Goal: Information Seeking & Learning: Learn about a topic

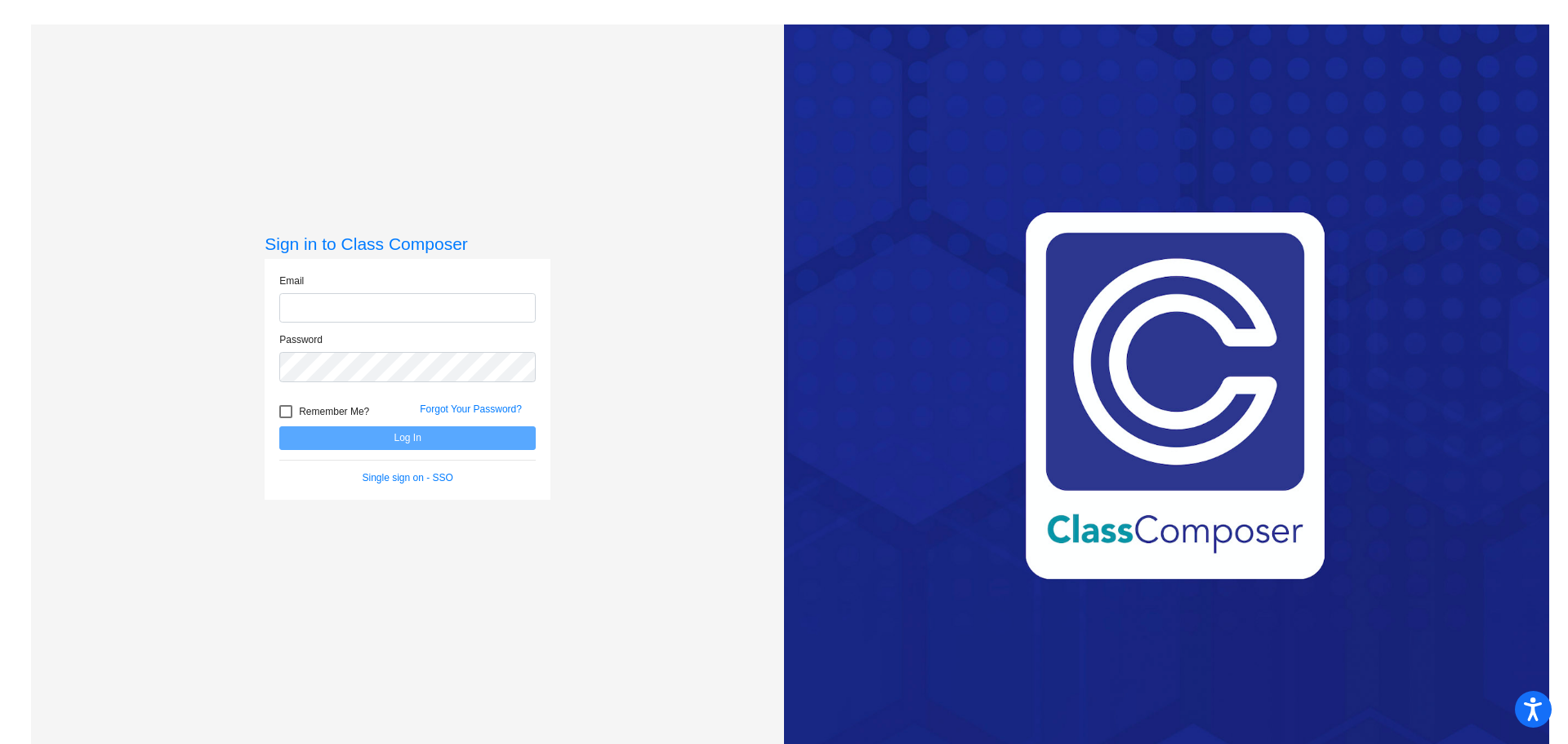
type input "[EMAIL_ADDRESS][DOMAIN_NAME]"
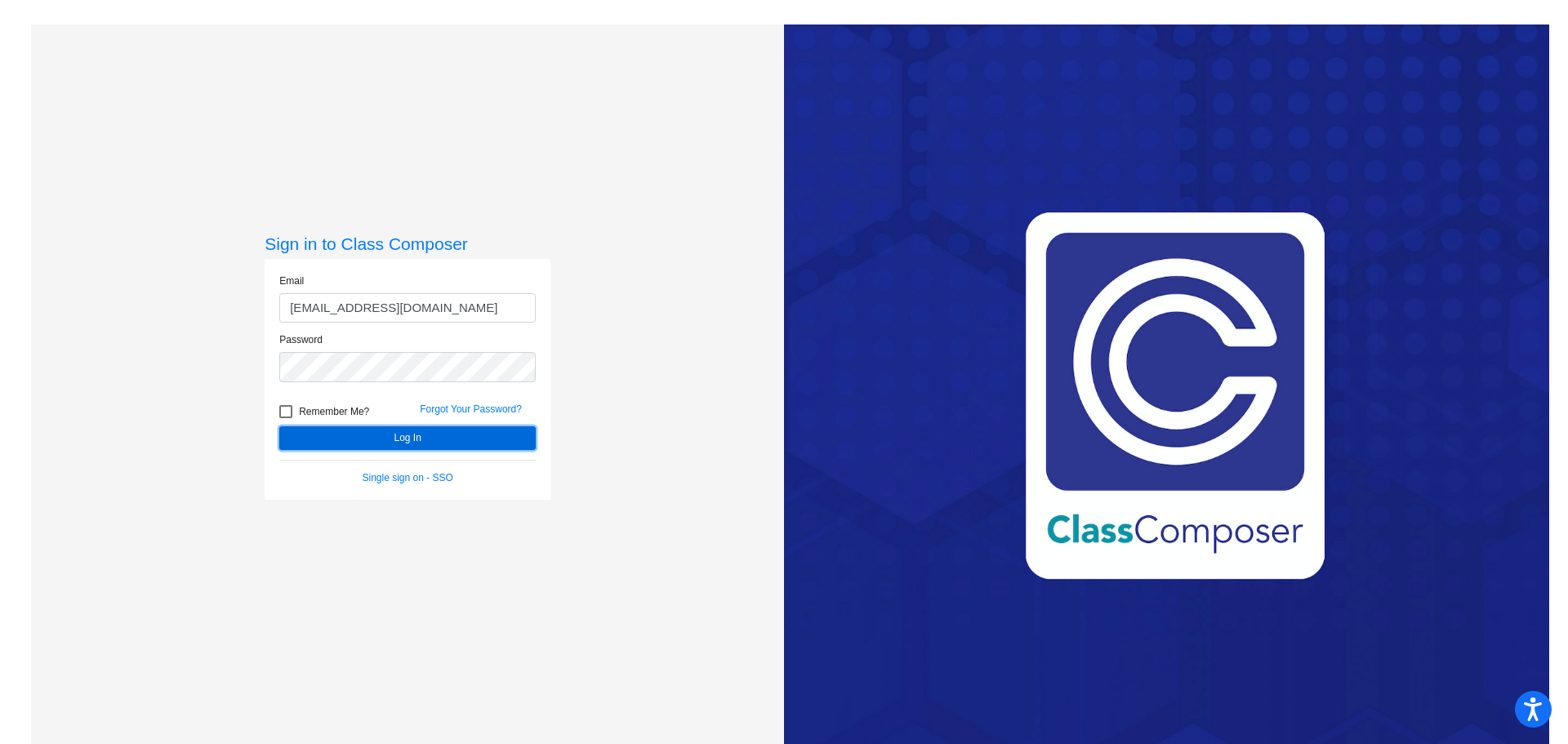
click at [398, 442] on button "Log In" at bounding box center [408, 438] width 256 height 23
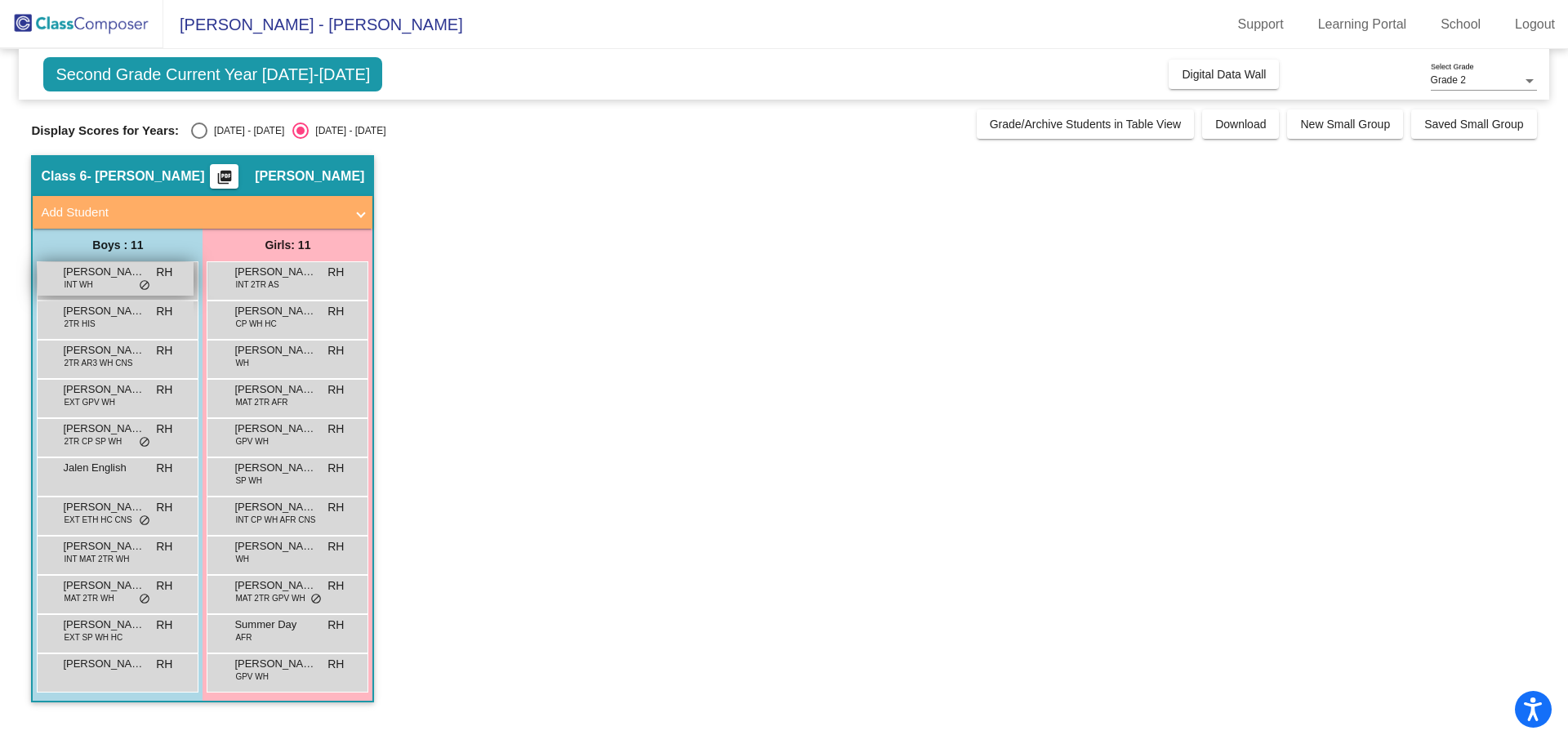
click at [78, 281] on span "INT WH" at bounding box center [78, 285] width 29 height 12
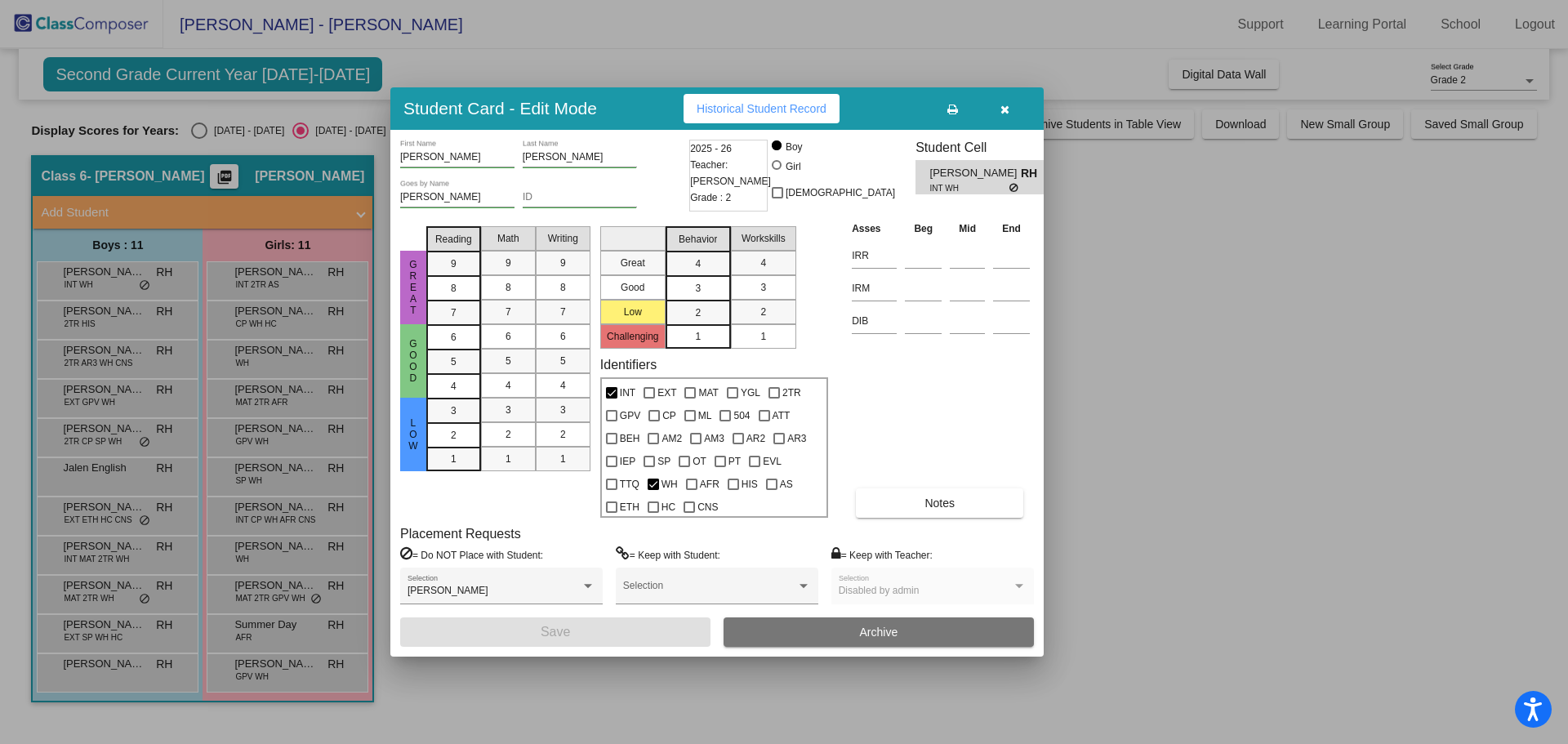
click at [130, 307] on div at bounding box center [784, 372] width 1568 height 744
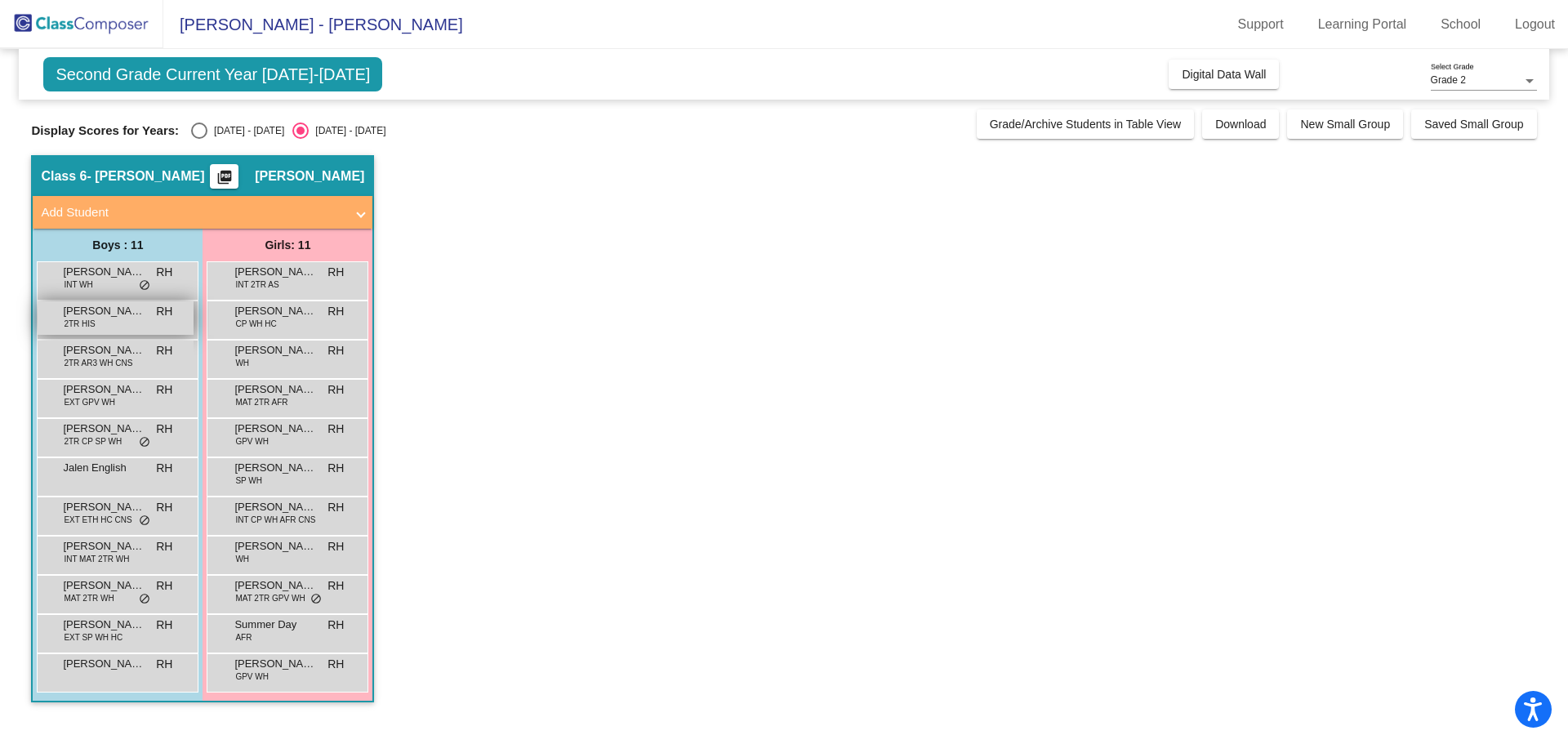
click at [132, 326] on div "[PERSON_NAME] 2TR HIS RH lock do_not_disturb_alt" at bounding box center [115, 317] width 156 height 34
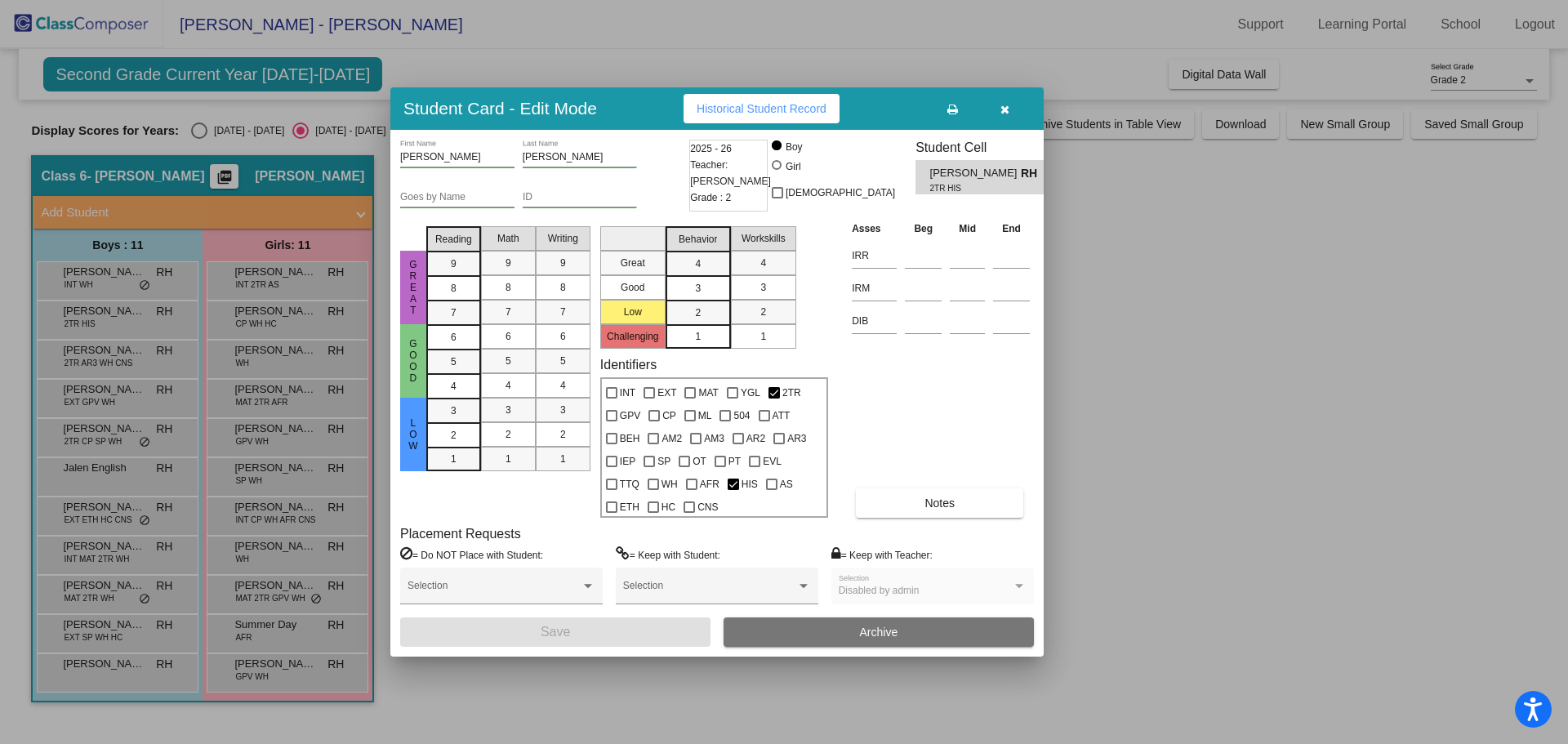
click at [135, 355] on div at bounding box center [784, 372] width 1568 height 744
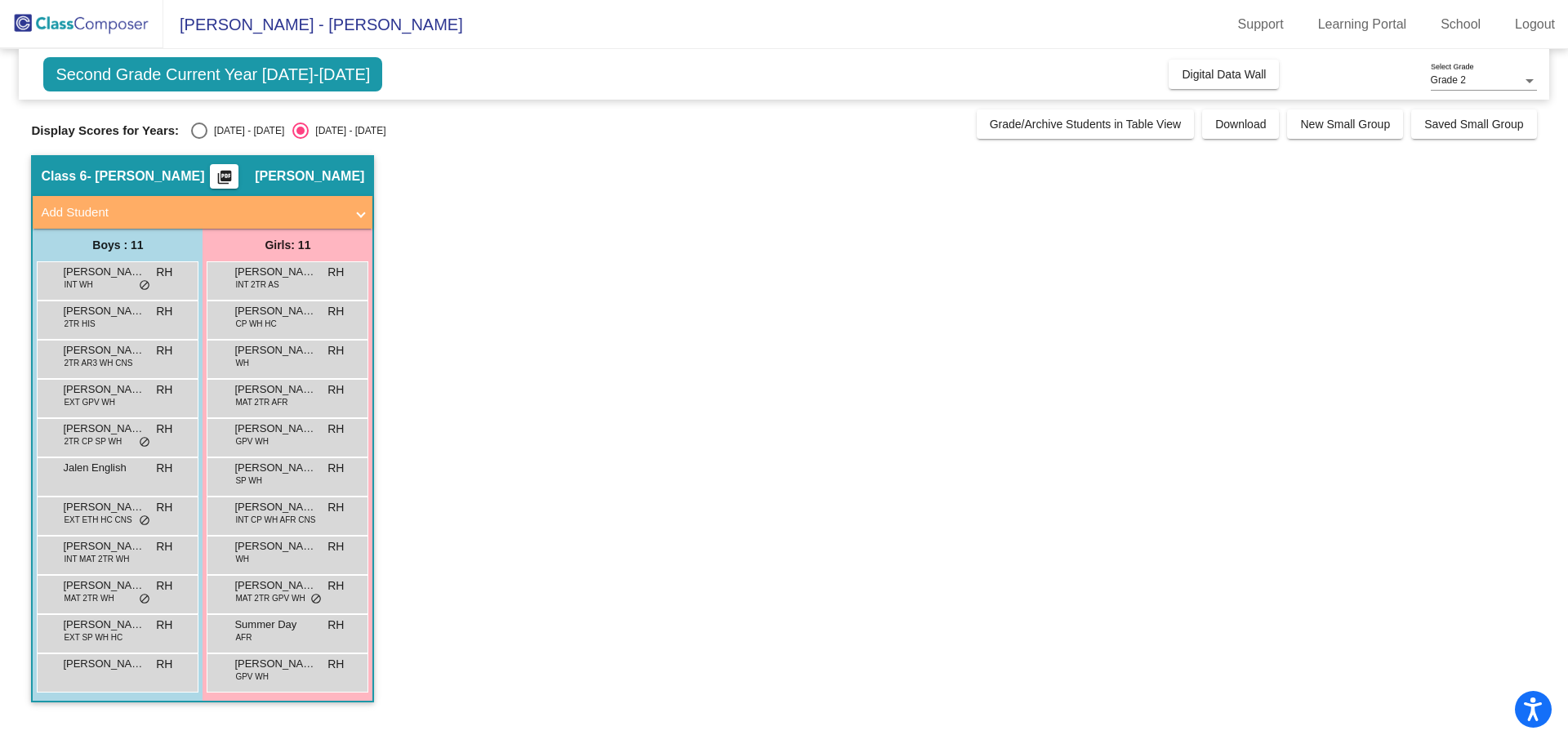
click at [135, 355] on span "[PERSON_NAME]" at bounding box center [104, 350] width 81 height 16
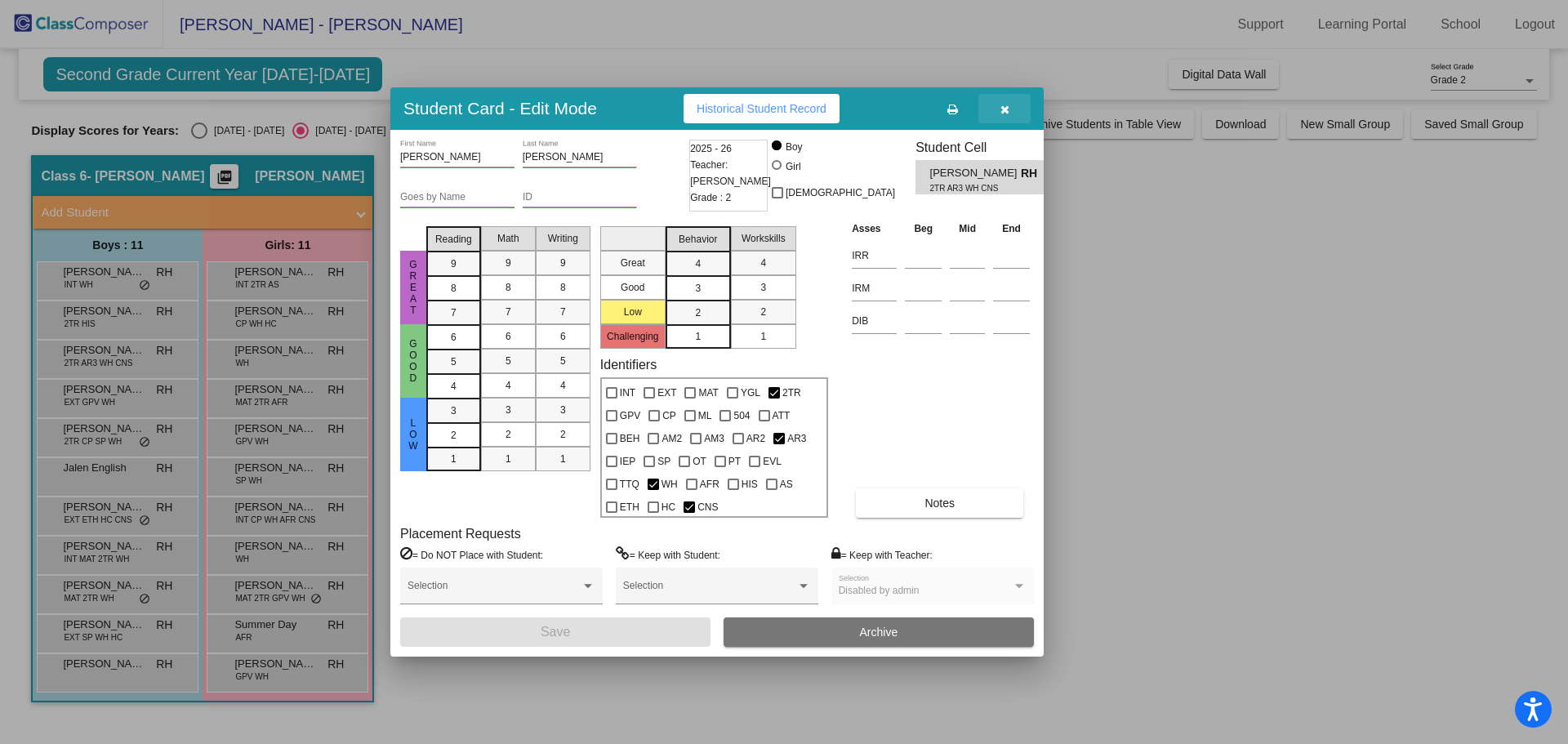
click at [1006, 103] on span "button" at bounding box center [1005, 108] width 9 height 13
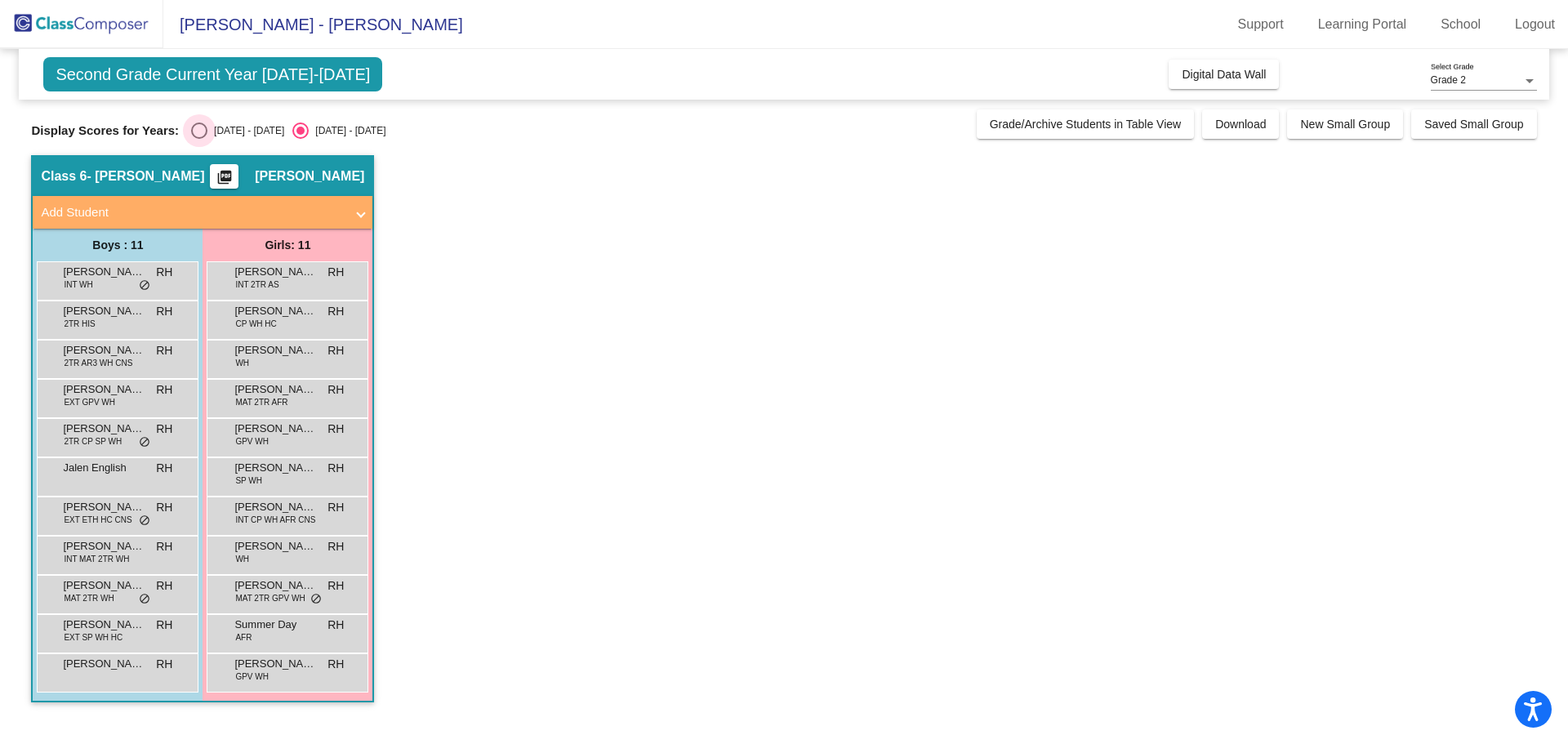
click at [234, 125] on div "[DATE] - [DATE]" at bounding box center [246, 130] width 77 height 15
click at [199, 138] on input "[DATE] - [DATE]" at bounding box center [198, 138] width 1 height 1
radio input "true"
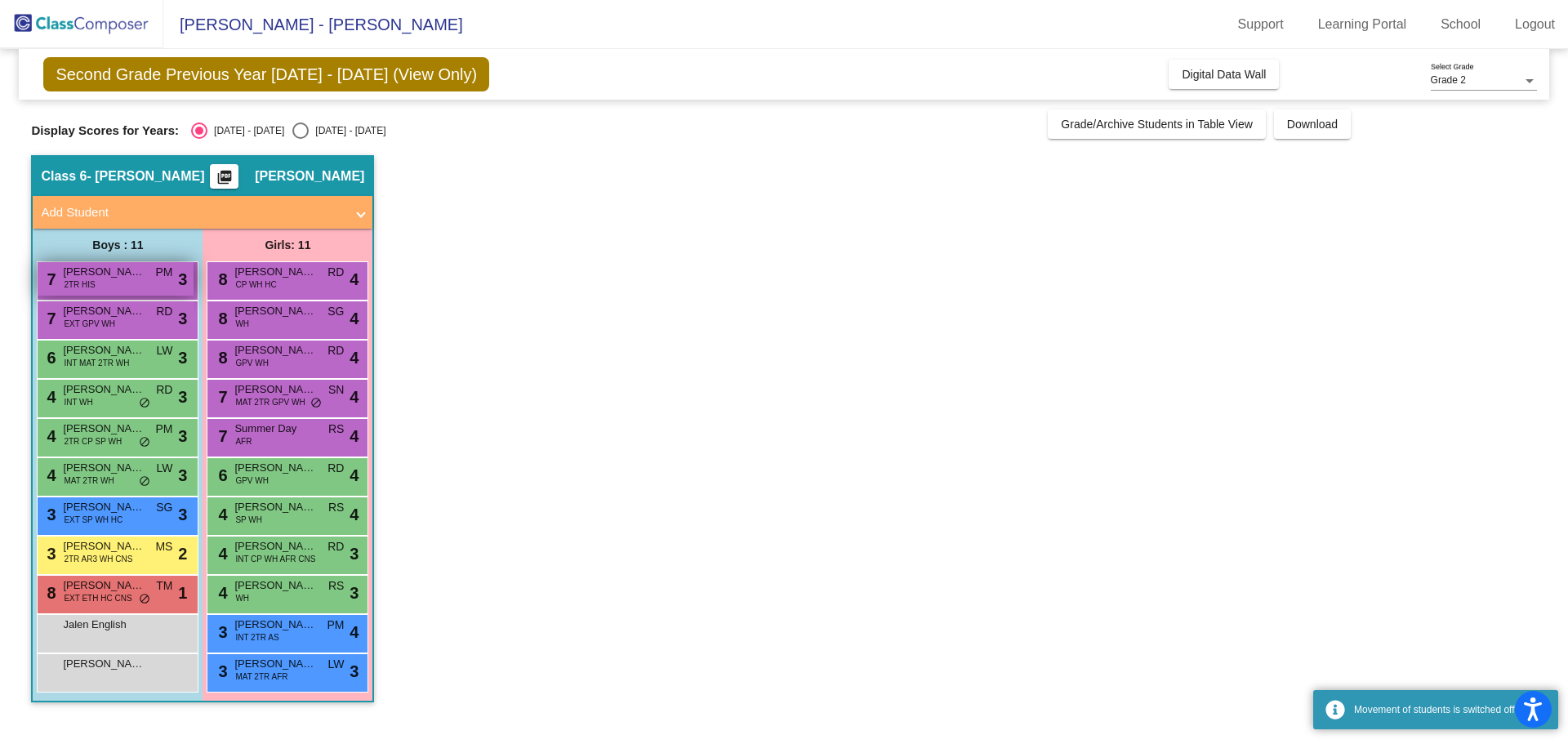
click at [76, 282] on span "2TR HIS" at bounding box center [80, 285] width 31 height 12
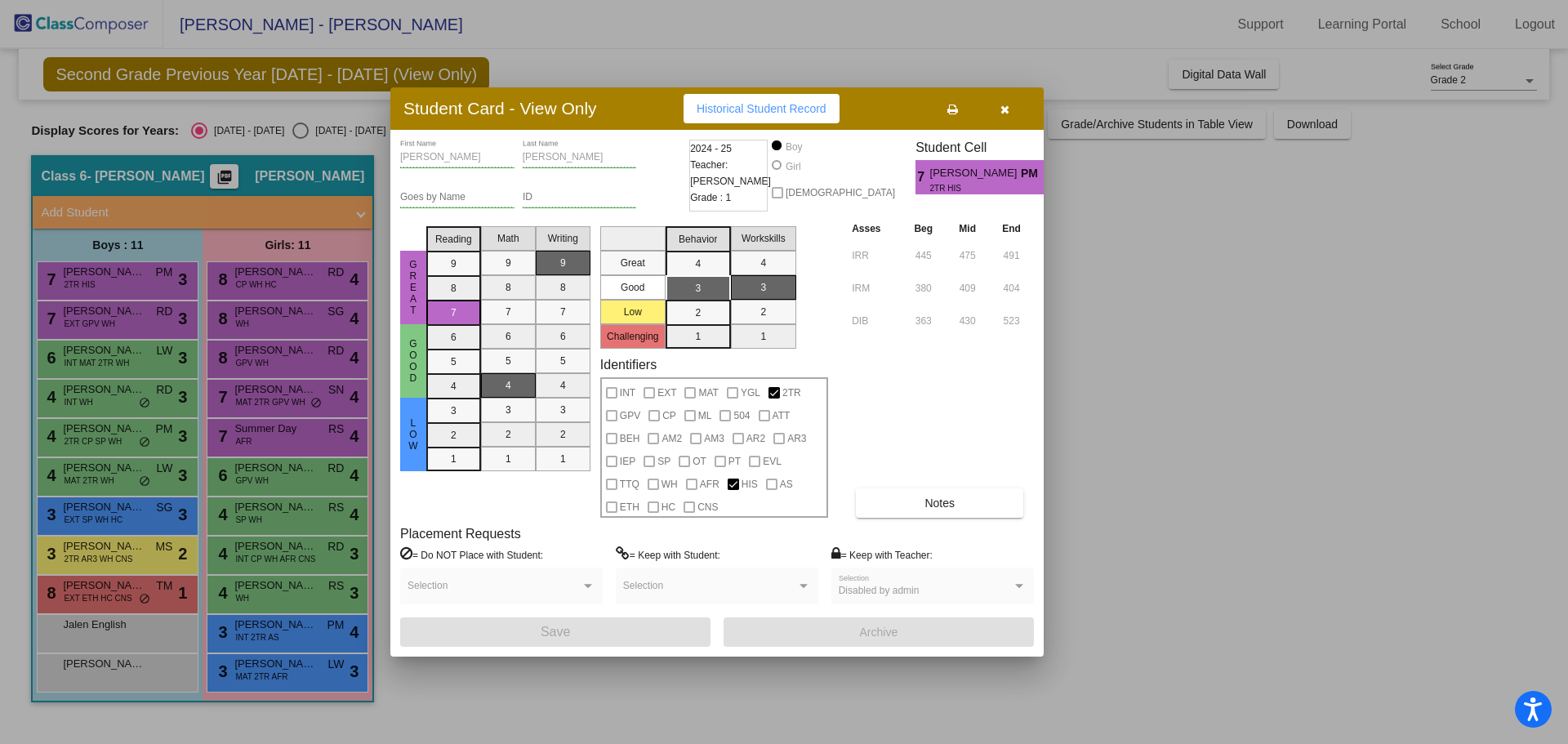
click at [82, 321] on div at bounding box center [784, 372] width 1568 height 744
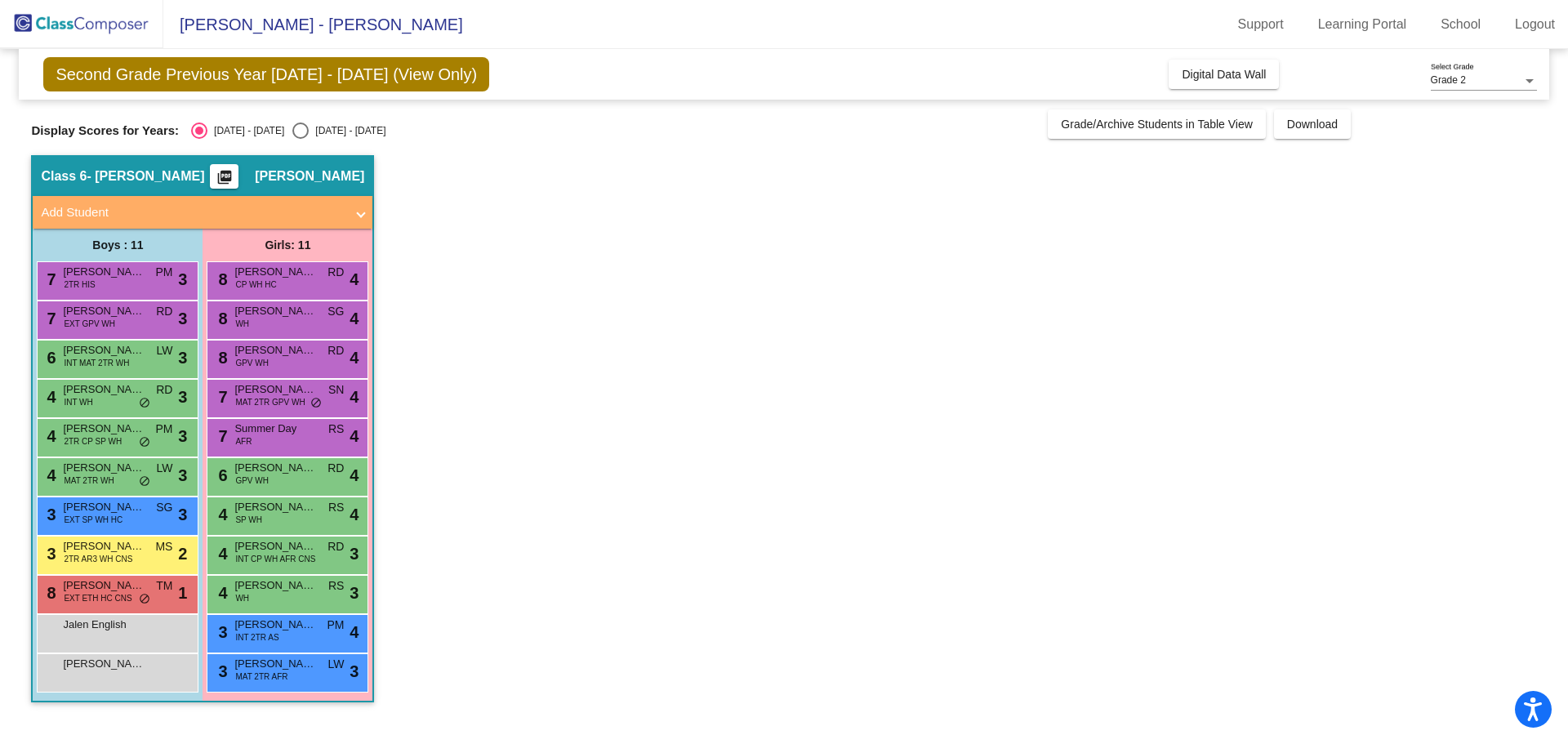
click at [82, 321] on span "EXT GPV WH" at bounding box center [89, 324] width 51 height 12
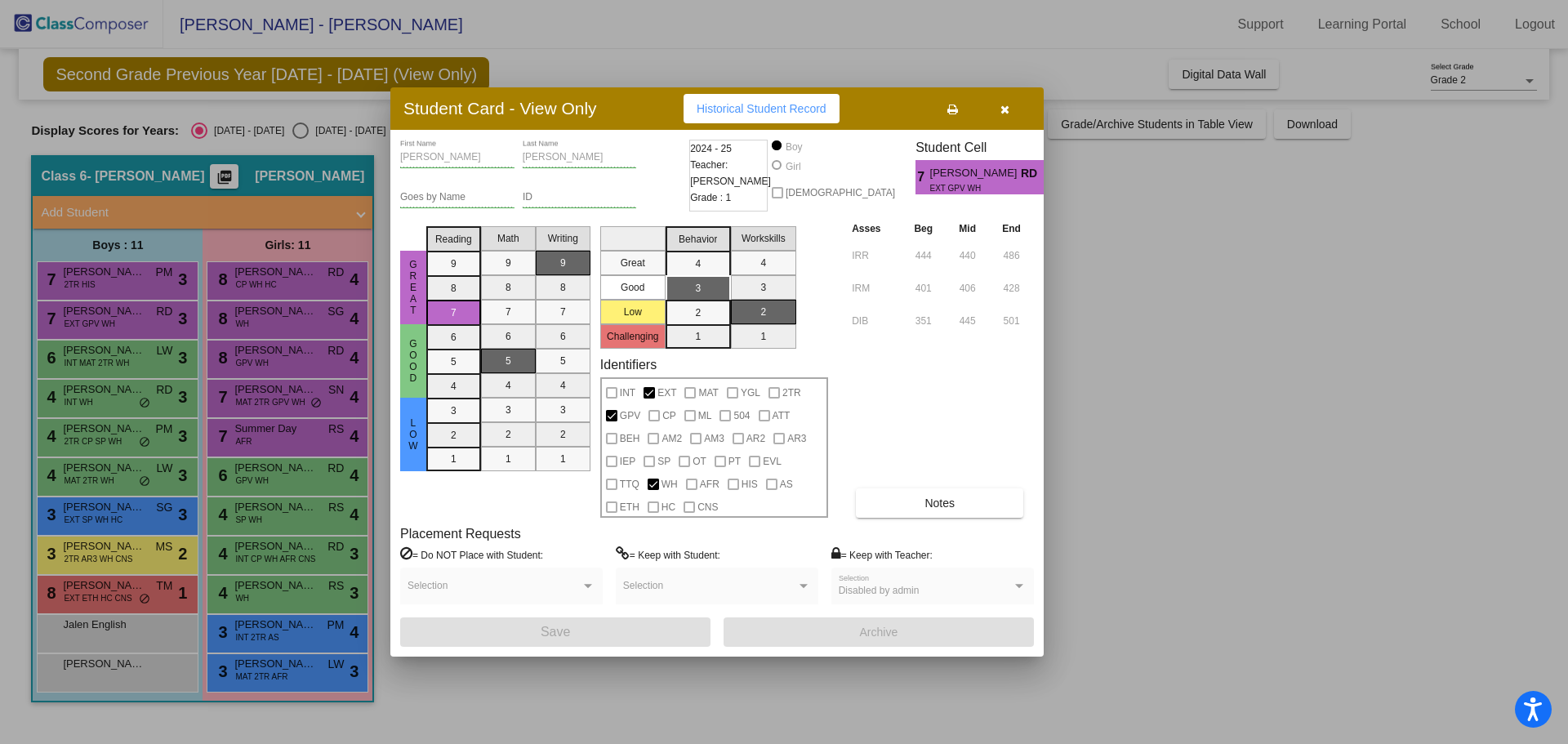
click at [82, 321] on div at bounding box center [784, 372] width 1568 height 744
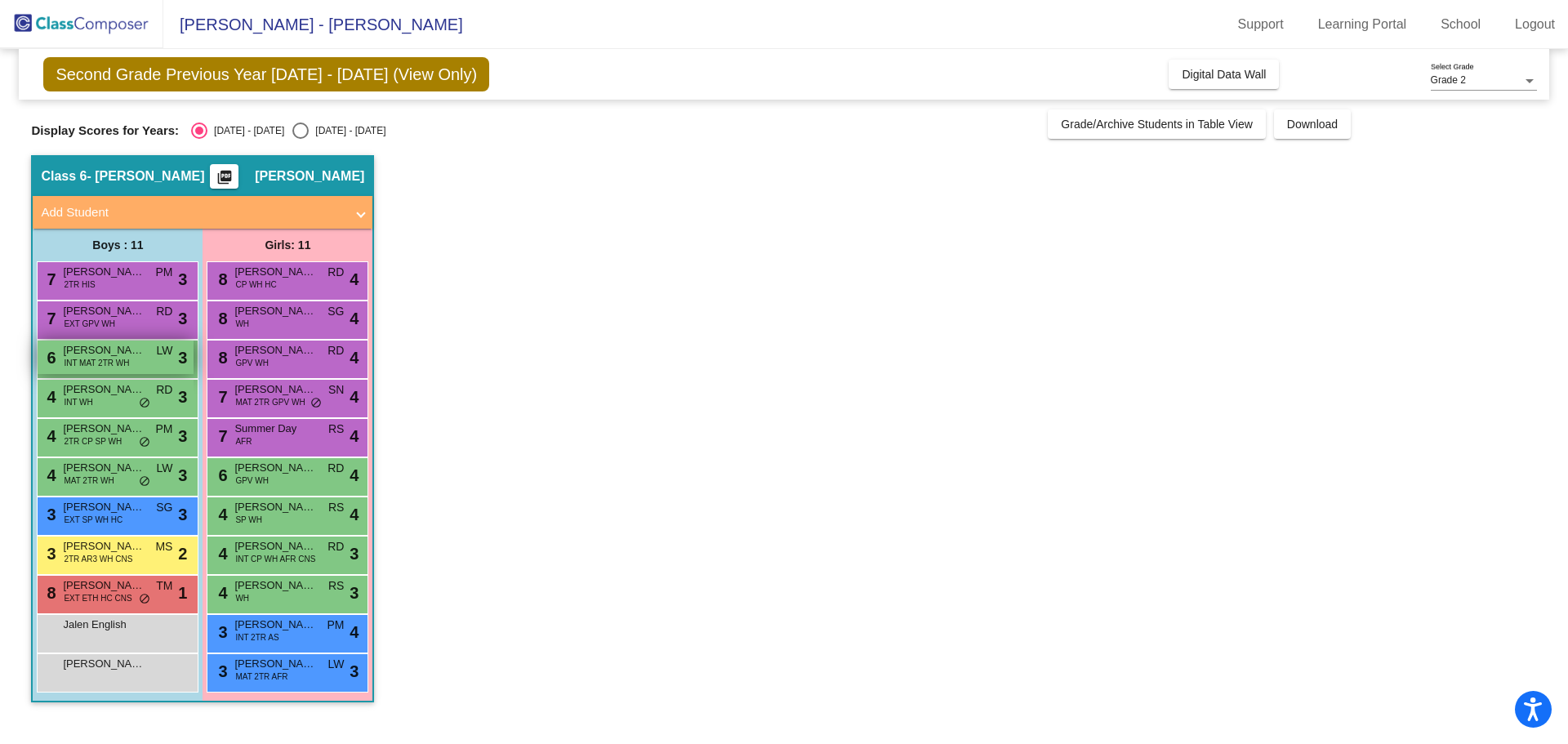
click at [92, 348] on span "[PERSON_NAME]" at bounding box center [104, 350] width 81 height 16
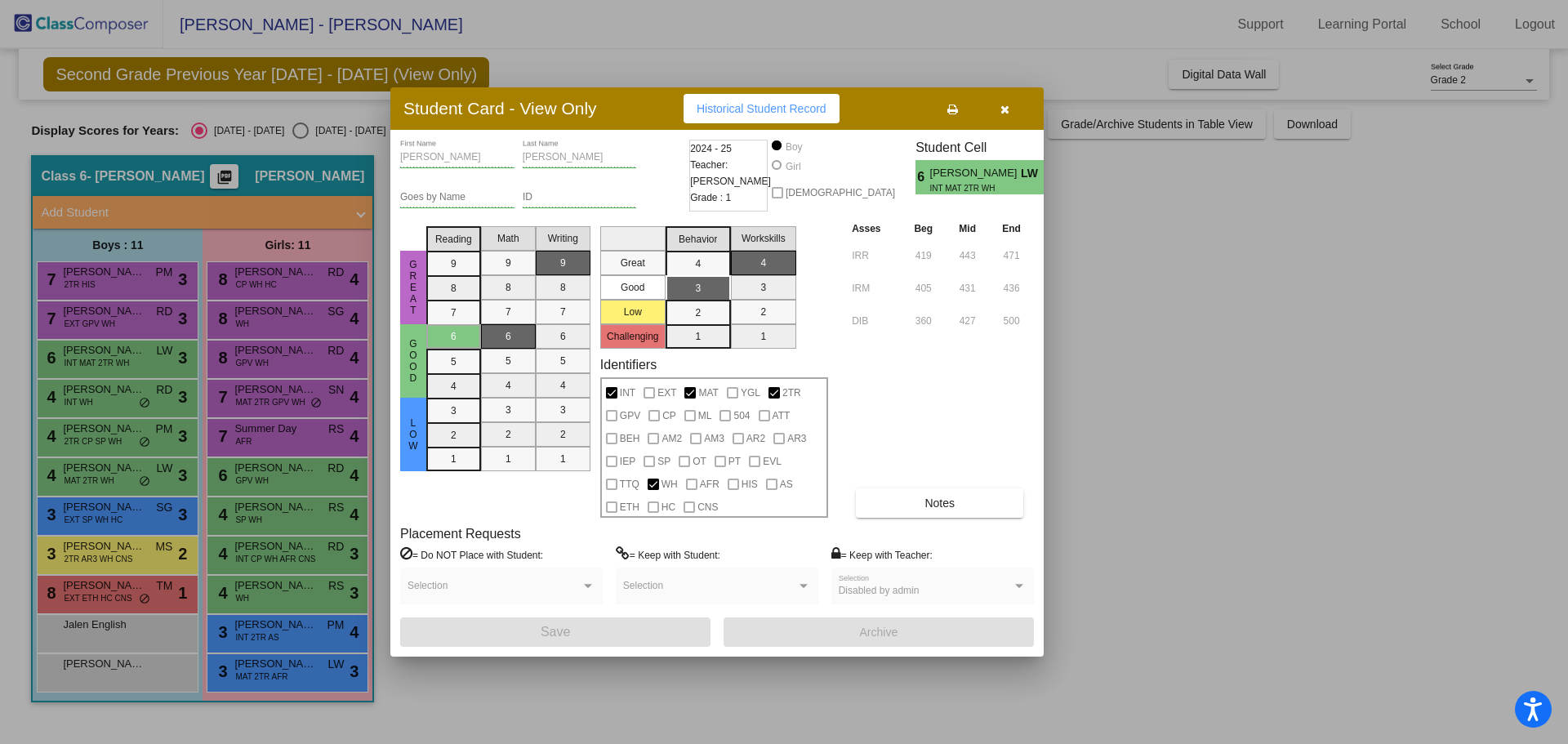
click at [103, 398] on div at bounding box center [784, 372] width 1568 height 744
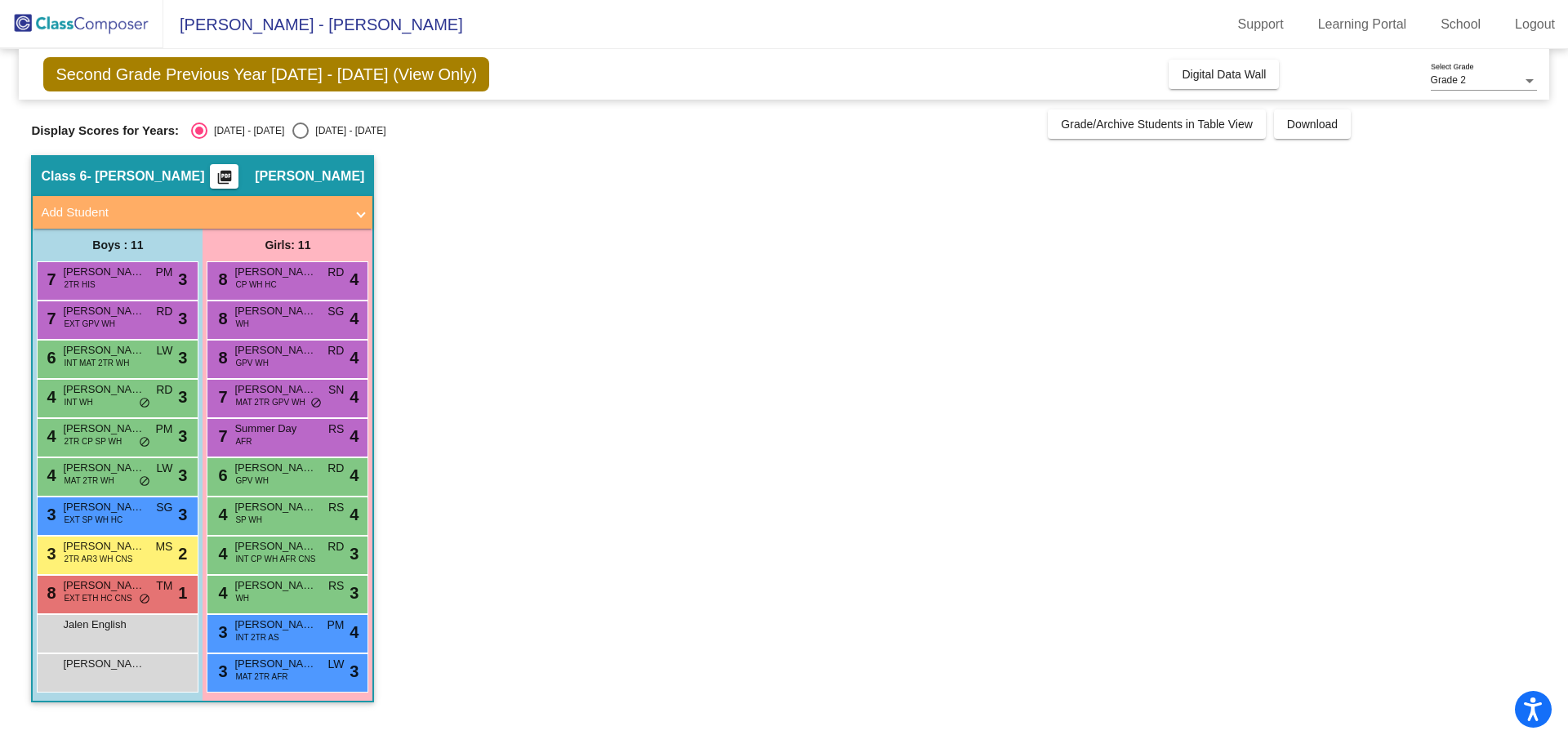
click at [103, 398] on div "4 [PERSON_NAME] INT WH RD lock do_not_disturb_alt 3" at bounding box center [115, 396] width 156 height 34
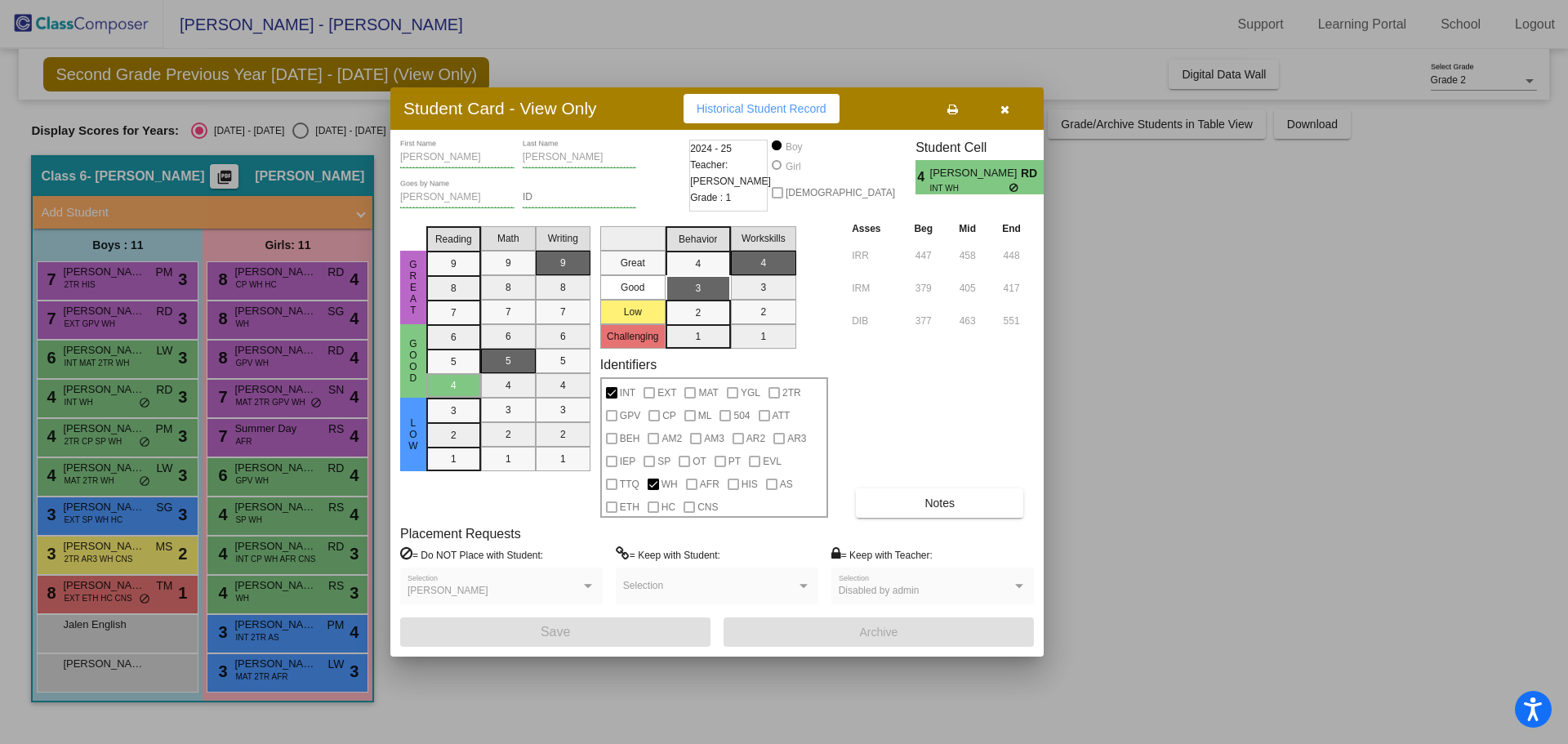
click at [119, 424] on div at bounding box center [784, 372] width 1568 height 744
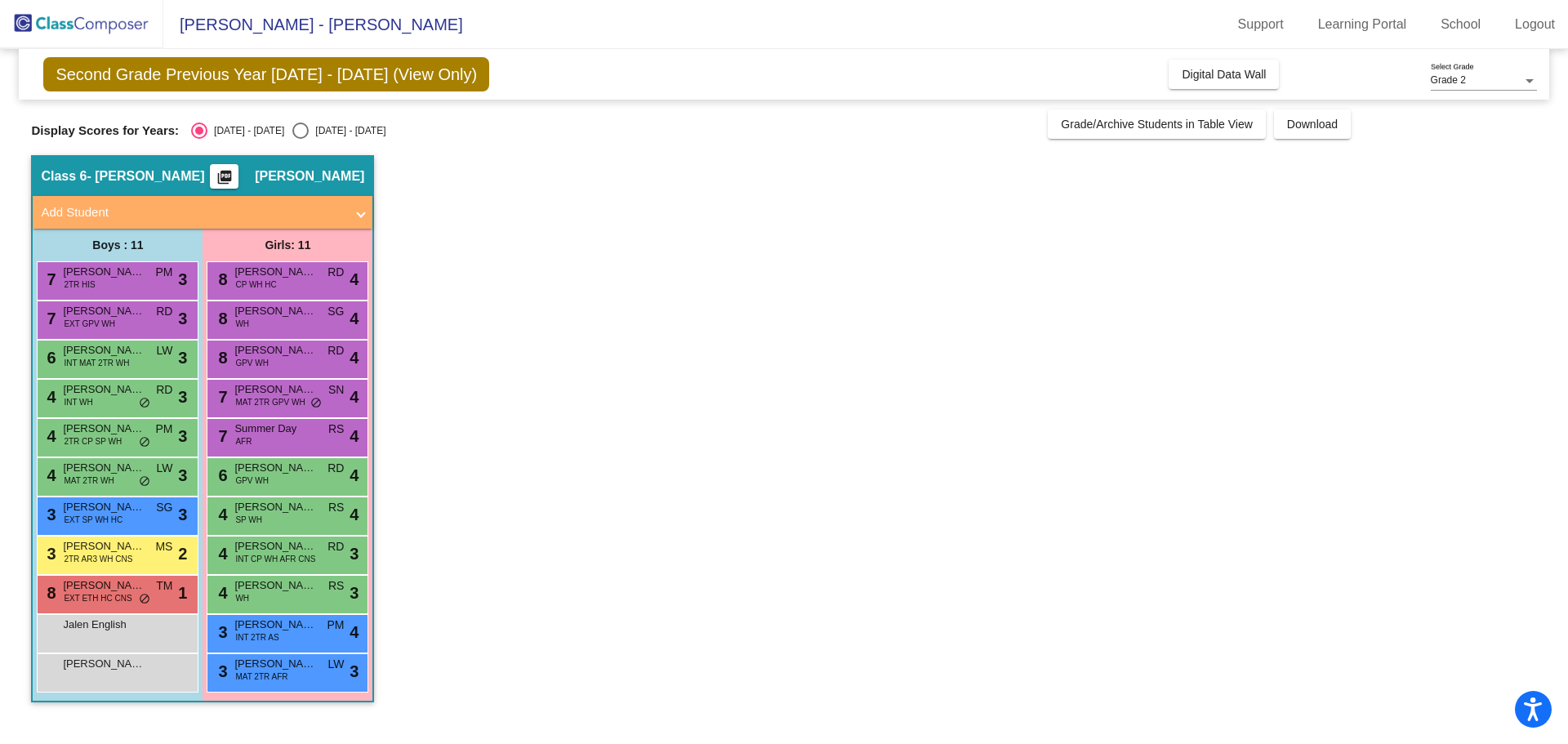
click at [119, 424] on span "[PERSON_NAME]" at bounding box center [104, 428] width 81 height 16
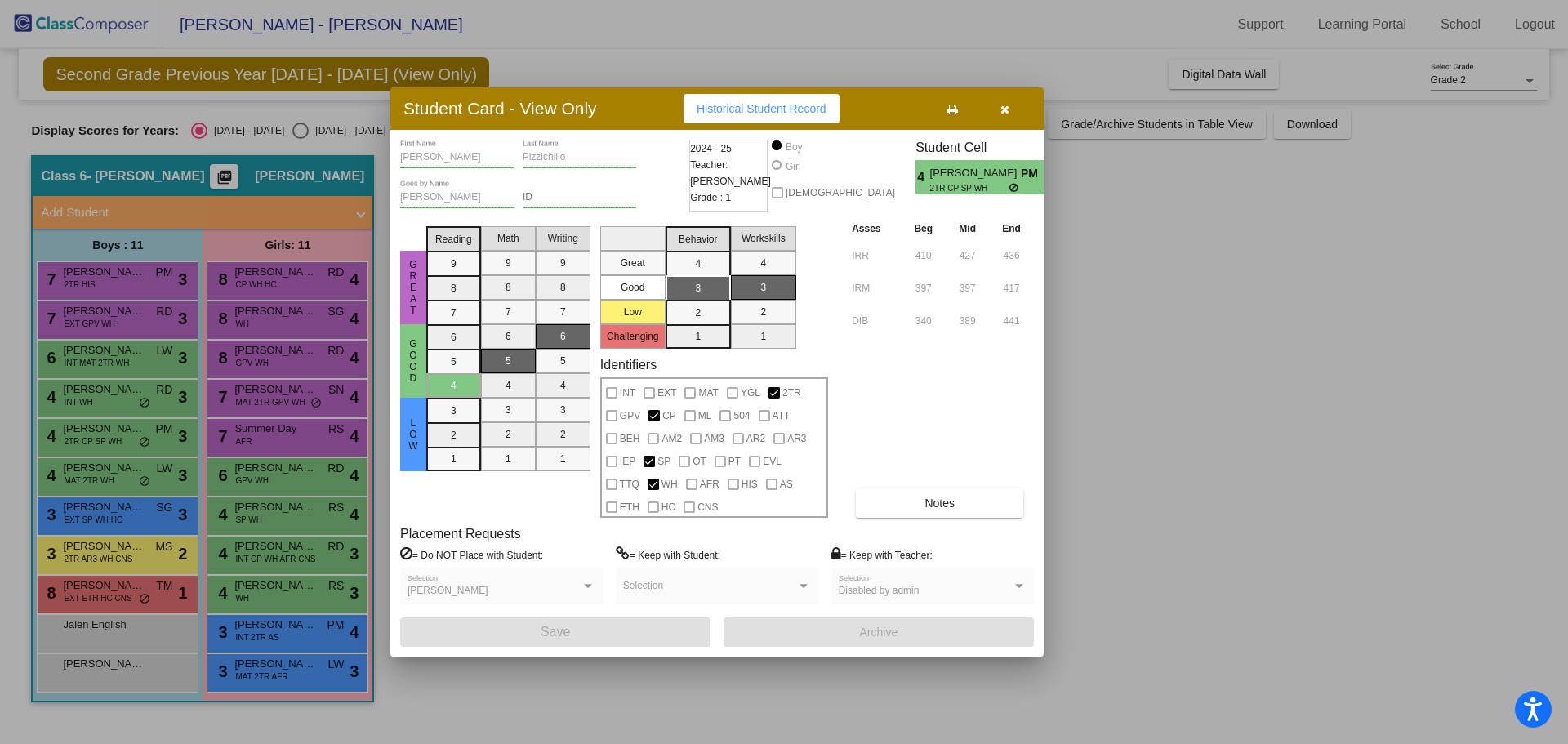
click at [113, 471] on div at bounding box center [784, 372] width 1568 height 744
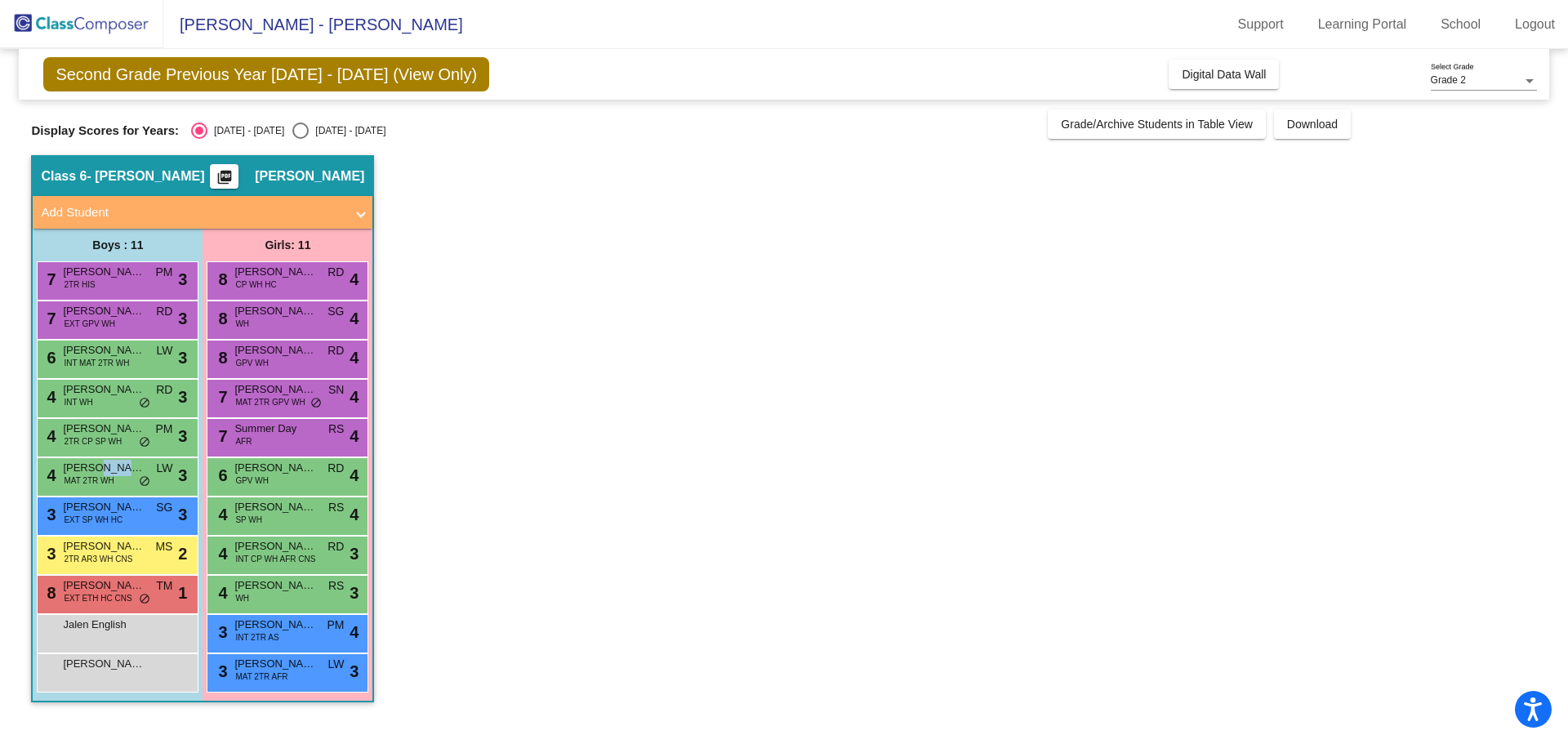
click at [113, 471] on span "[PERSON_NAME]" at bounding box center [104, 467] width 81 height 16
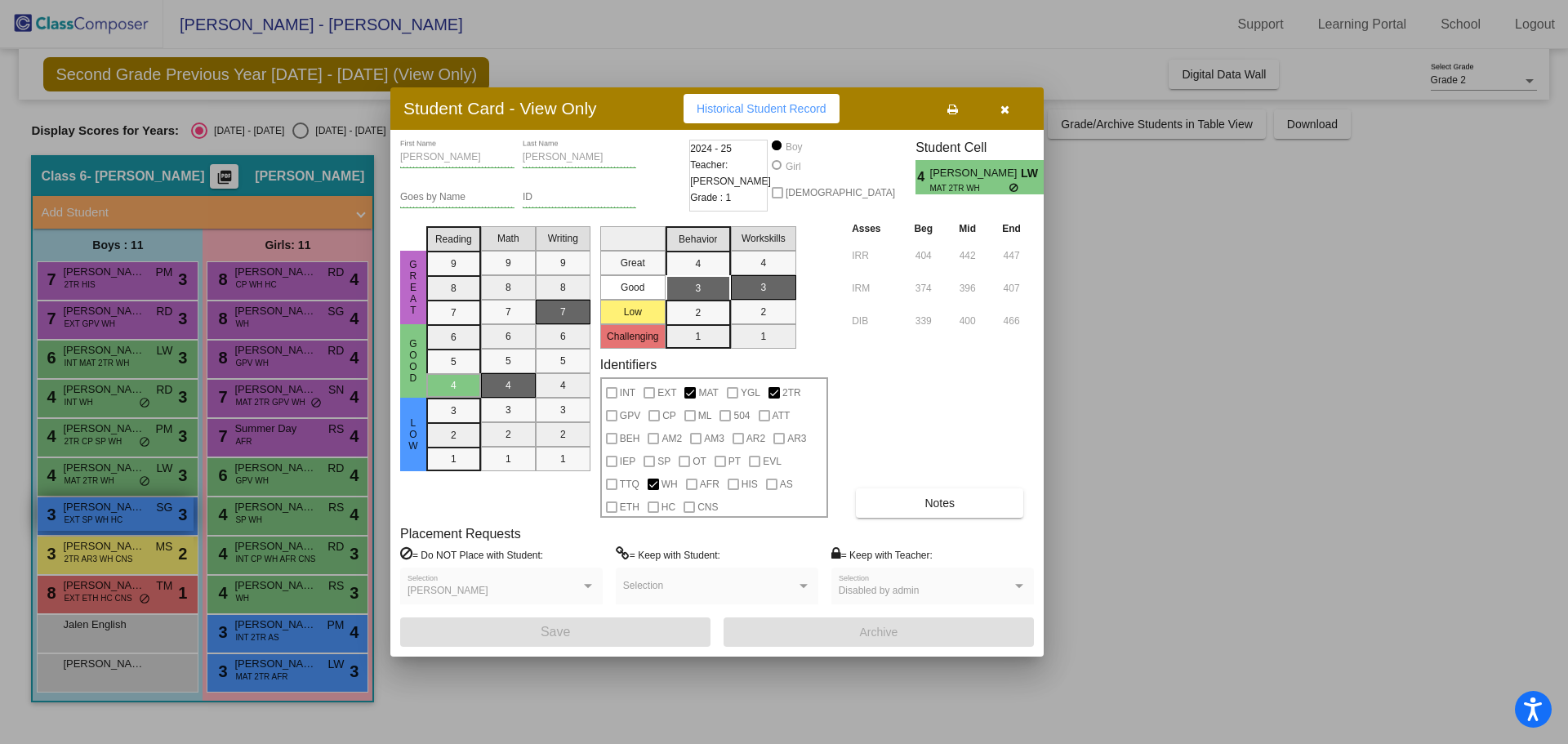
click at [111, 516] on div at bounding box center [784, 372] width 1568 height 744
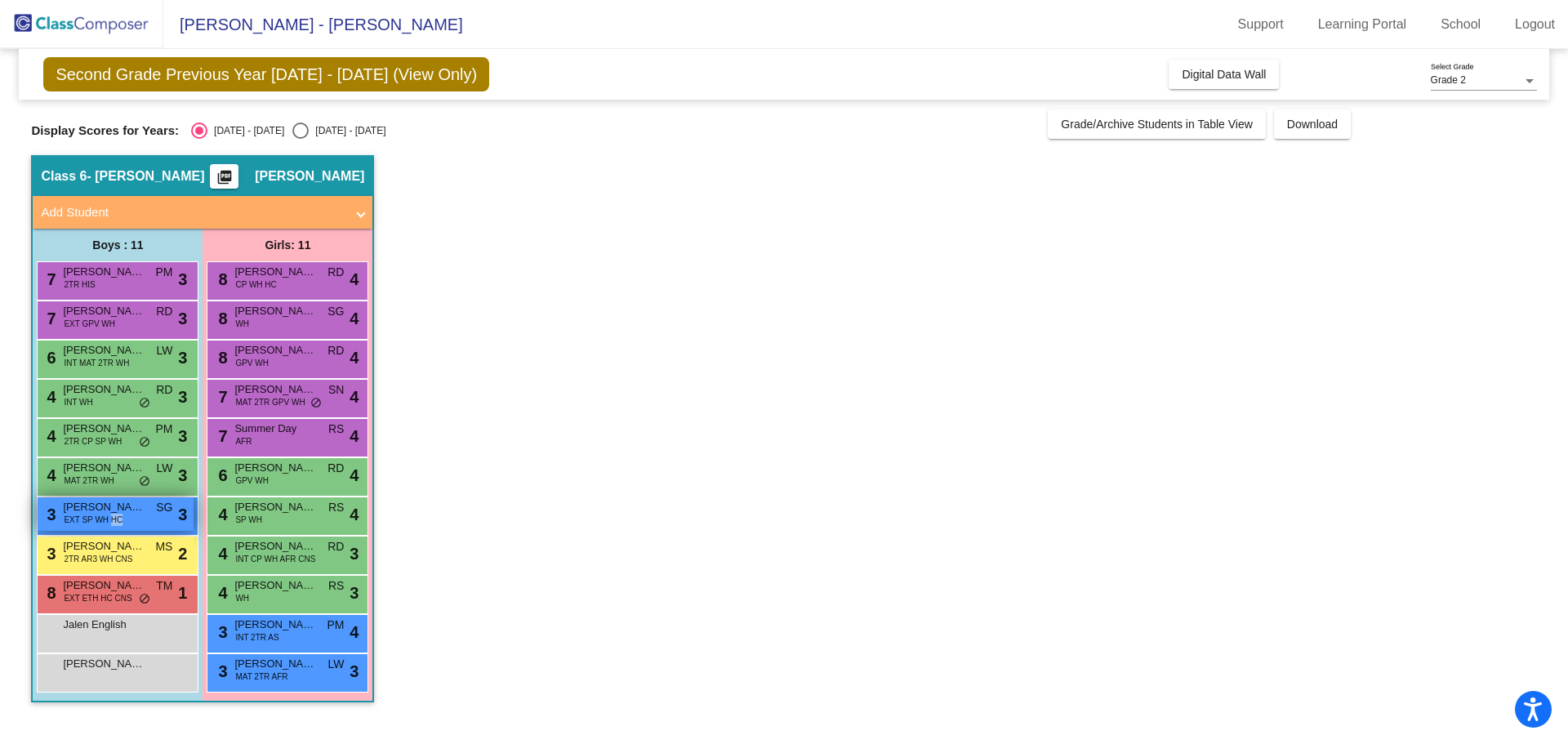
click at [111, 516] on span "EXT SP WH HC" at bounding box center [93, 520] width 59 height 12
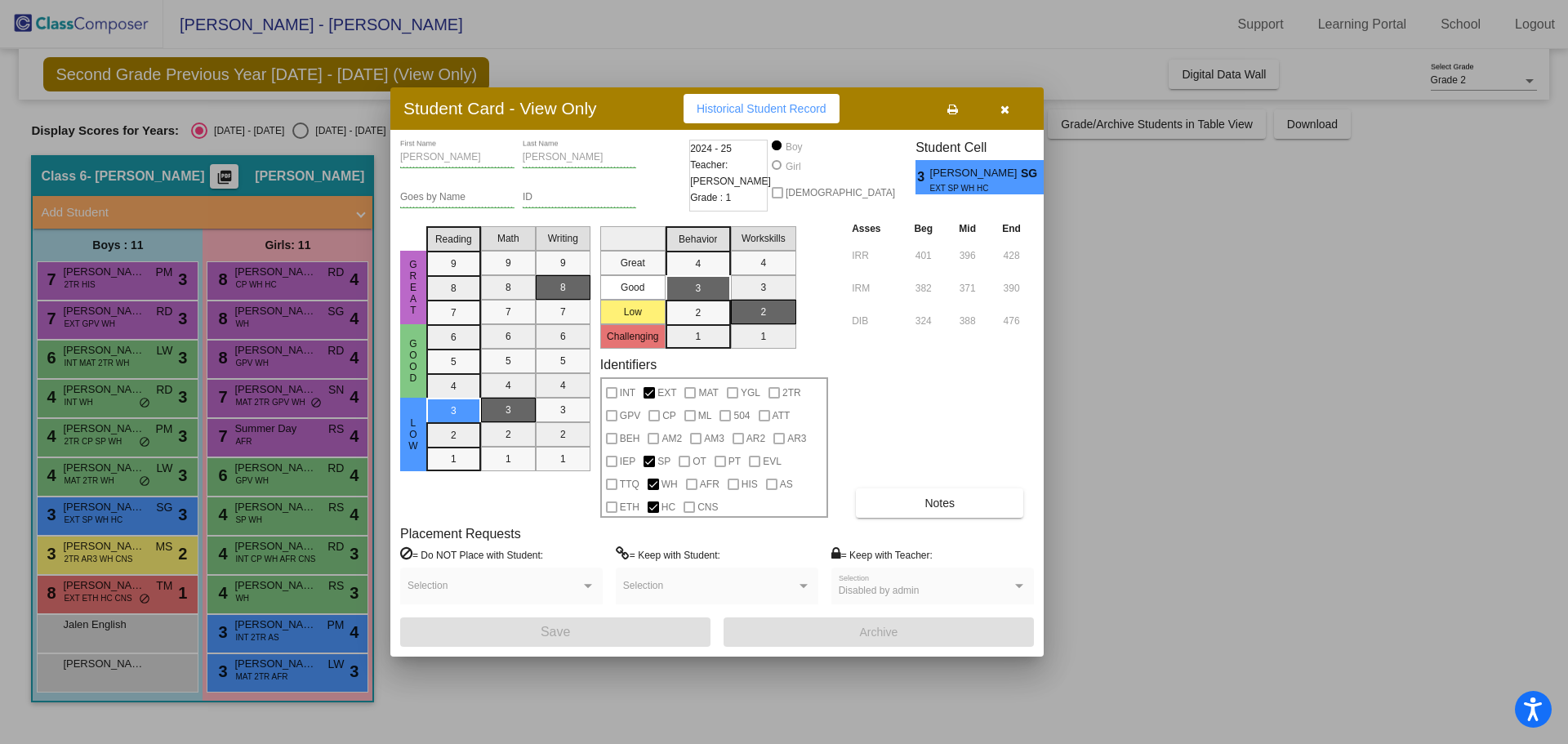
click at [114, 546] on div at bounding box center [784, 372] width 1568 height 744
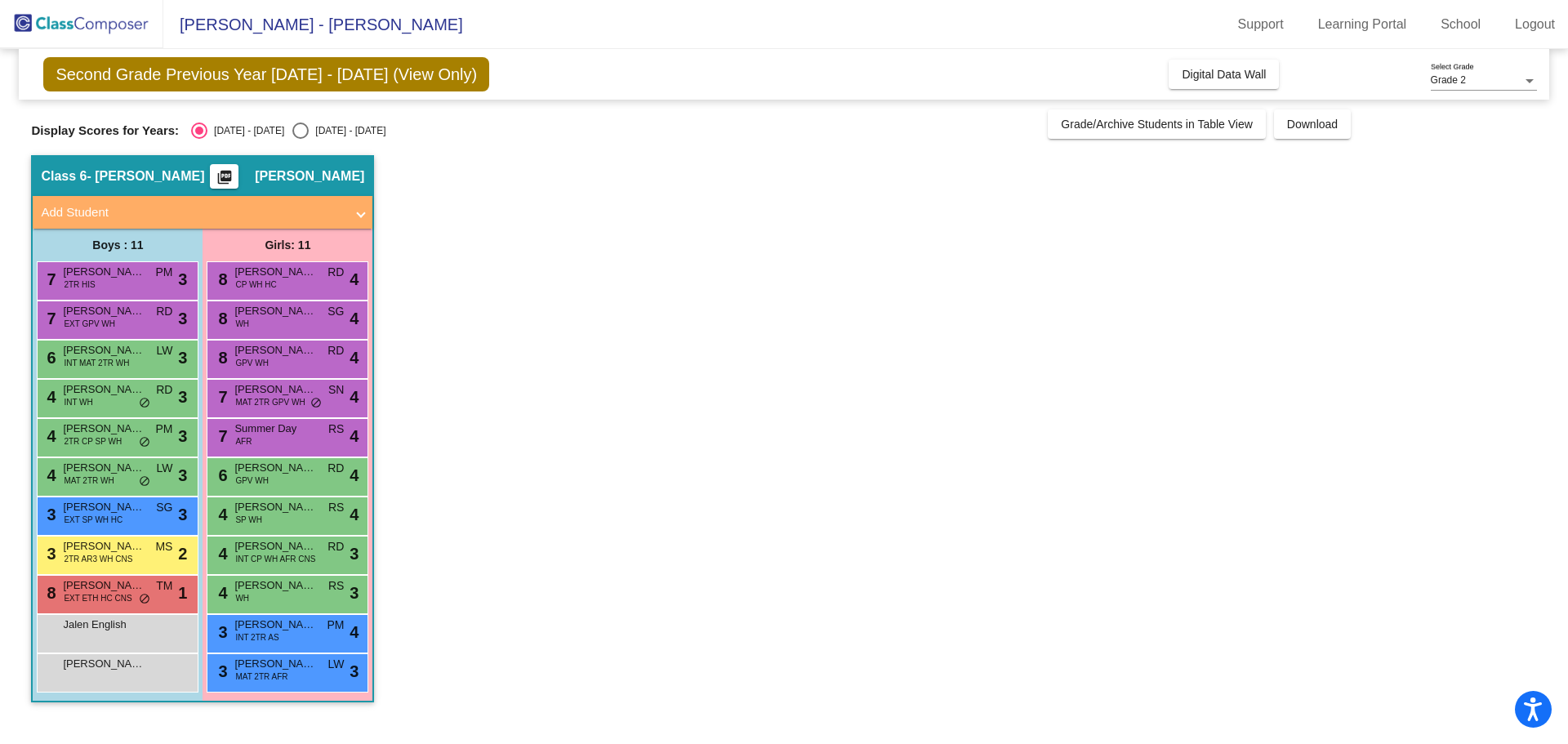
click at [114, 546] on span "[PERSON_NAME]" at bounding box center [104, 546] width 81 height 16
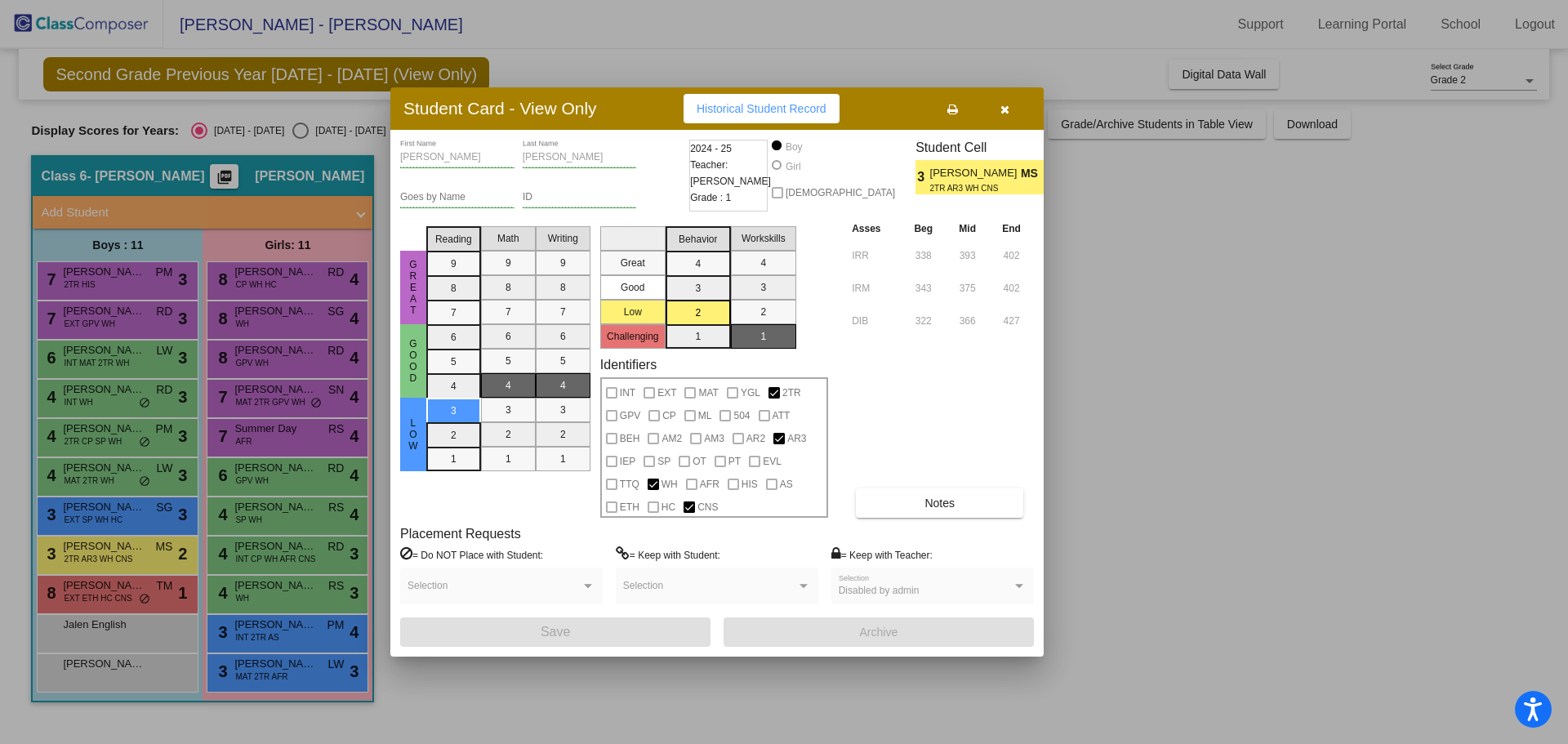
click at [110, 589] on div at bounding box center [784, 372] width 1568 height 744
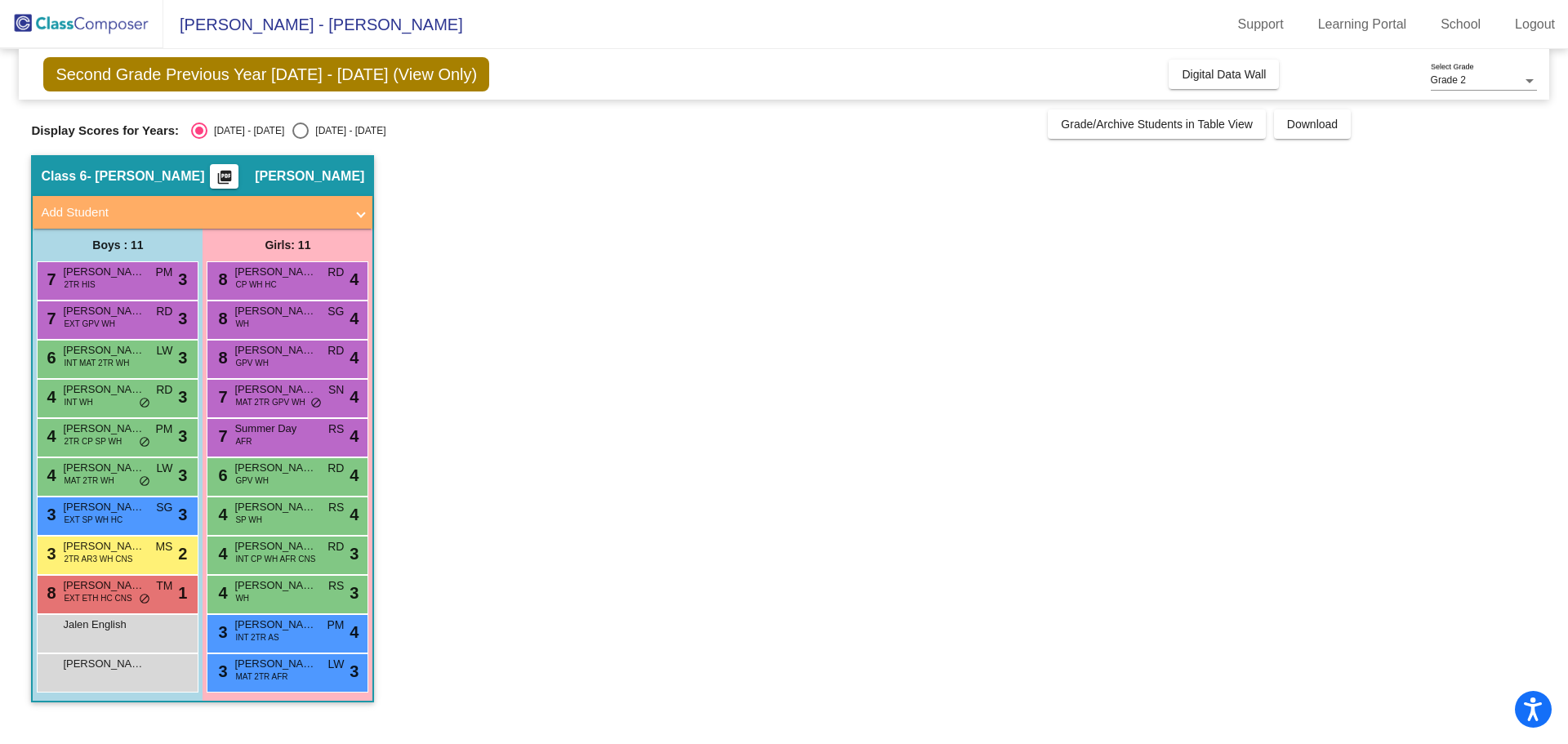
click at [110, 589] on span "[PERSON_NAME]" at bounding box center [104, 585] width 81 height 16
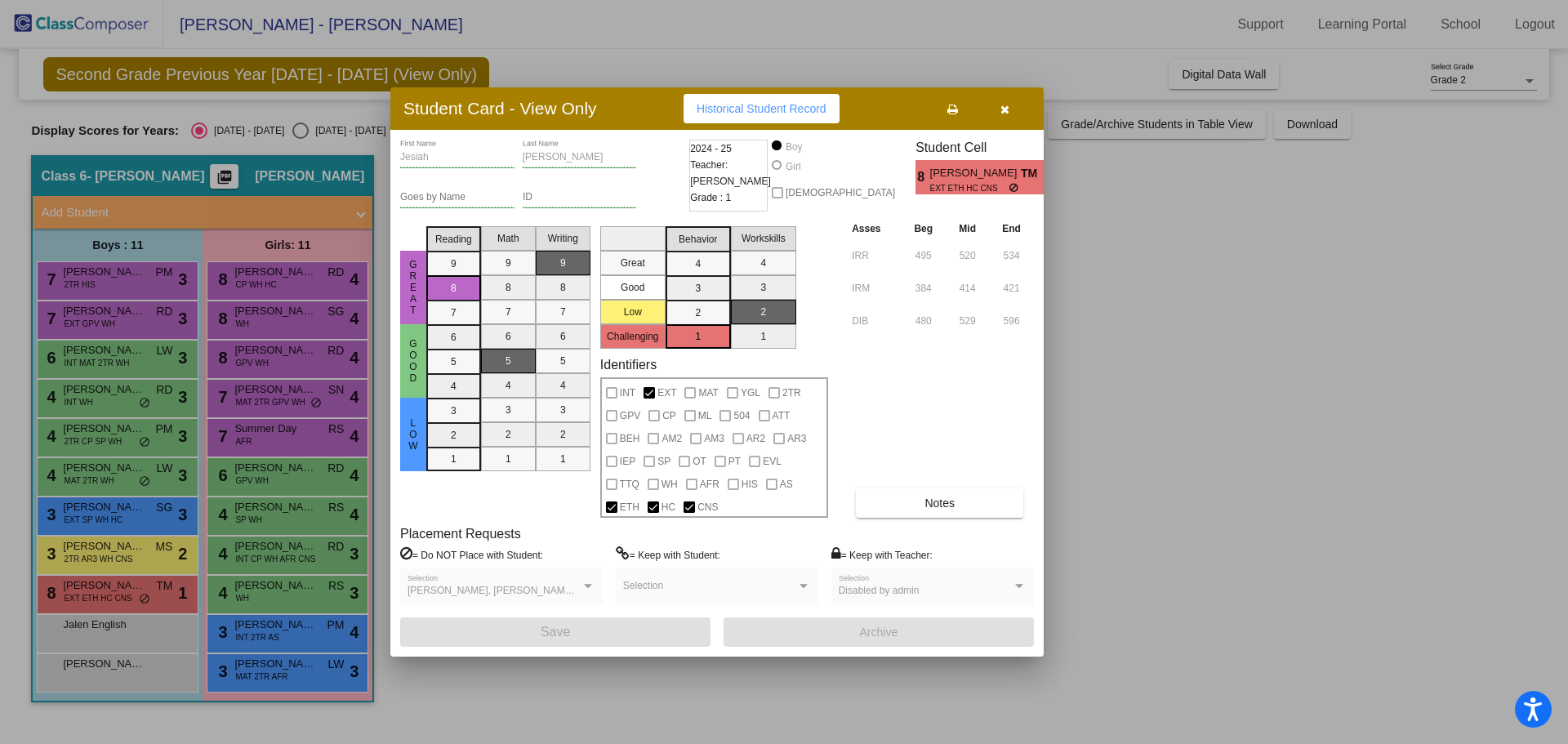
click at [306, 283] on div at bounding box center [784, 372] width 1568 height 744
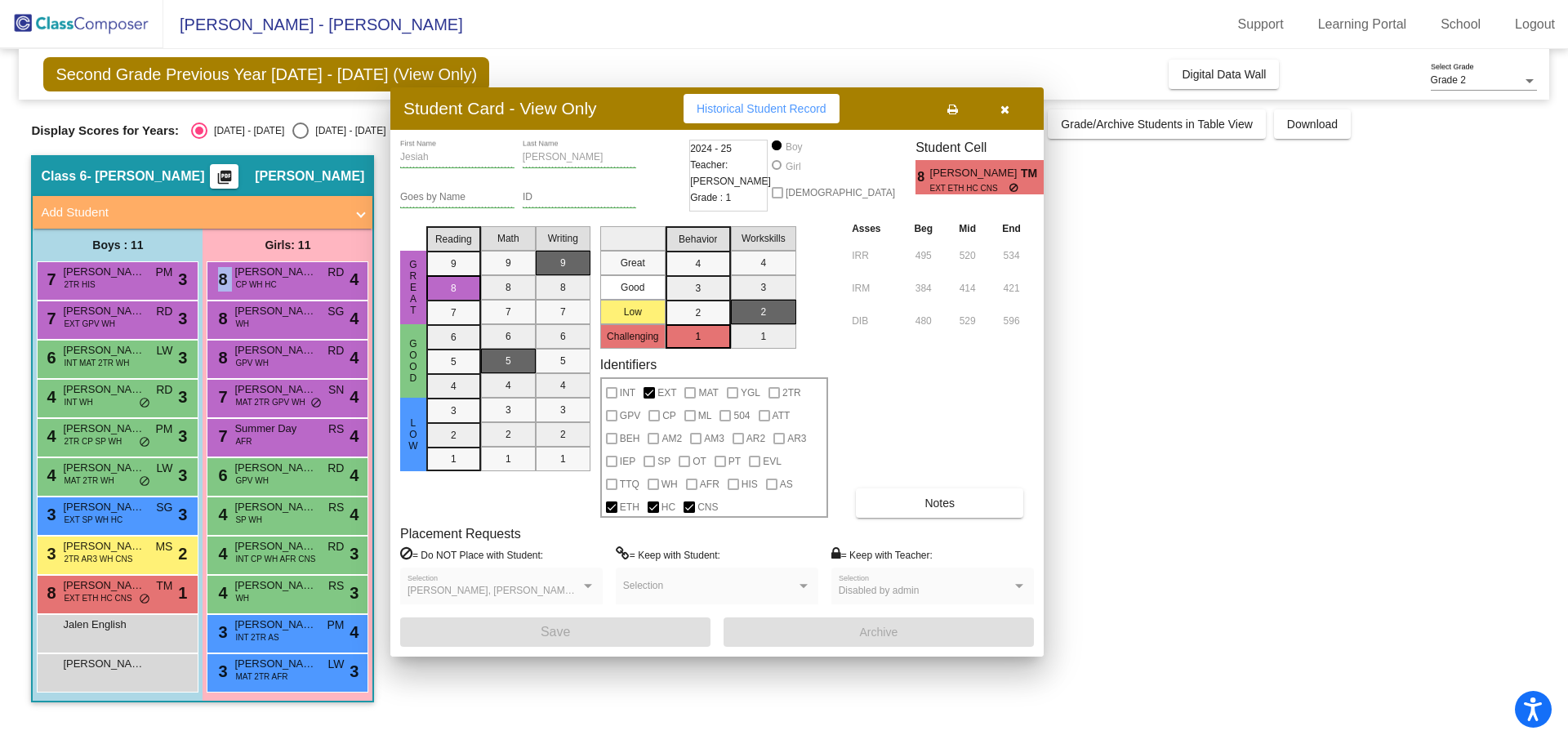
click at [306, 283] on div "8 [PERSON_NAME] CP WH HC RD lock do_not_disturb_alt 4" at bounding box center [287, 279] width 156 height 34
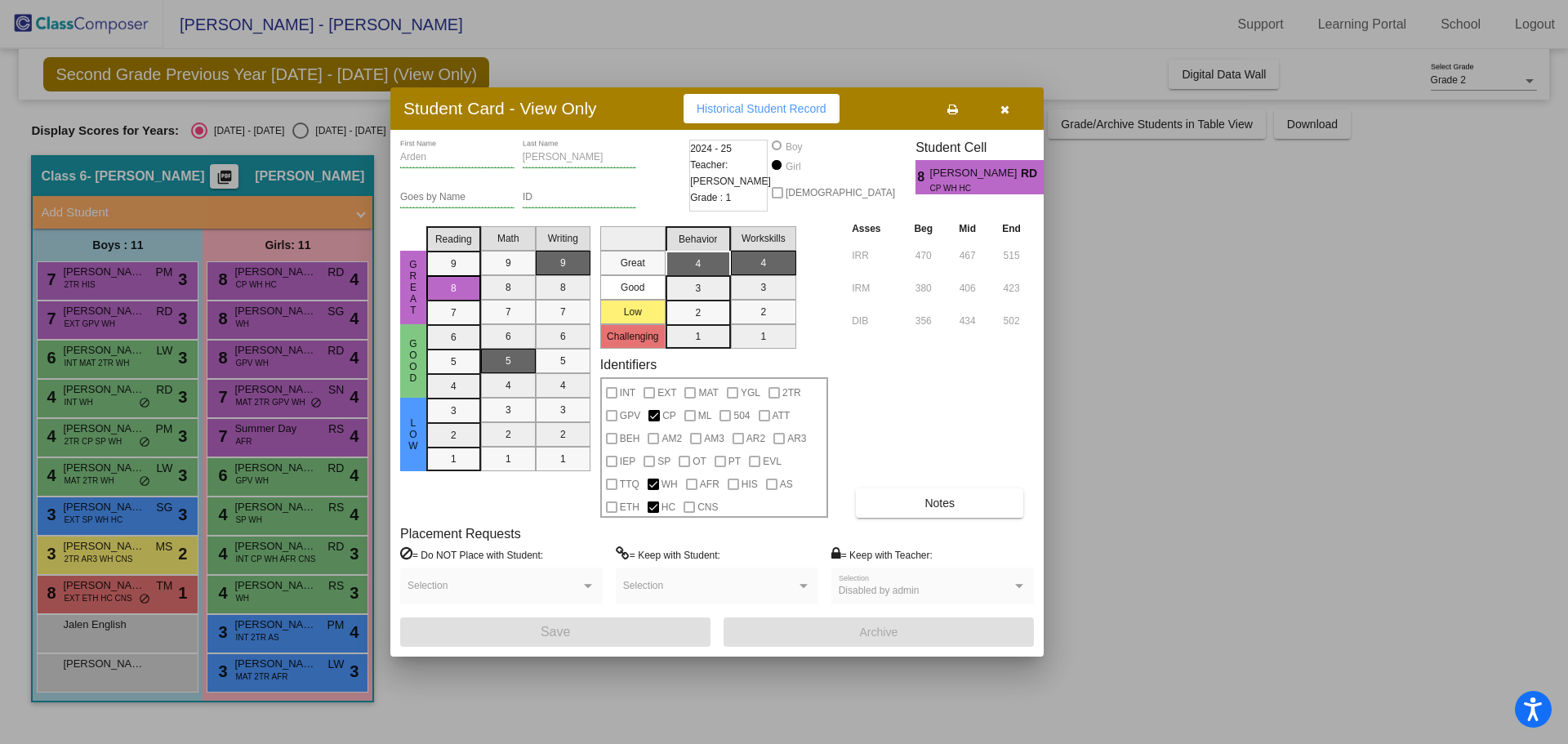
click at [298, 313] on div at bounding box center [784, 372] width 1568 height 744
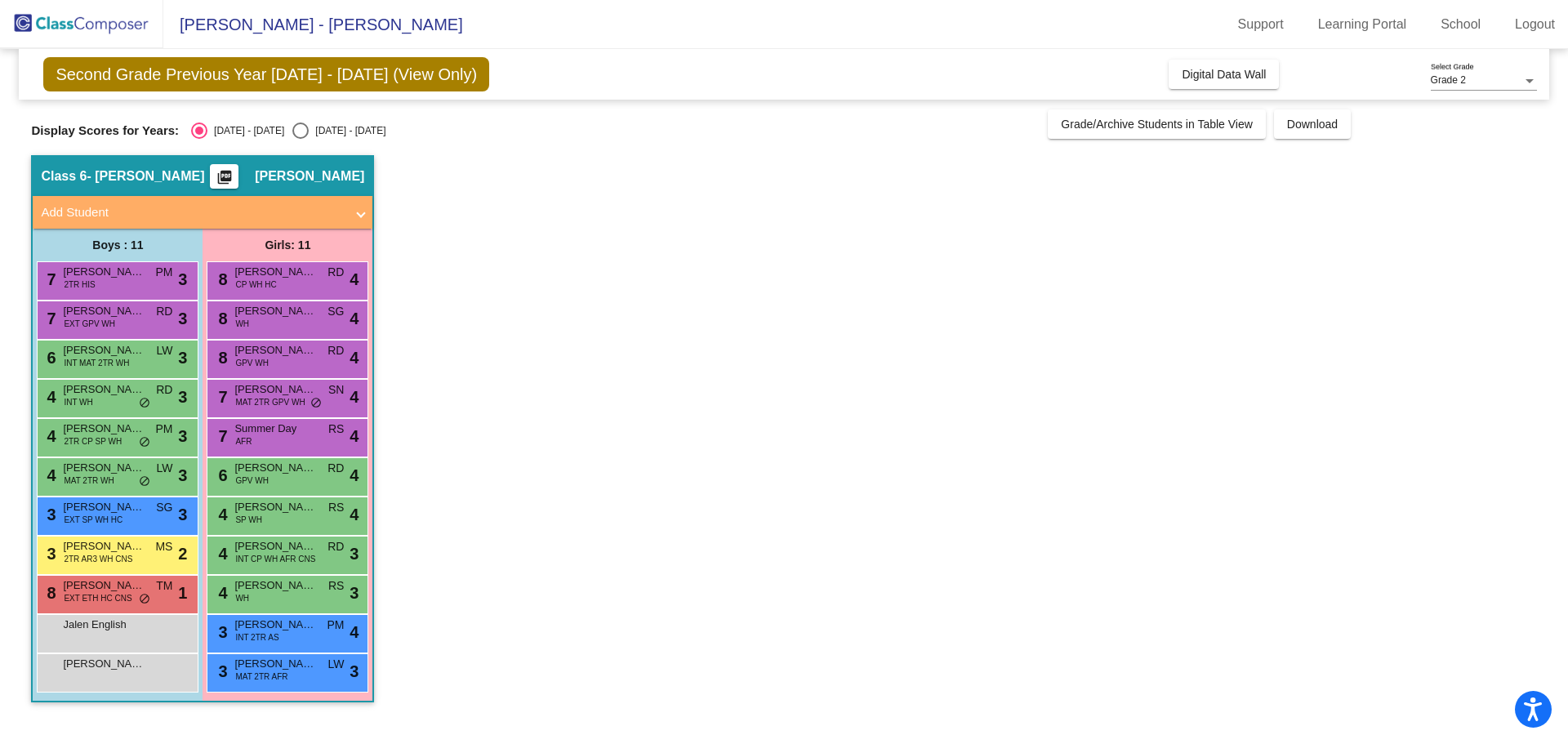
click at [298, 313] on span "[PERSON_NAME]" at bounding box center [275, 311] width 81 height 16
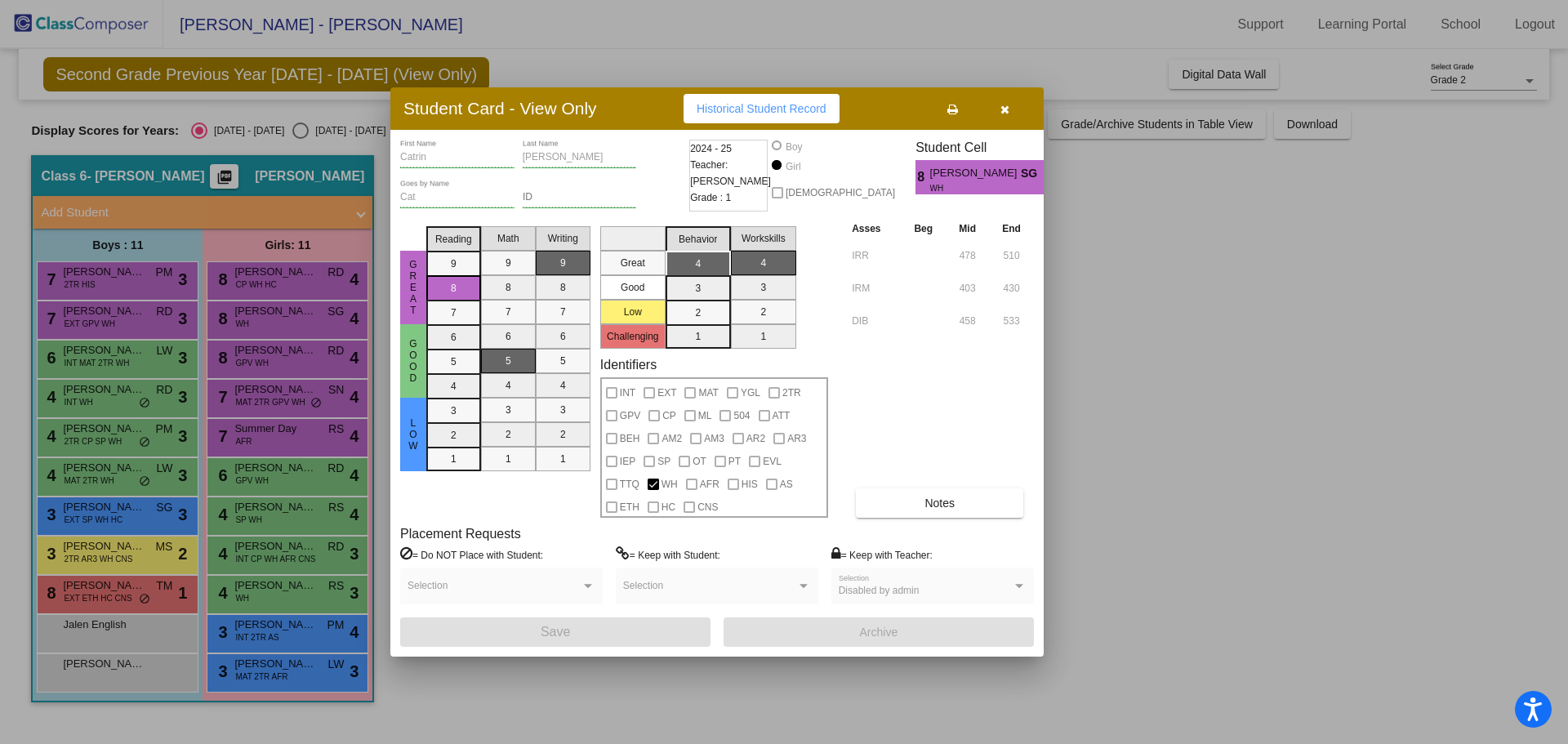
click at [295, 349] on div at bounding box center [784, 372] width 1568 height 744
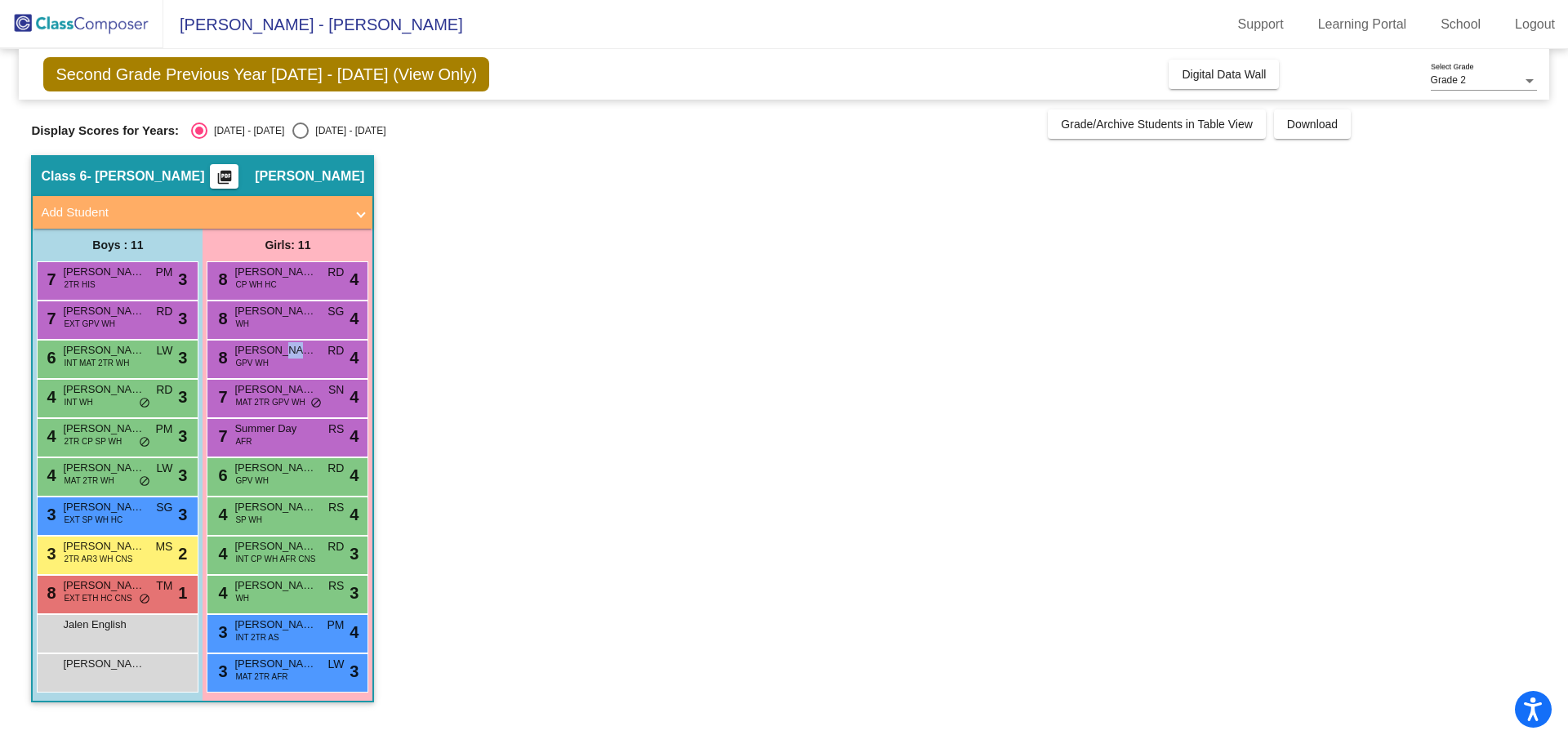
click at [295, 349] on span "[PERSON_NAME]" at bounding box center [275, 350] width 81 height 16
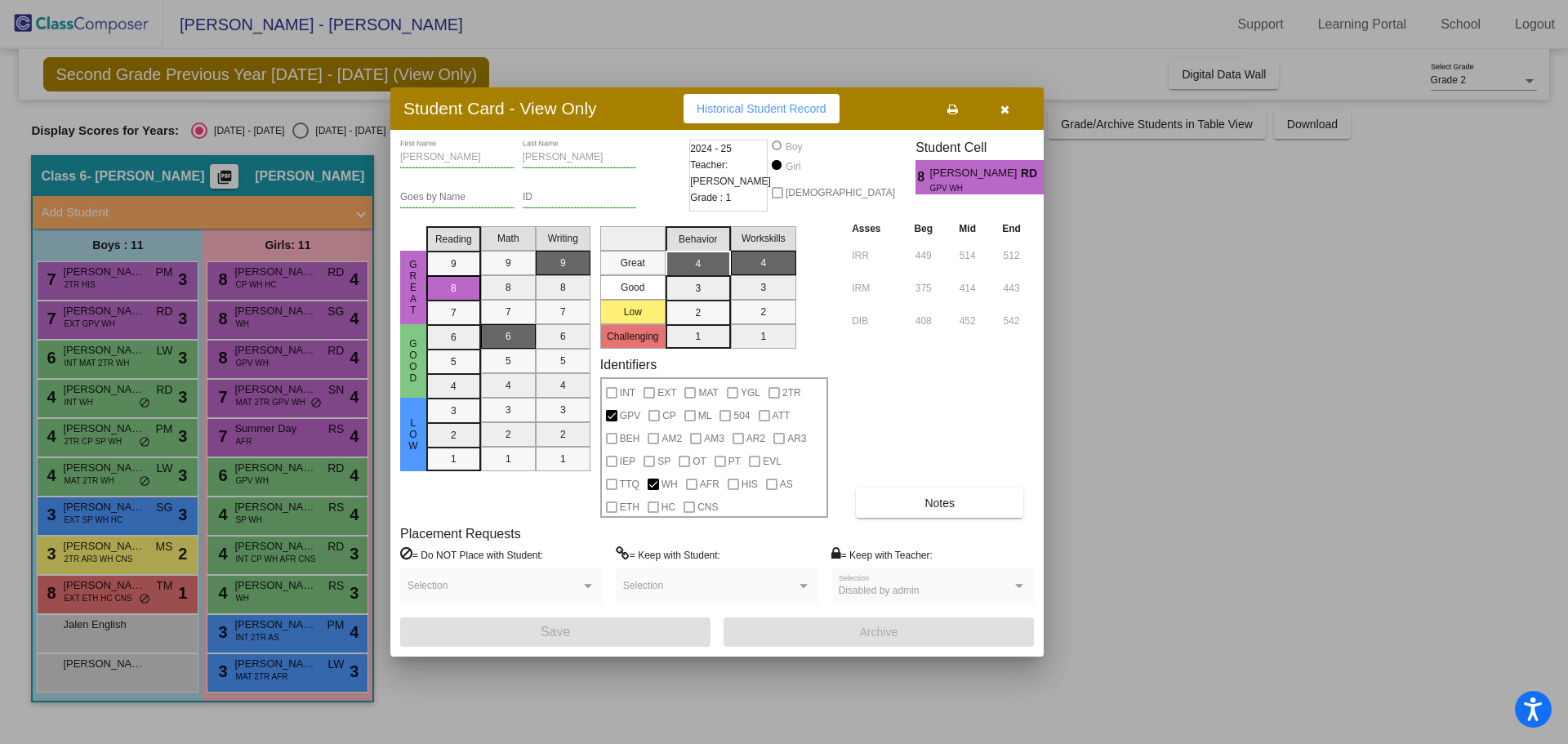
click at [298, 386] on div at bounding box center [784, 372] width 1568 height 744
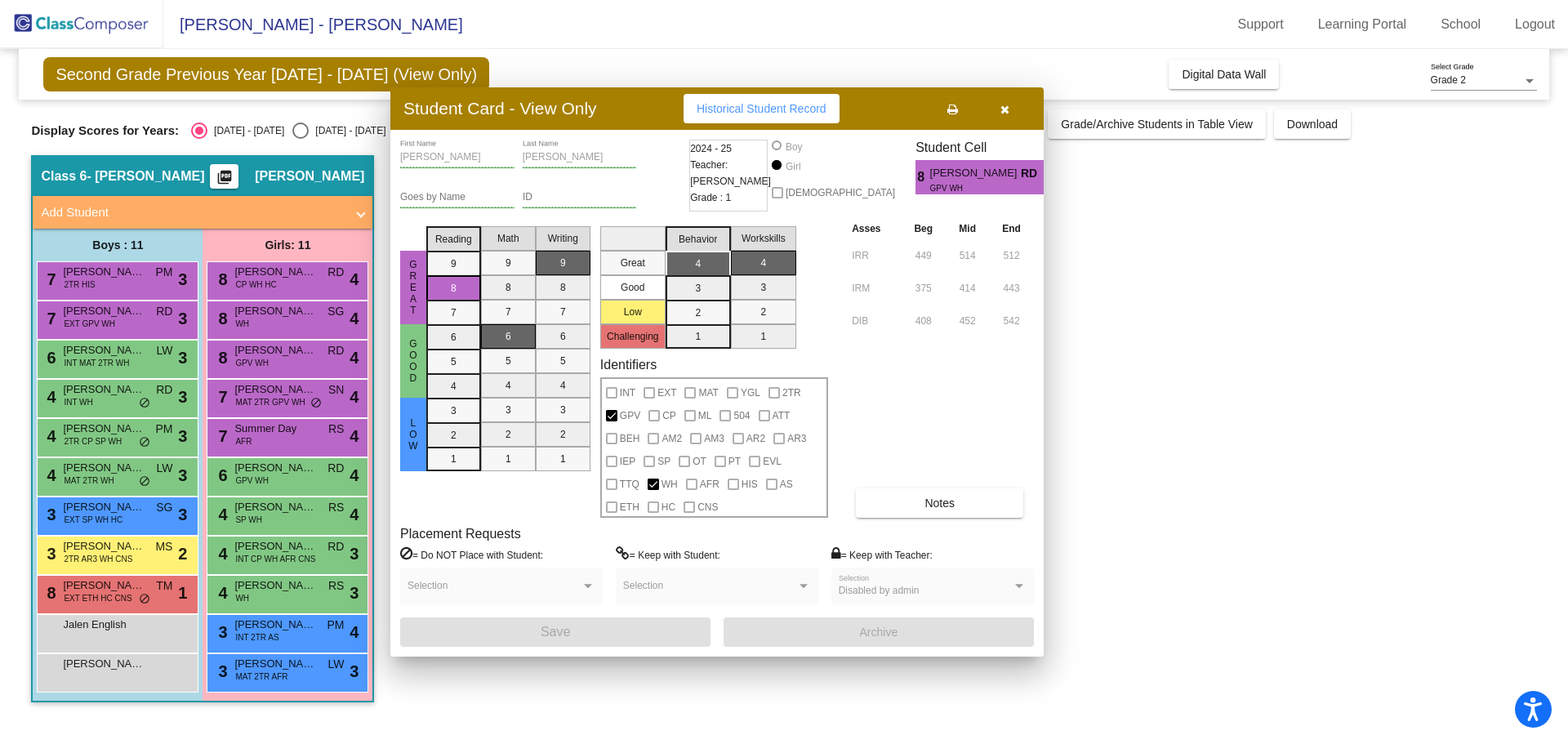
click at [298, 386] on span "[PERSON_NAME]" at bounding box center [275, 389] width 81 height 16
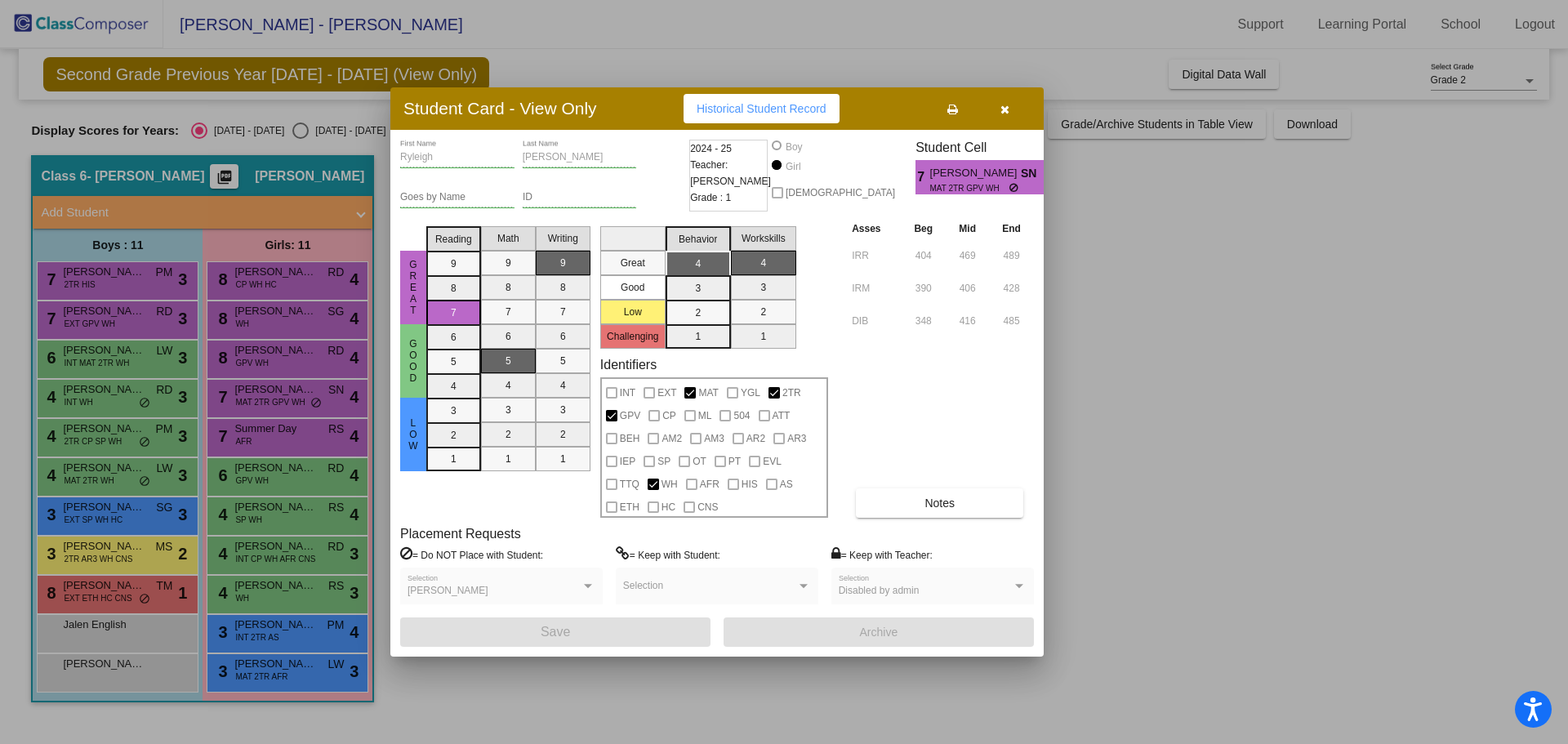
click at [310, 427] on div at bounding box center [784, 372] width 1568 height 744
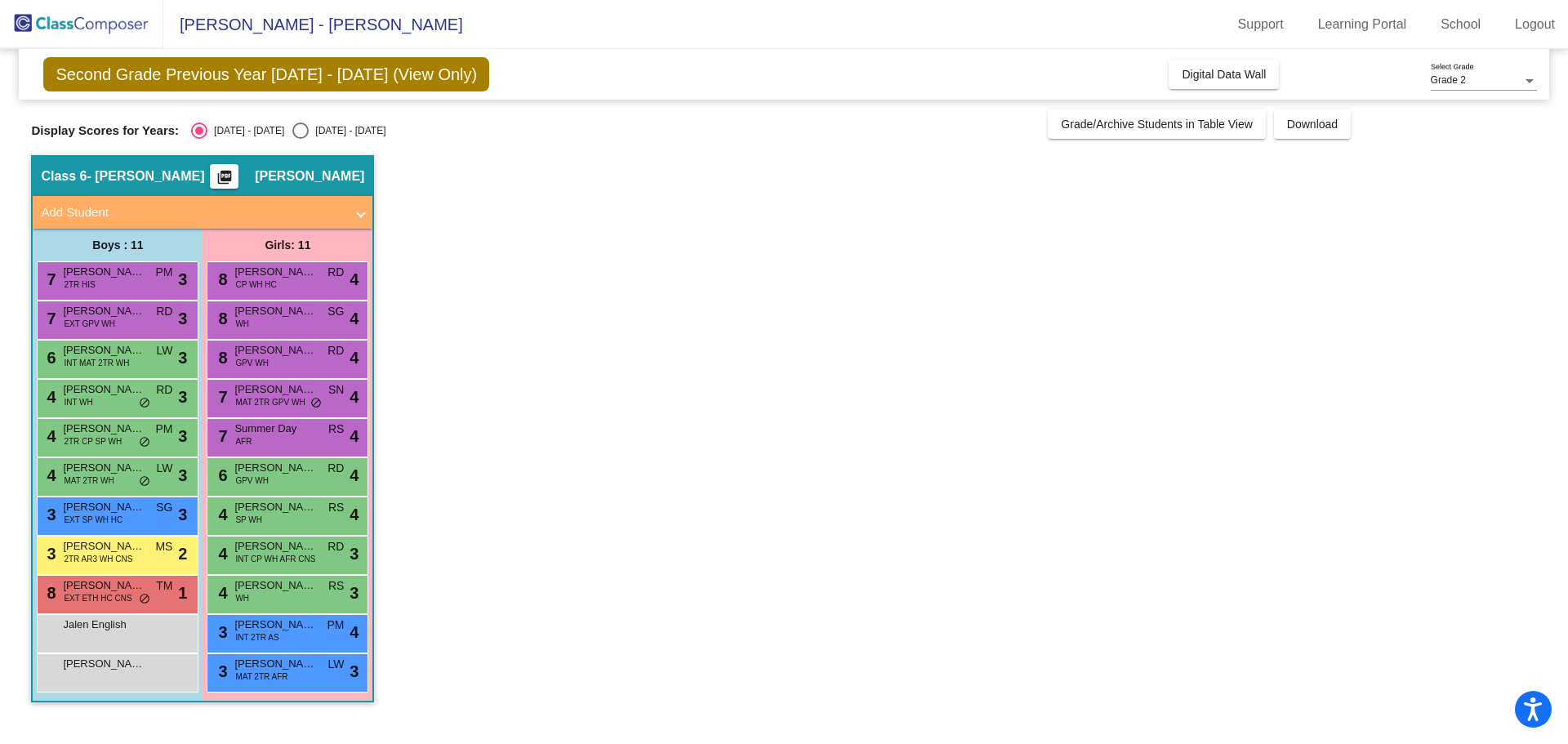
click at [310, 427] on span "Summer Day" at bounding box center [275, 428] width 81 height 16
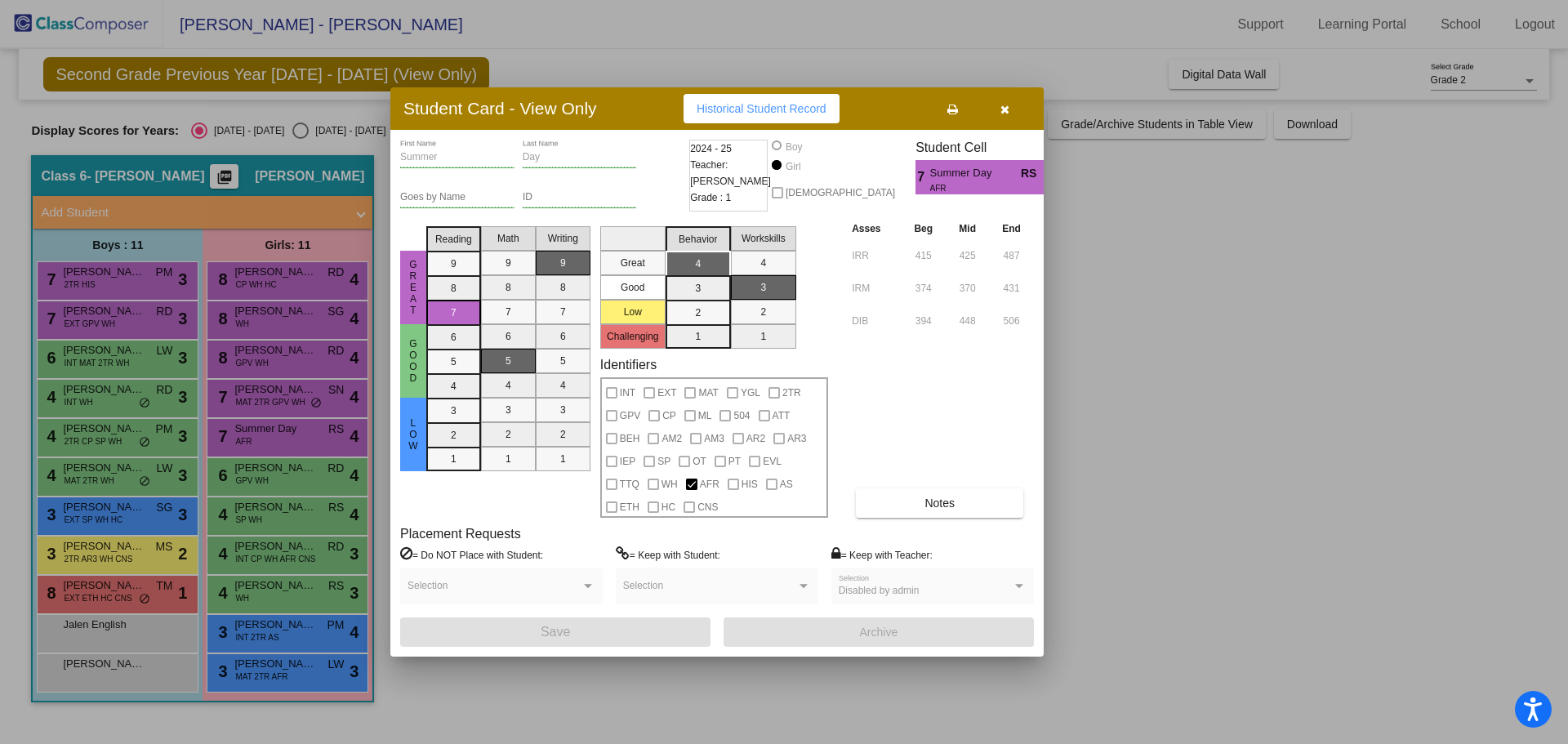
click at [310, 463] on div at bounding box center [784, 372] width 1568 height 744
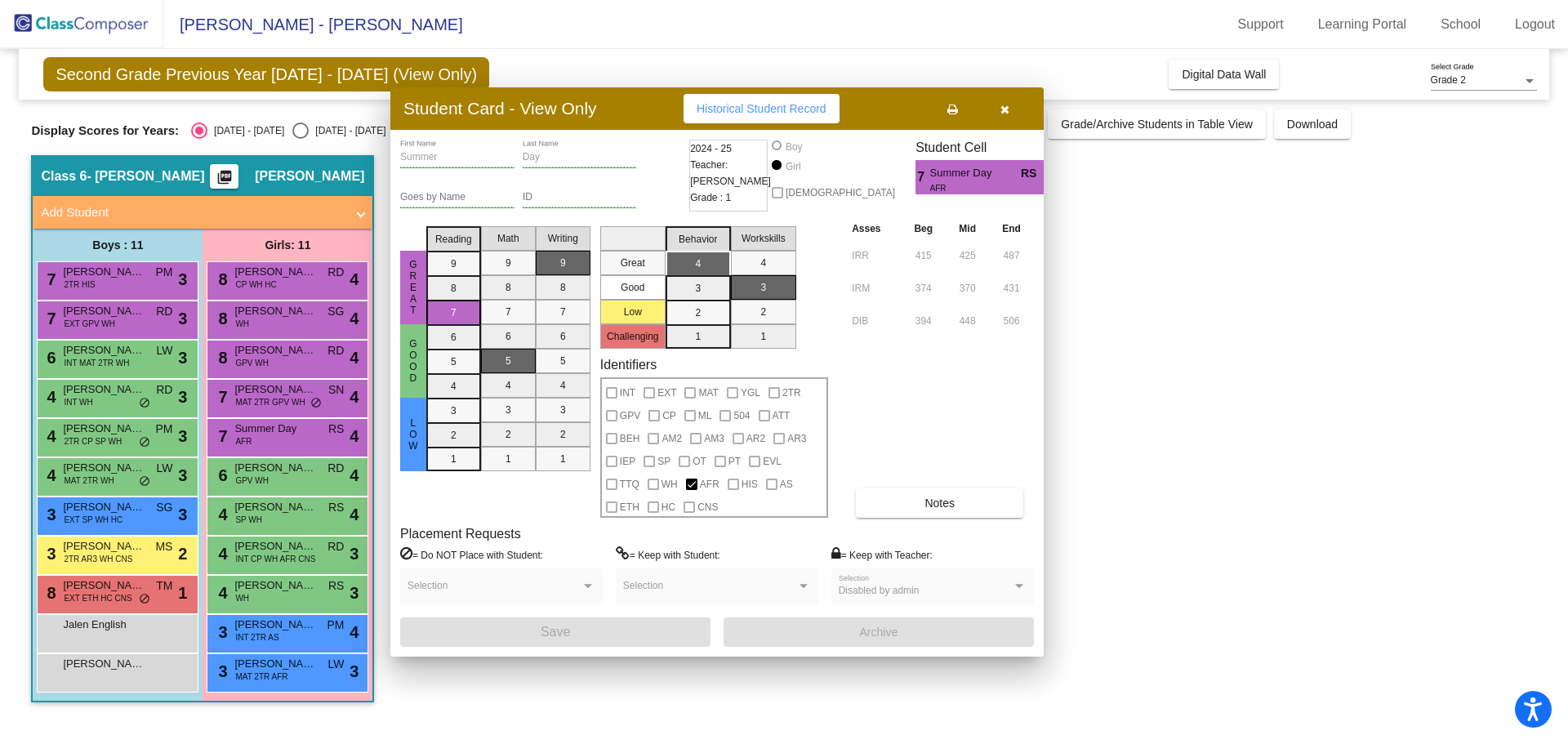
click at [310, 463] on span "[PERSON_NAME]" at bounding box center [275, 467] width 81 height 16
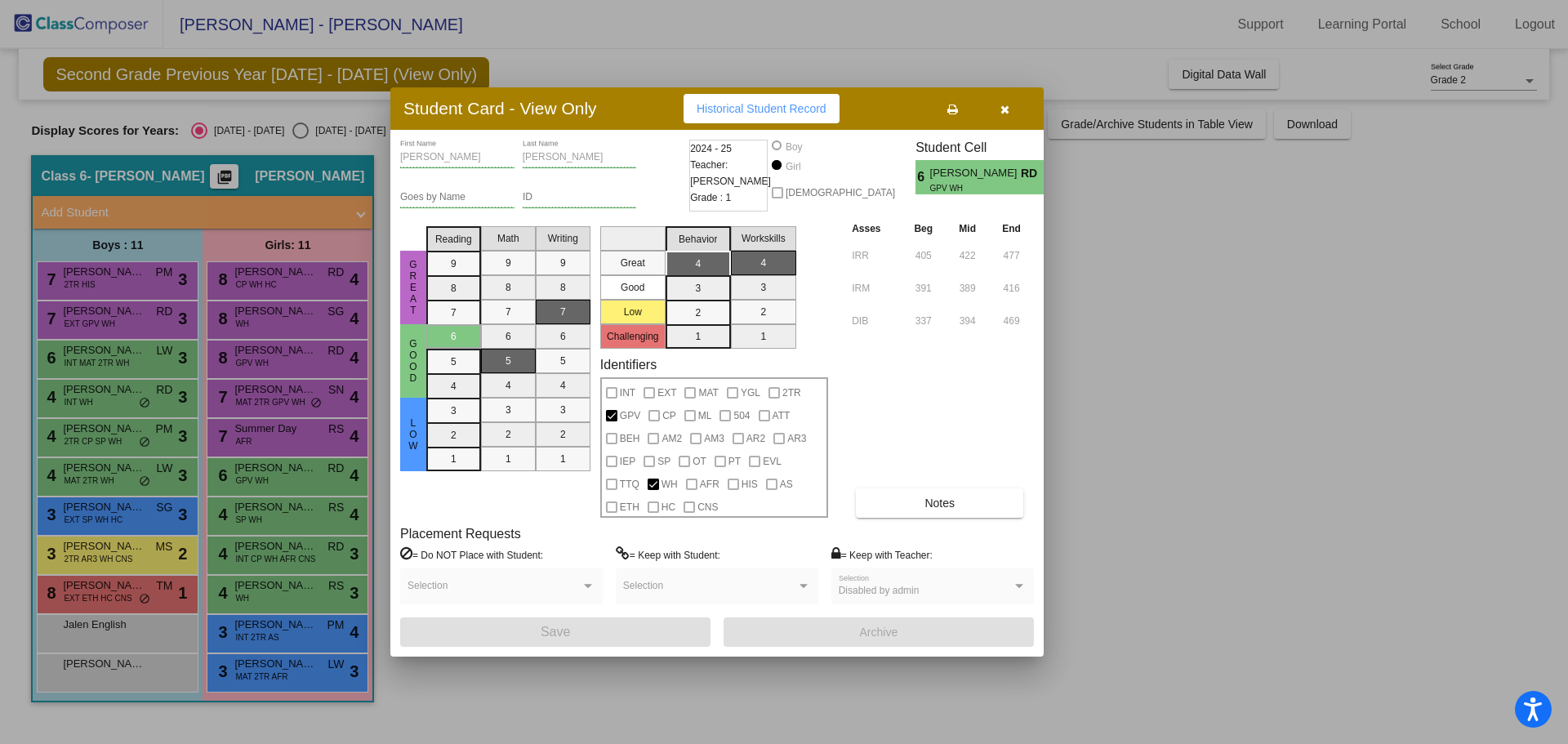
click at [308, 516] on div at bounding box center [784, 372] width 1568 height 744
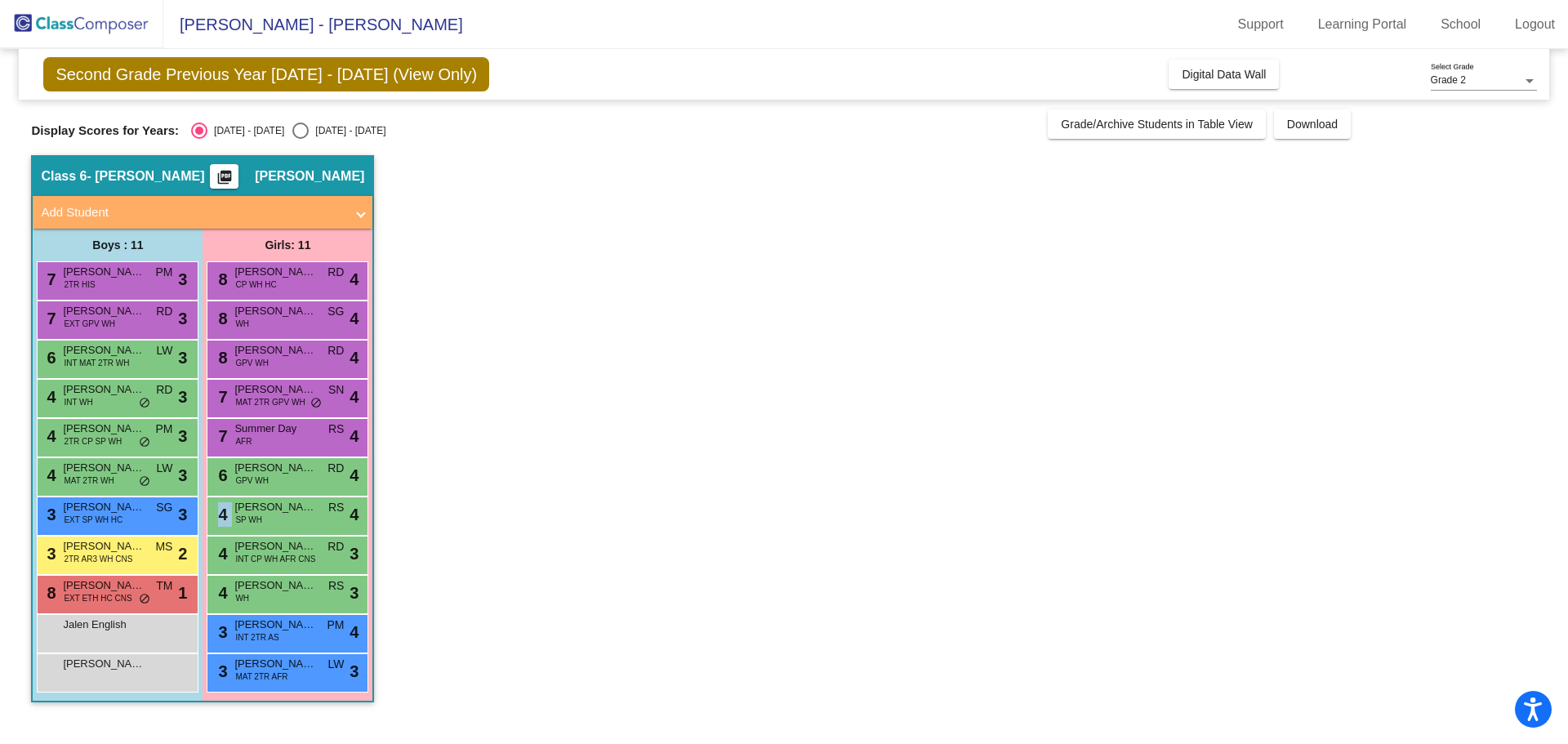
click at [308, 516] on div "4 [PERSON_NAME] SP WH RS lock do_not_disturb_alt 4" at bounding box center [287, 514] width 156 height 34
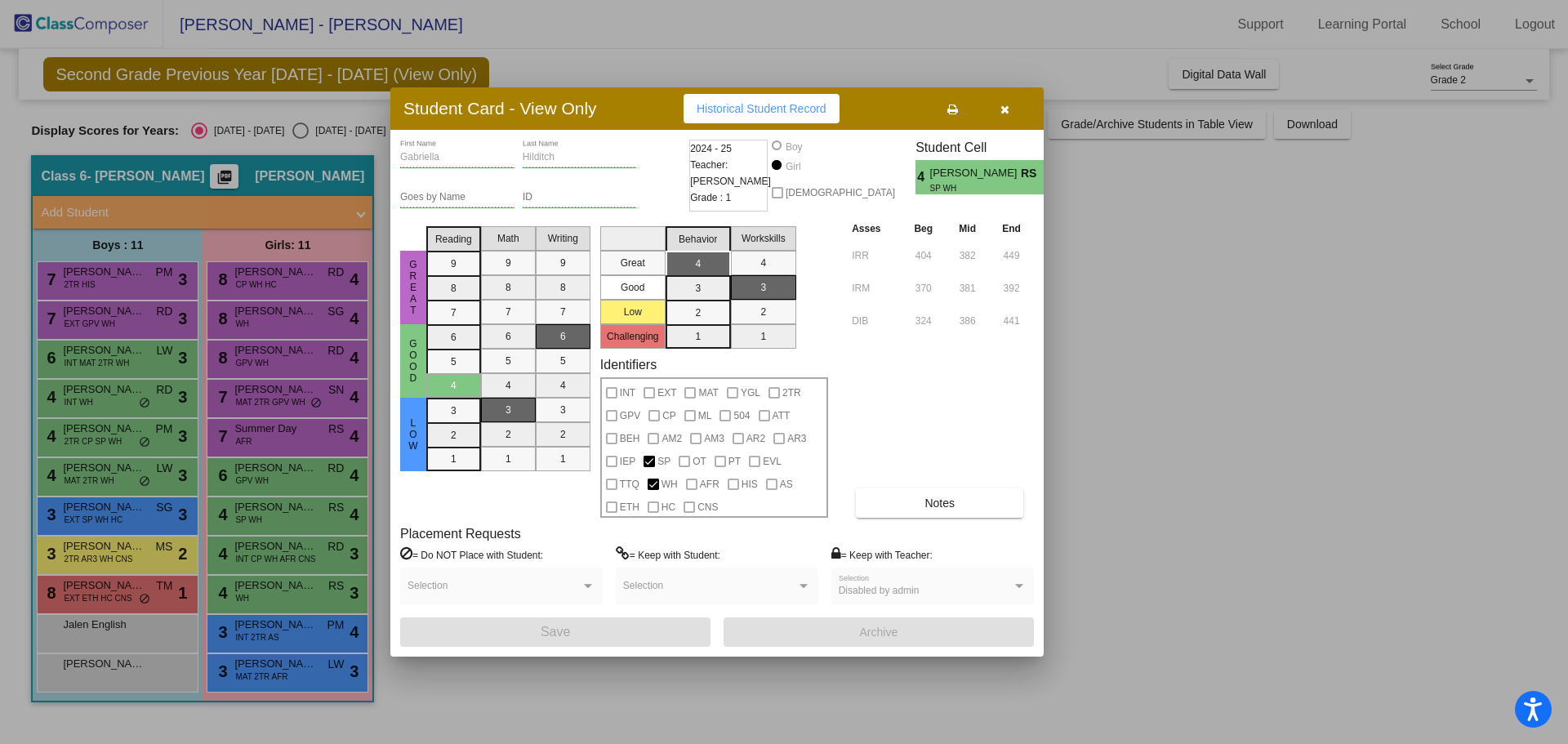
click at [308, 549] on div at bounding box center [784, 372] width 1568 height 744
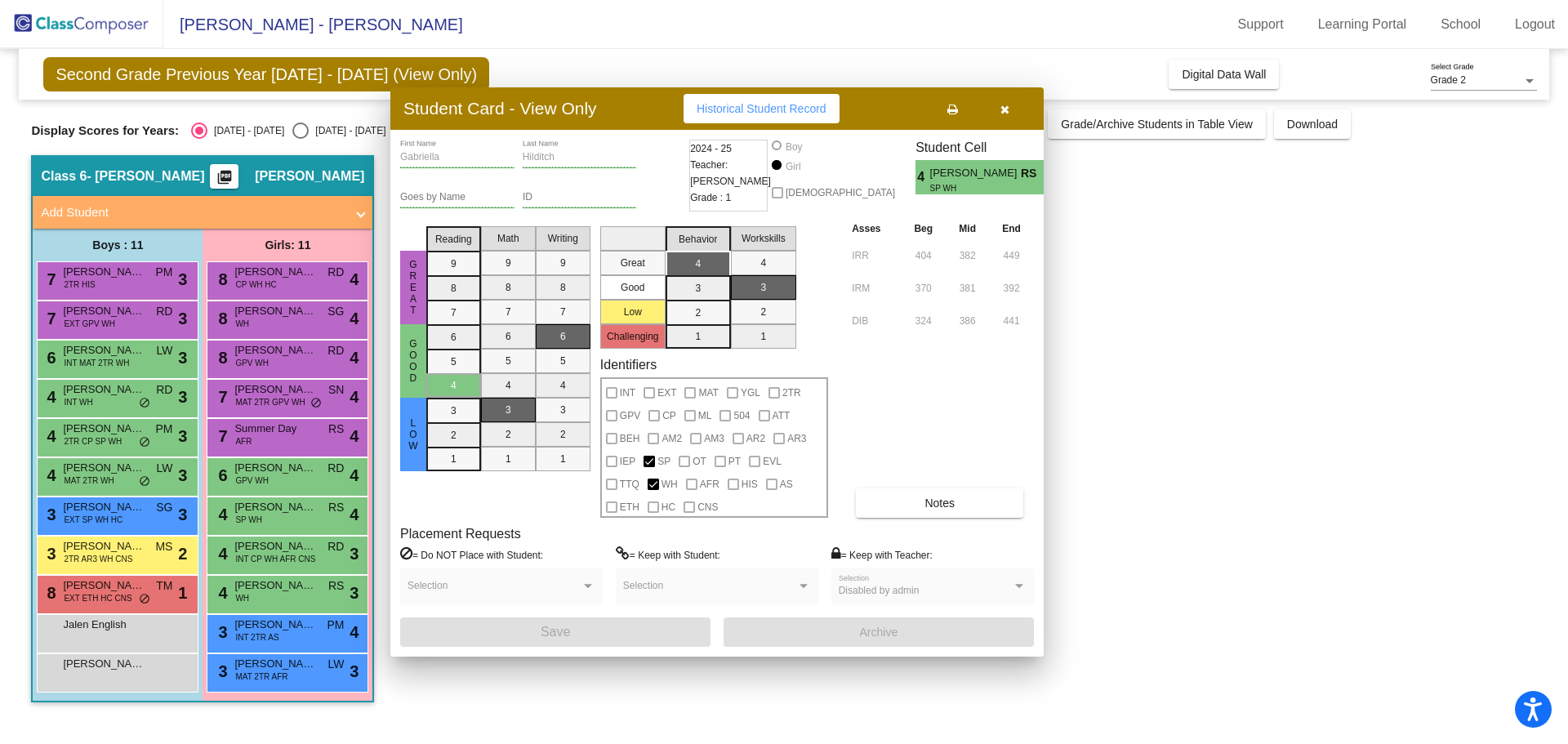
click at [308, 549] on span "[PERSON_NAME]" at bounding box center [275, 546] width 81 height 16
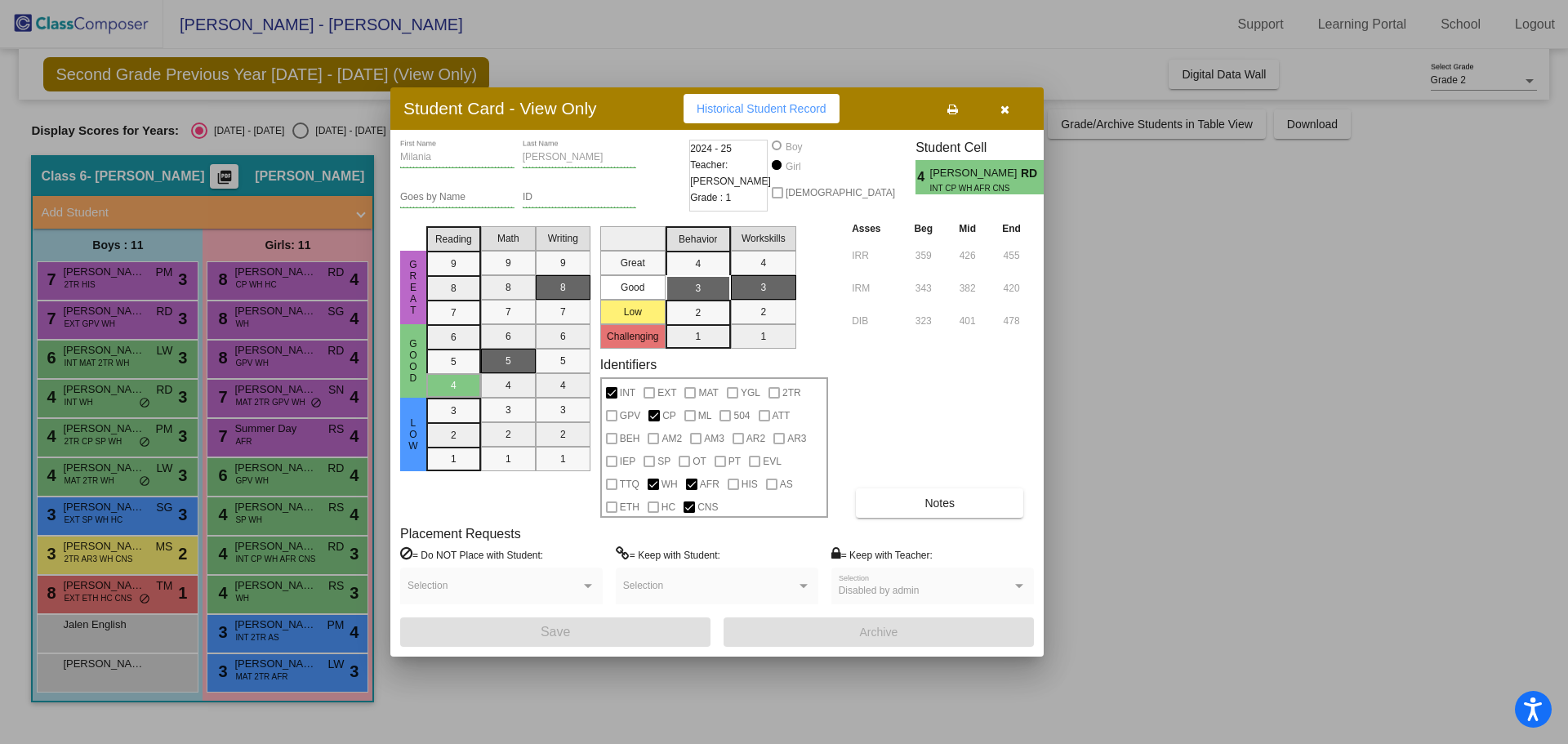
click at [312, 580] on div at bounding box center [784, 372] width 1568 height 744
click at [312, 580] on span "[PERSON_NAME]" at bounding box center [275, 585] width 81 height 16
click at [309, 629] on div at bounding box center [784, 372] width 1568 height 744
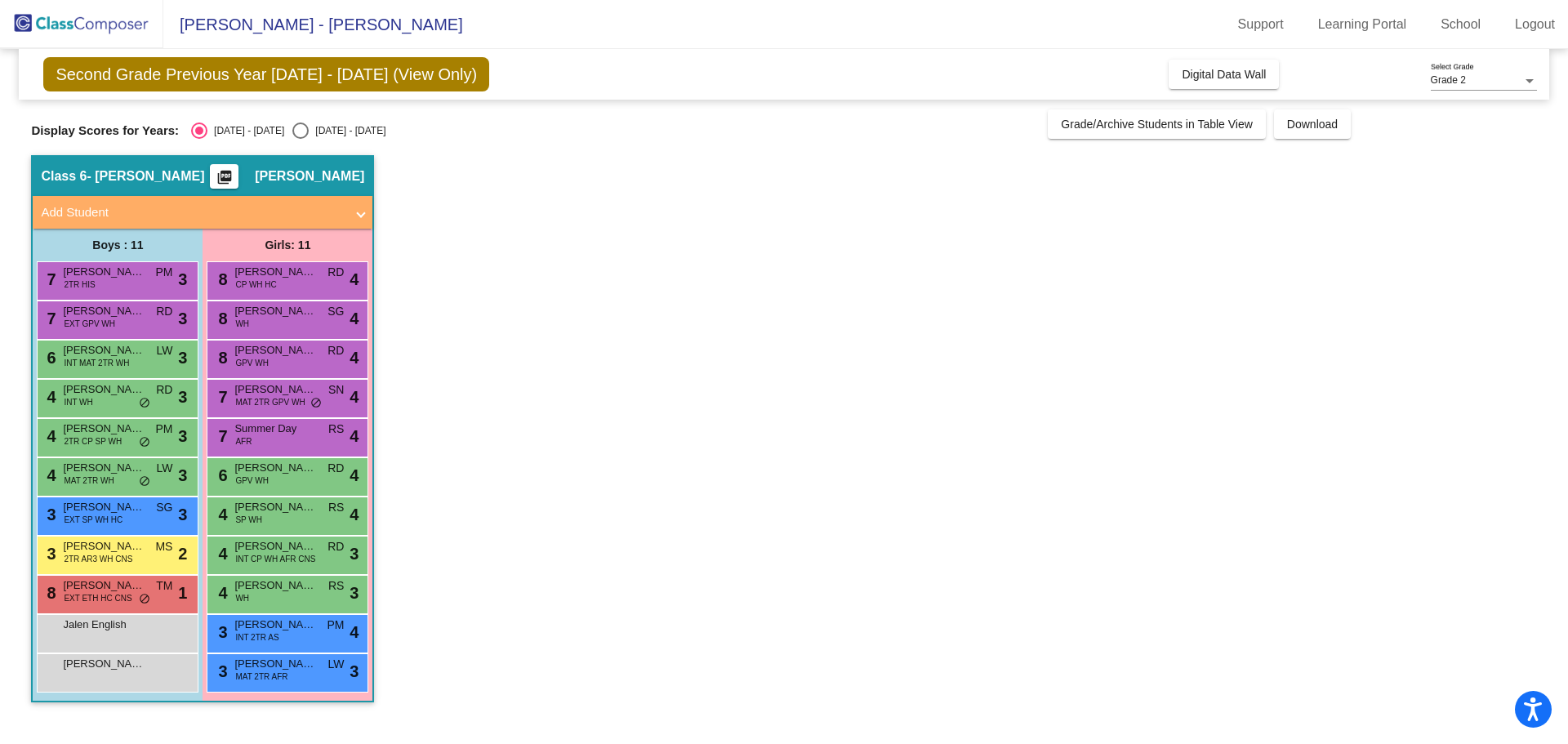
click at [309, 629] on span "[PERSON_NAME]" at bounding box center [275, 624] width 81 height 16
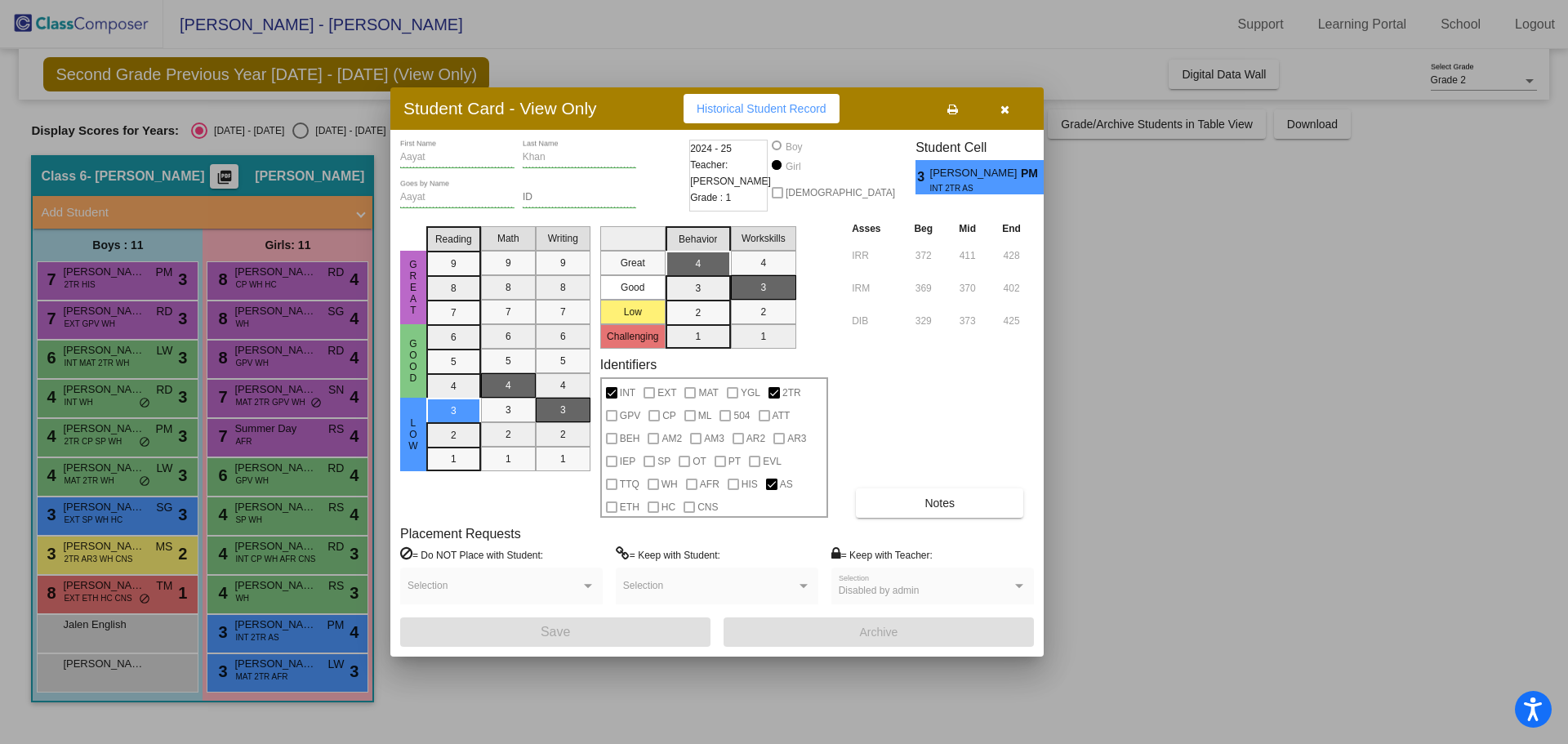
click at [312, 663] on div at bounding box center [784, 372] width 1568 height 744
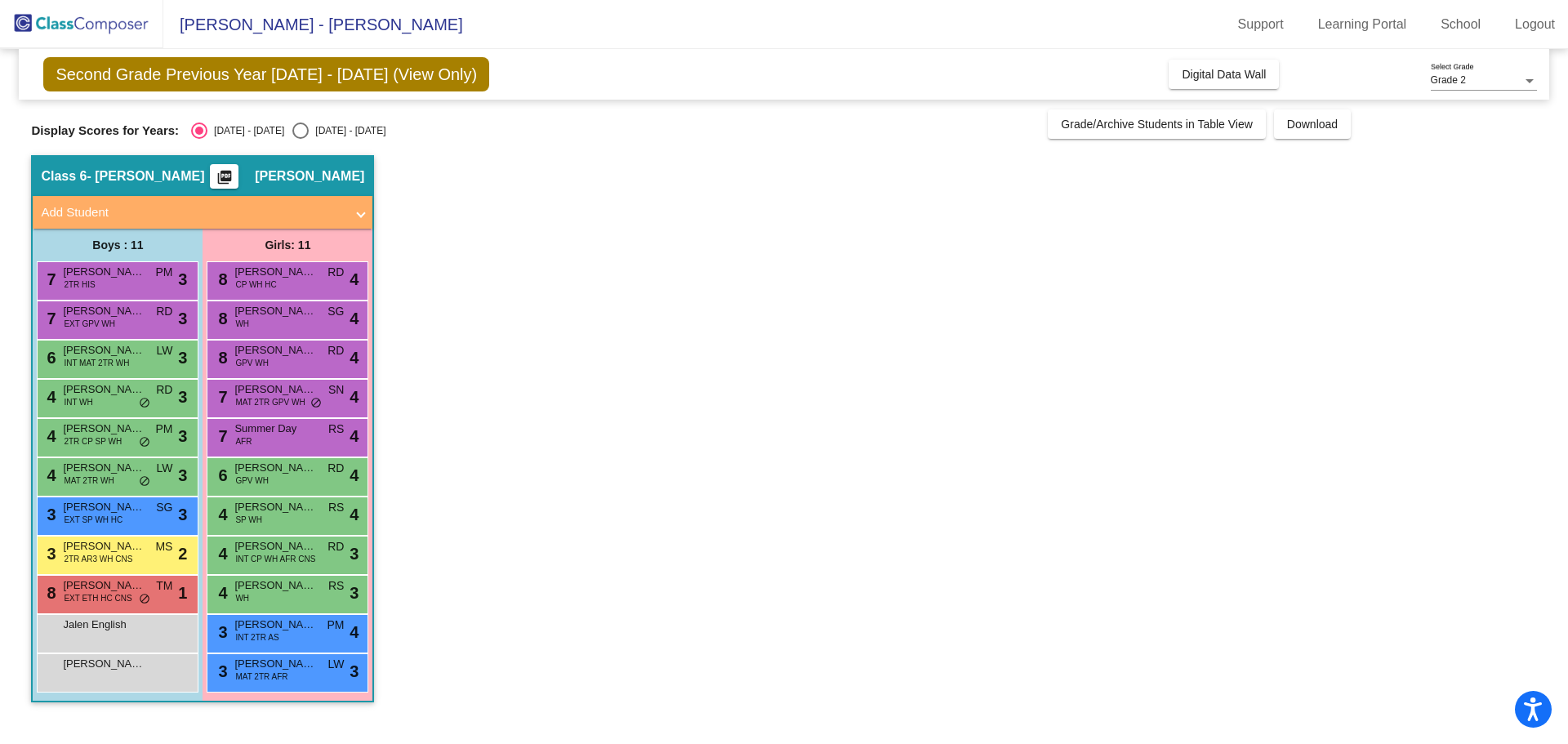
click at [312, 663] on span "[PERSON_NAME]" at bounding box center [275, 664] width 81 height 16
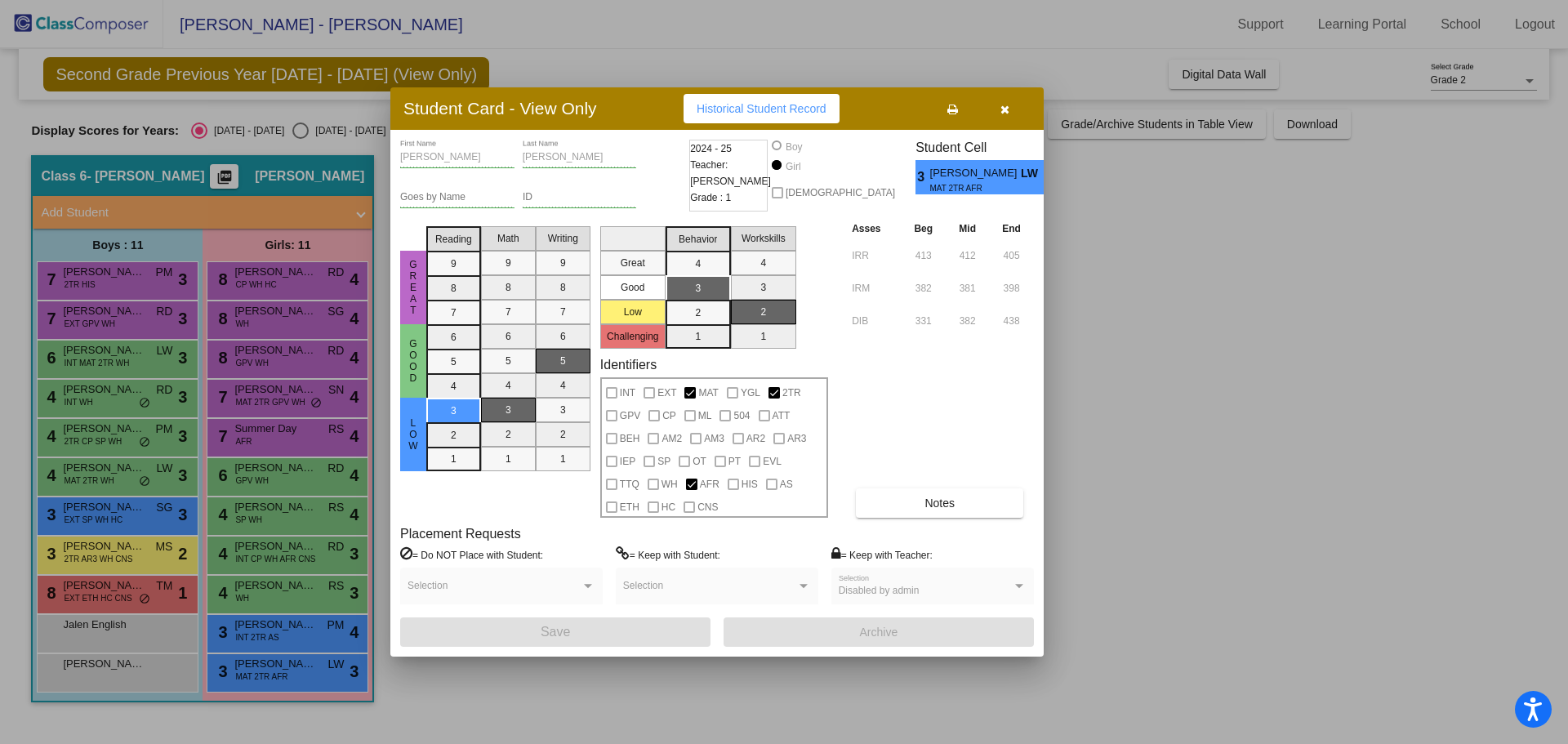
click at [123, 593] on div at bounding box center [784, 372] width 1568 height 744
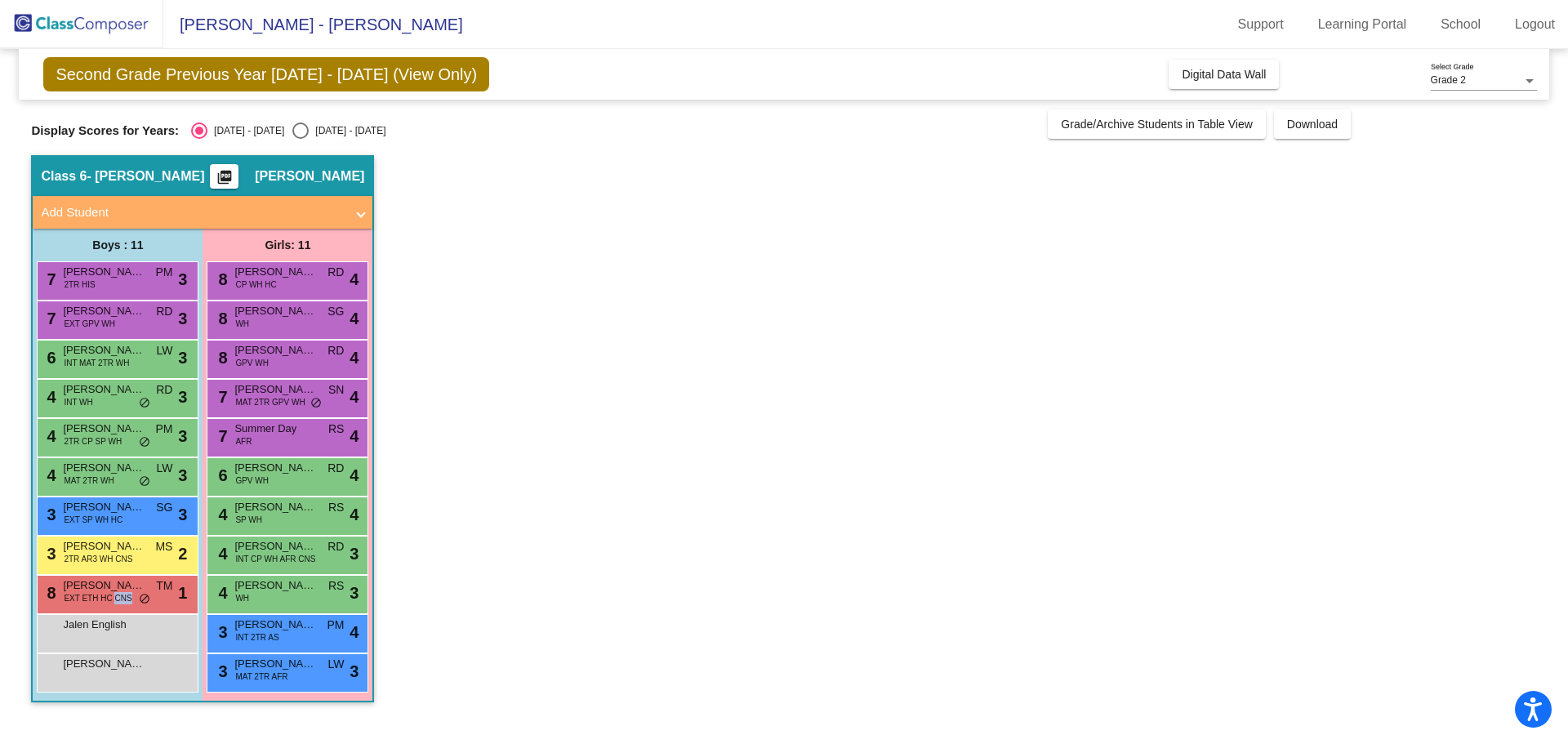
click at [123, 593] on span "EXT ETH HC CNS" at bounding box center [98, 598] width 67 height 12
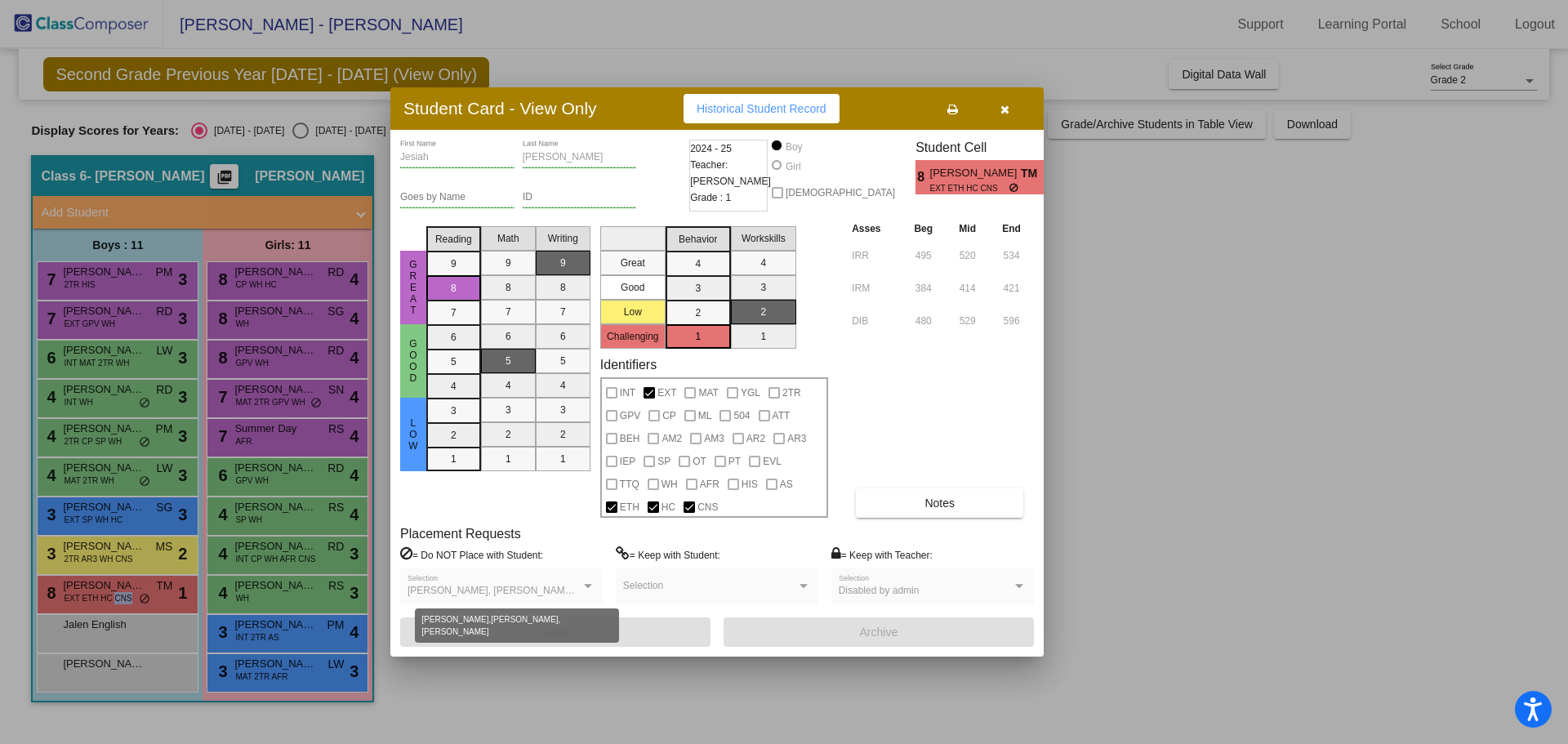
click at [583, 586] on div at bounding box center [588, 586] width 15 height 11
click at [280, 399] on div at bounding box center [784, 372] width 1568 height 744
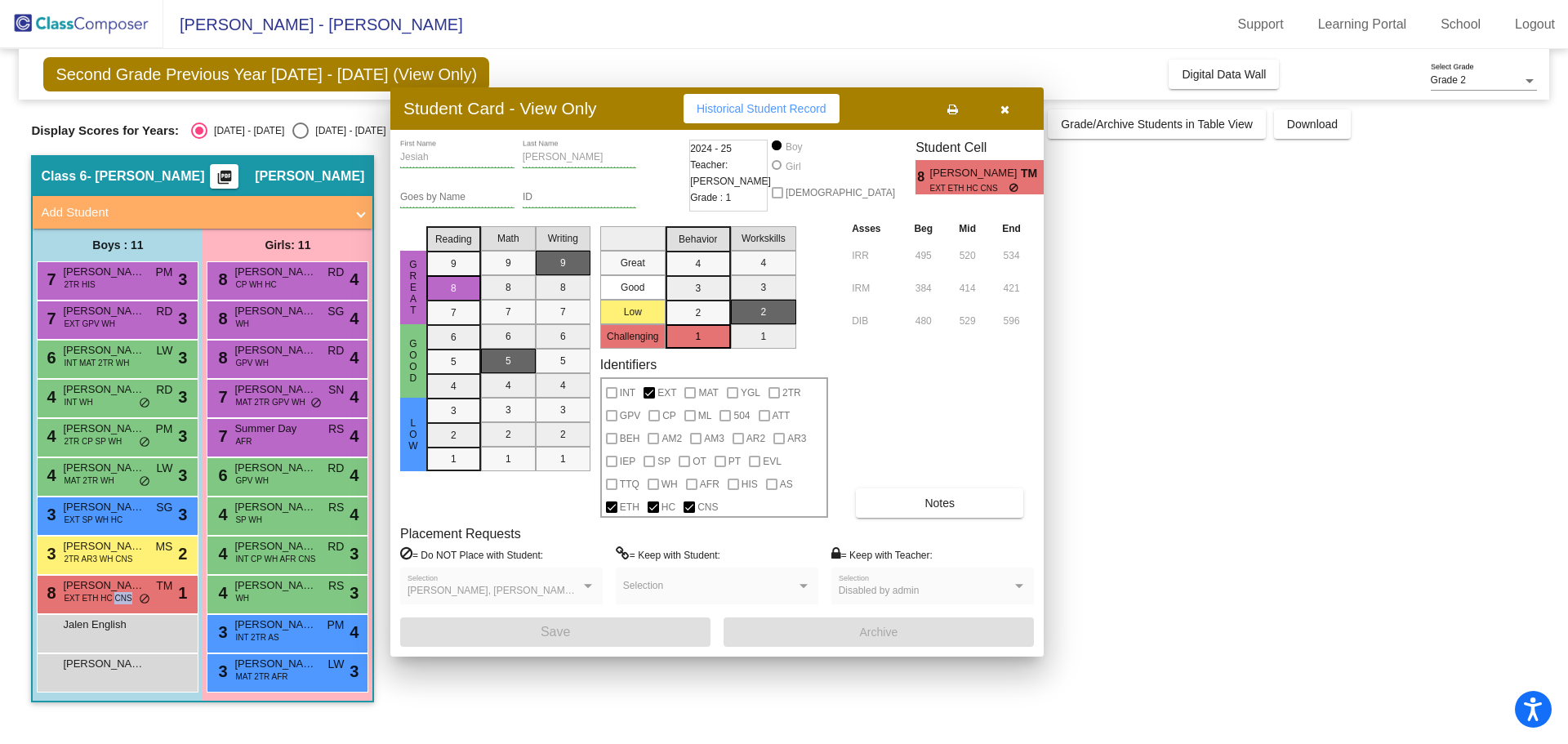
click at [280, 399] on span "MAT 2TR GPV WH" at bounding box center [270, 402] width 69 height 12
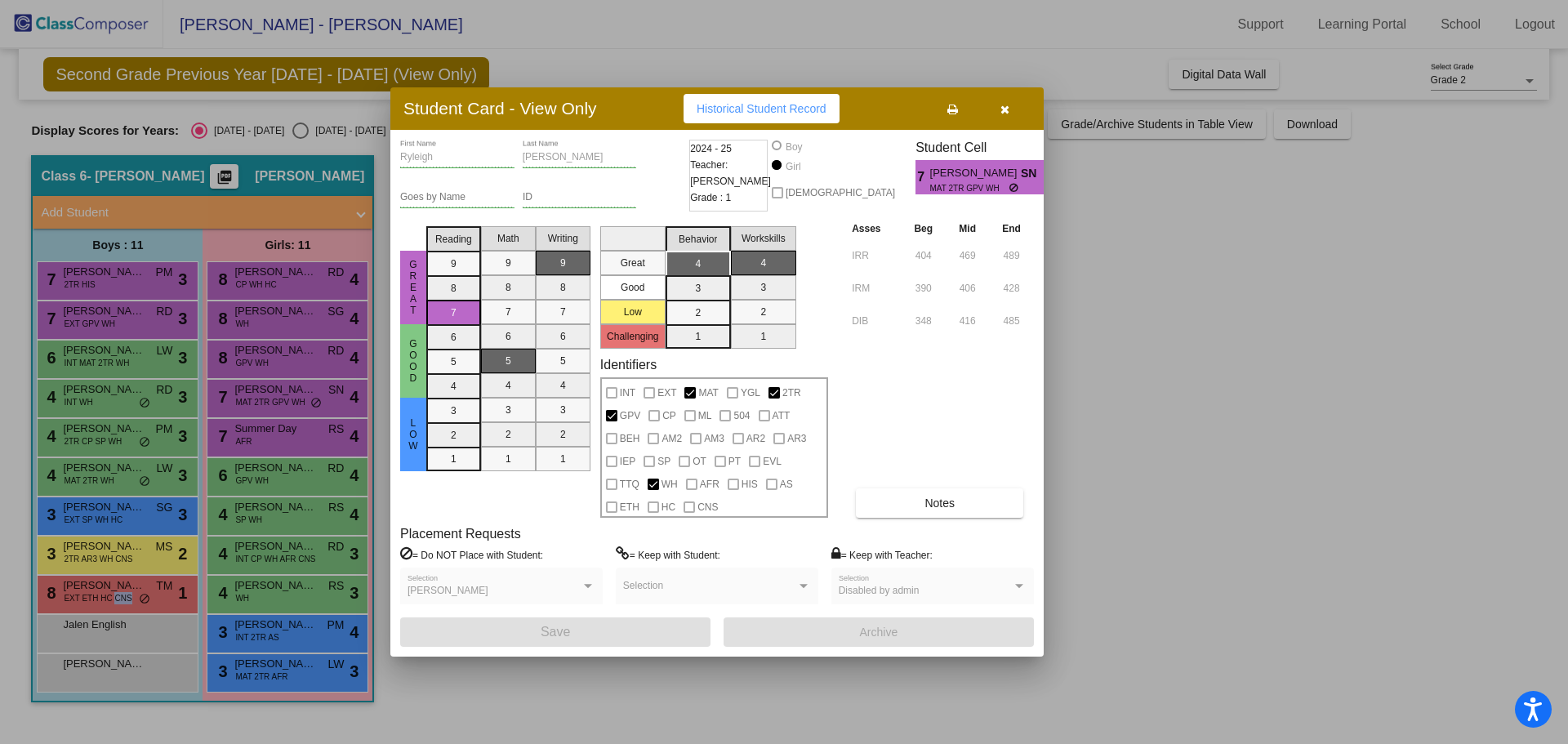
click at [122, 400] on div at bounding box center [784, 372] width 1568 height 744
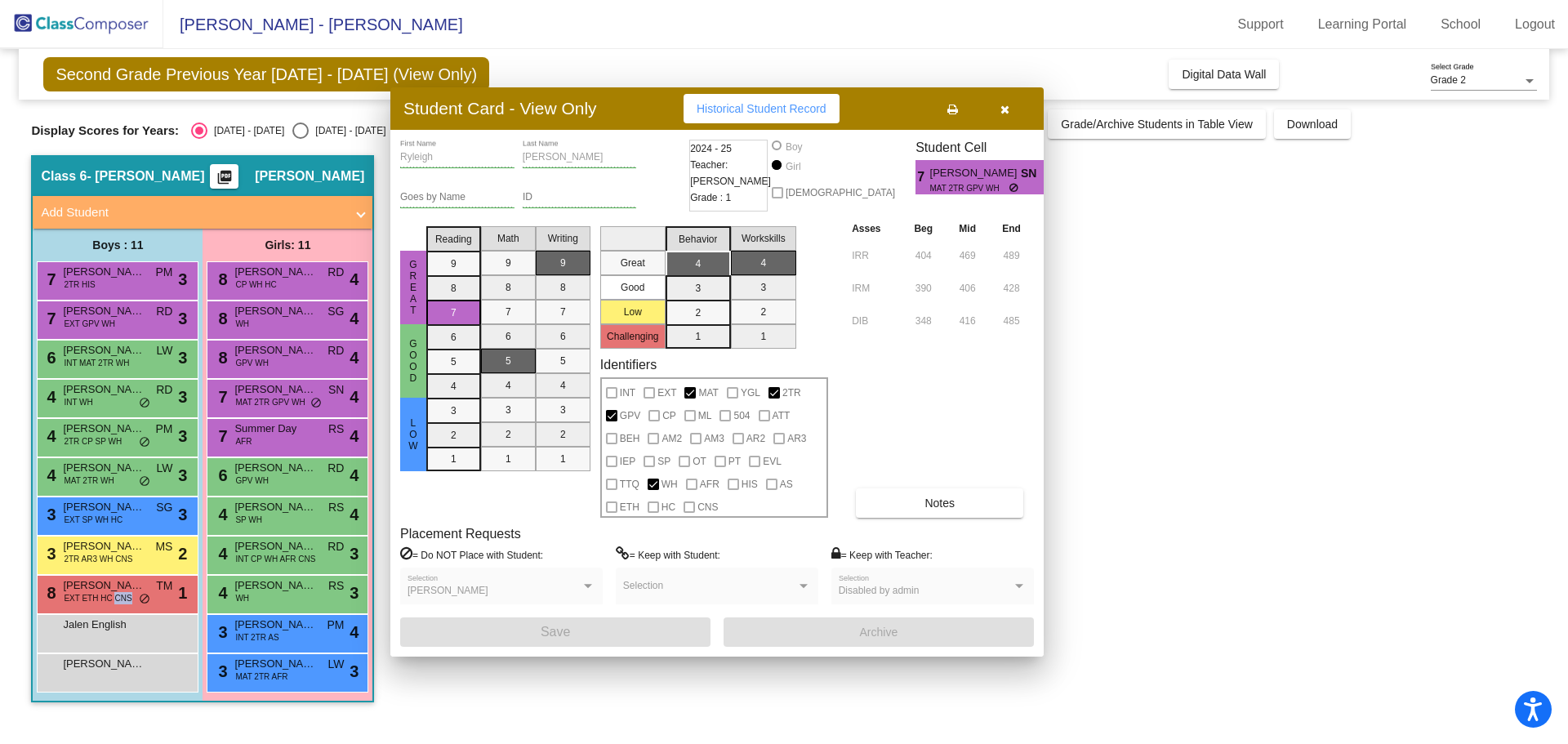
click at [122, 400] on div "4 [PERSON_NAME] INT WH RD lock do_not_disturb_alt 3" at bounding box center [115, 396] width 156 height 34
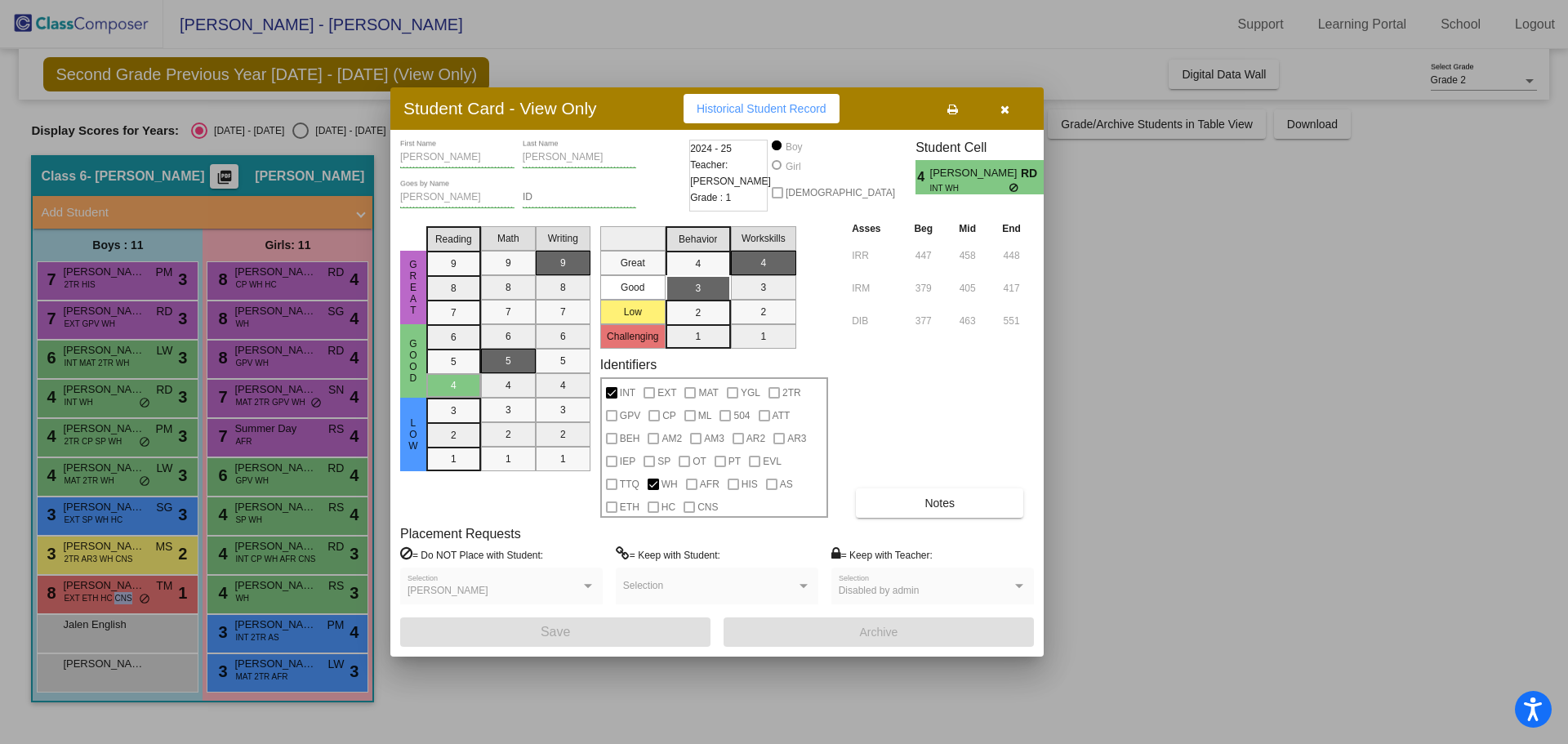
click at [119, 433] on div at bounding box center [784, 372] width 1568 height 744
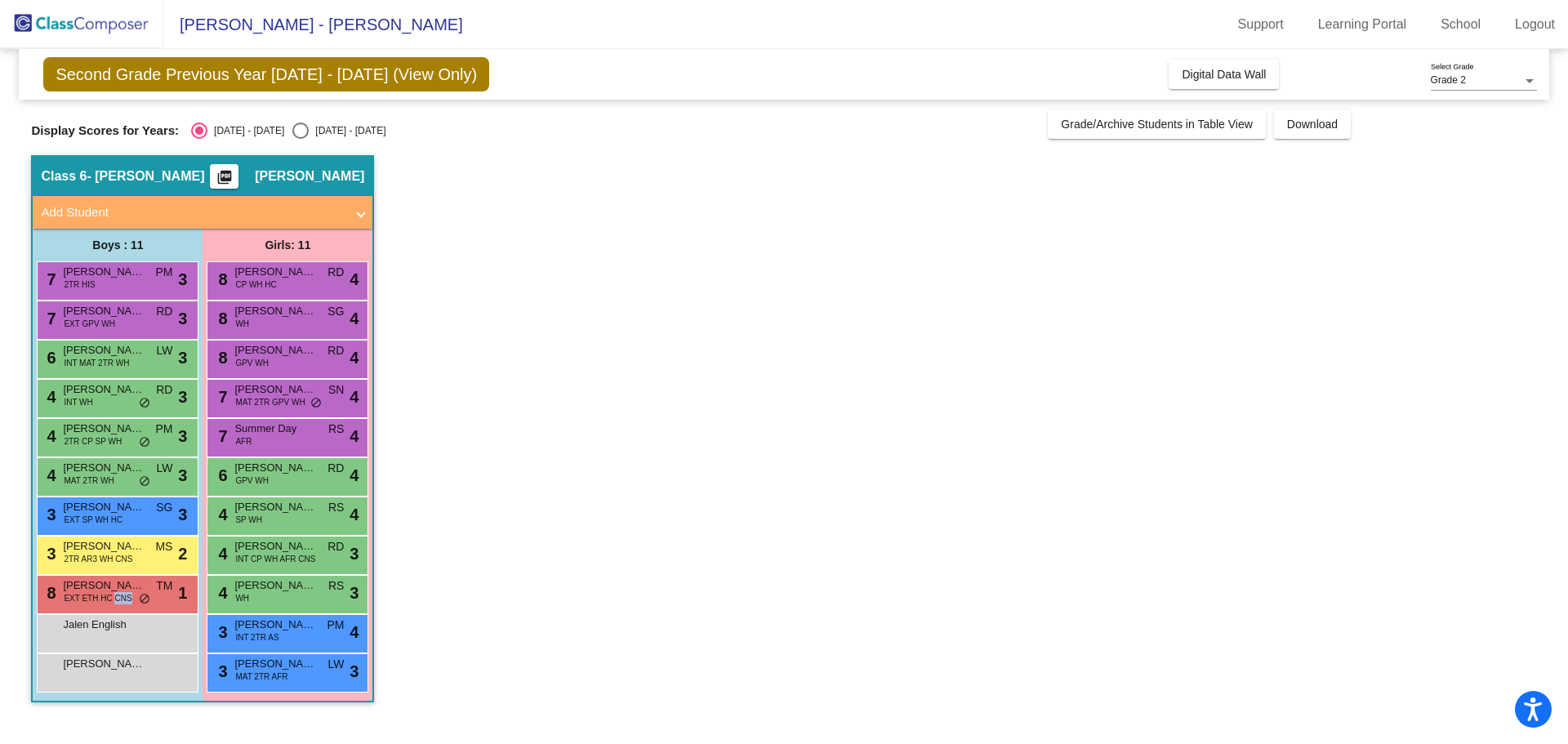
click at [119, 433] on span "[PERSON_NAME]" at bounding box center [104, 428] width 81 height 16
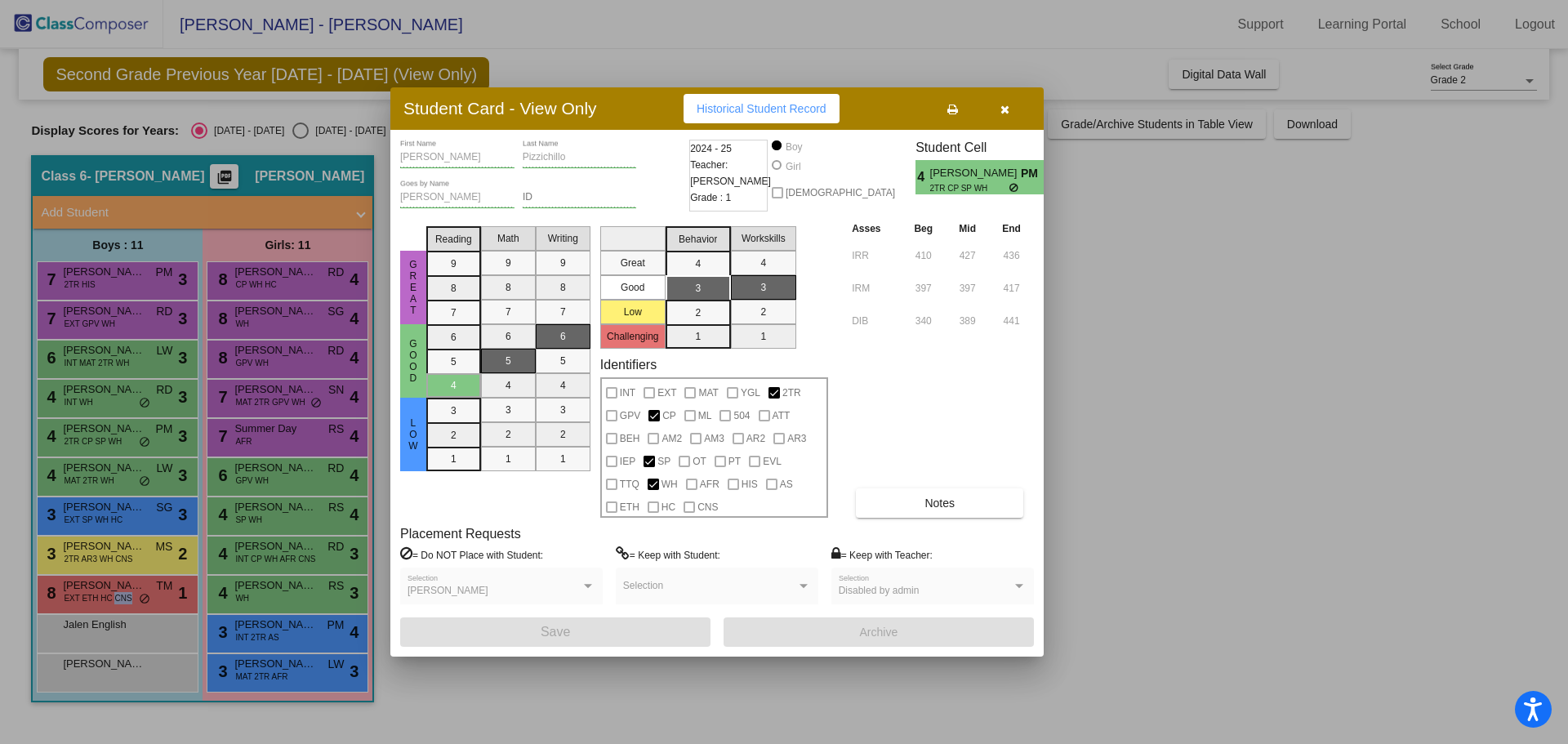
click at [125, 484] on div at bounding box center [784, 372] width 1568 height 744
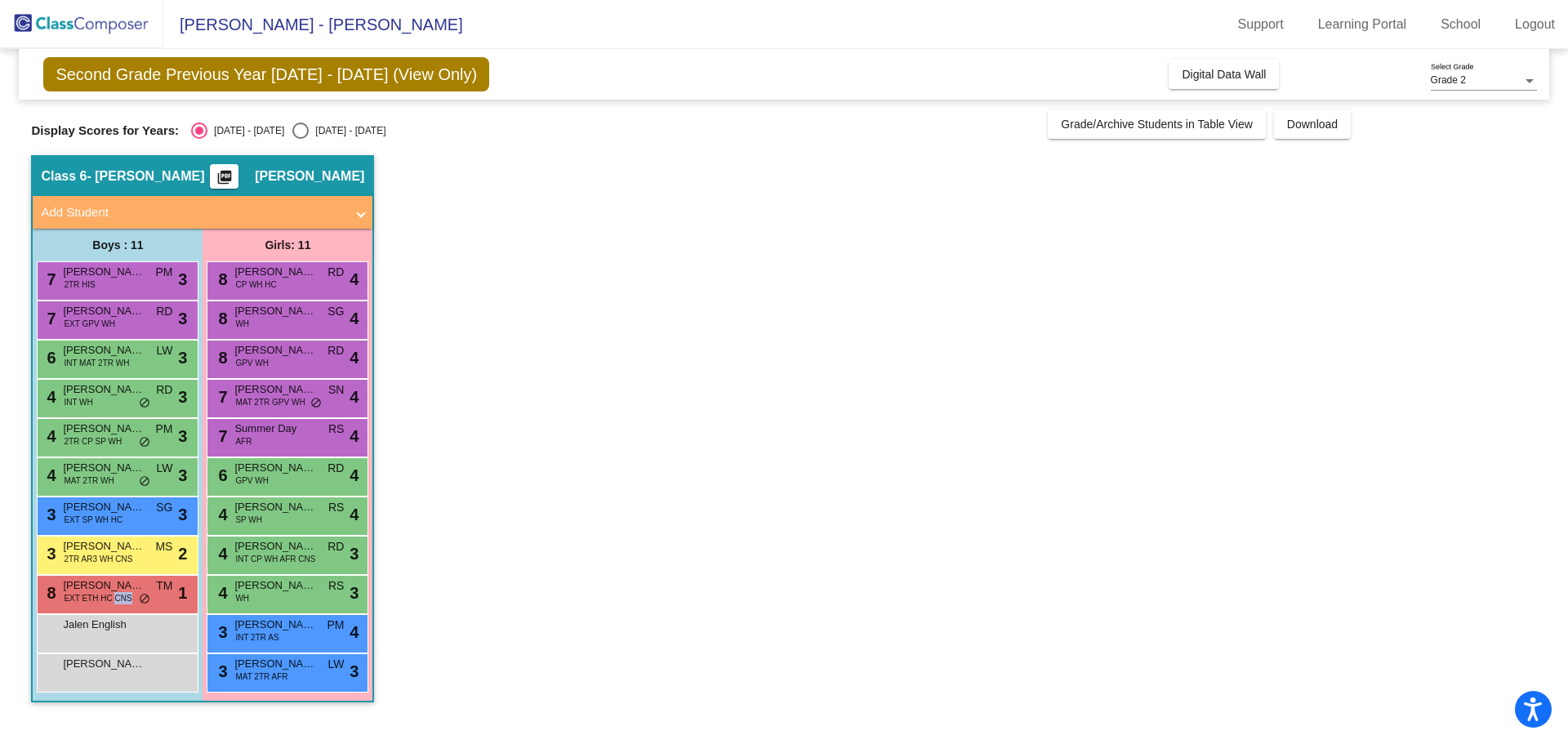
click at [125, 484] on div "4 [PERSON_NAME] MAT 2TR WH LW lock do_not_disturb_alt 3" at bounding box center [115, 474] width 156 height 34
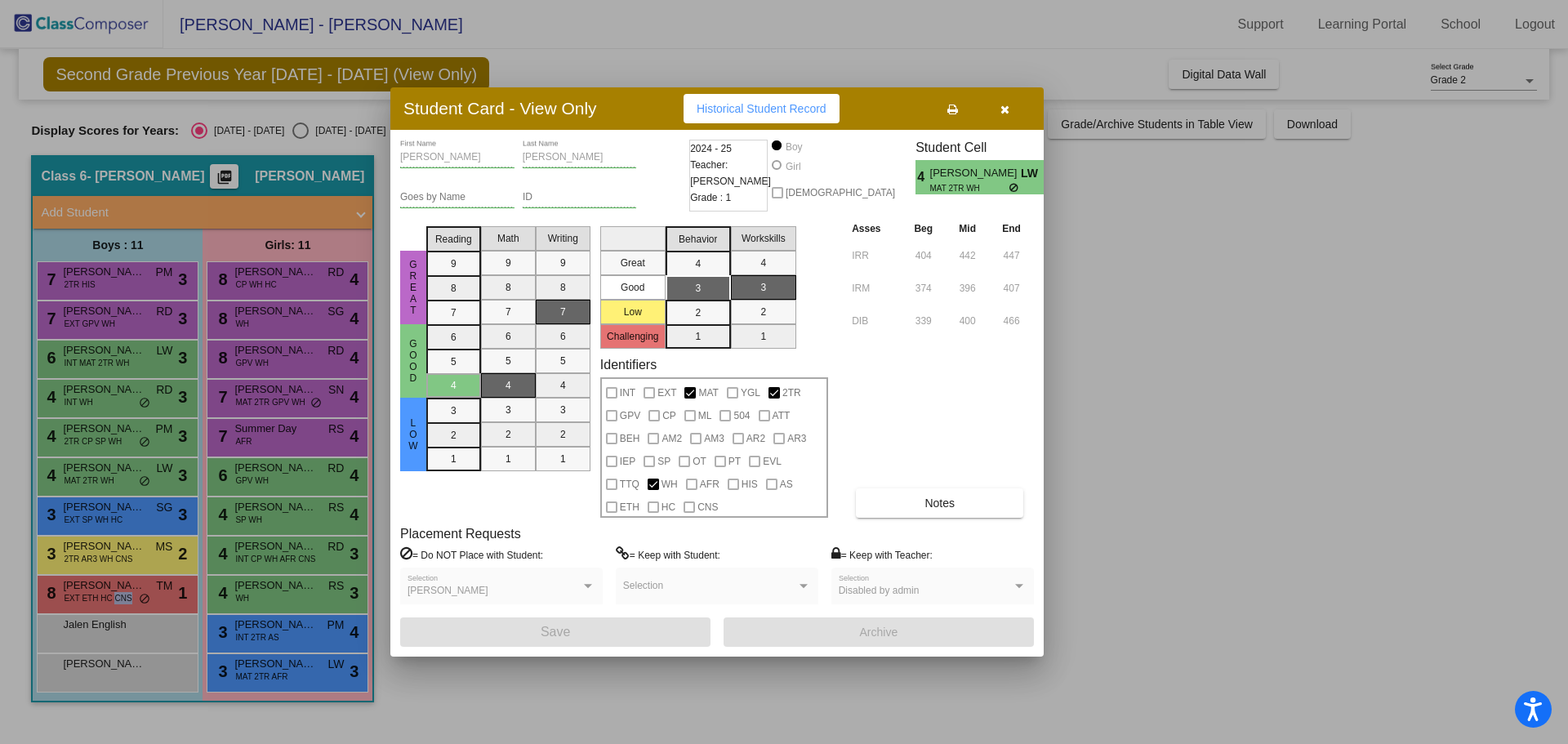
click at [134, 590] on div at bounding box center [784, 372] width 1568 height 744
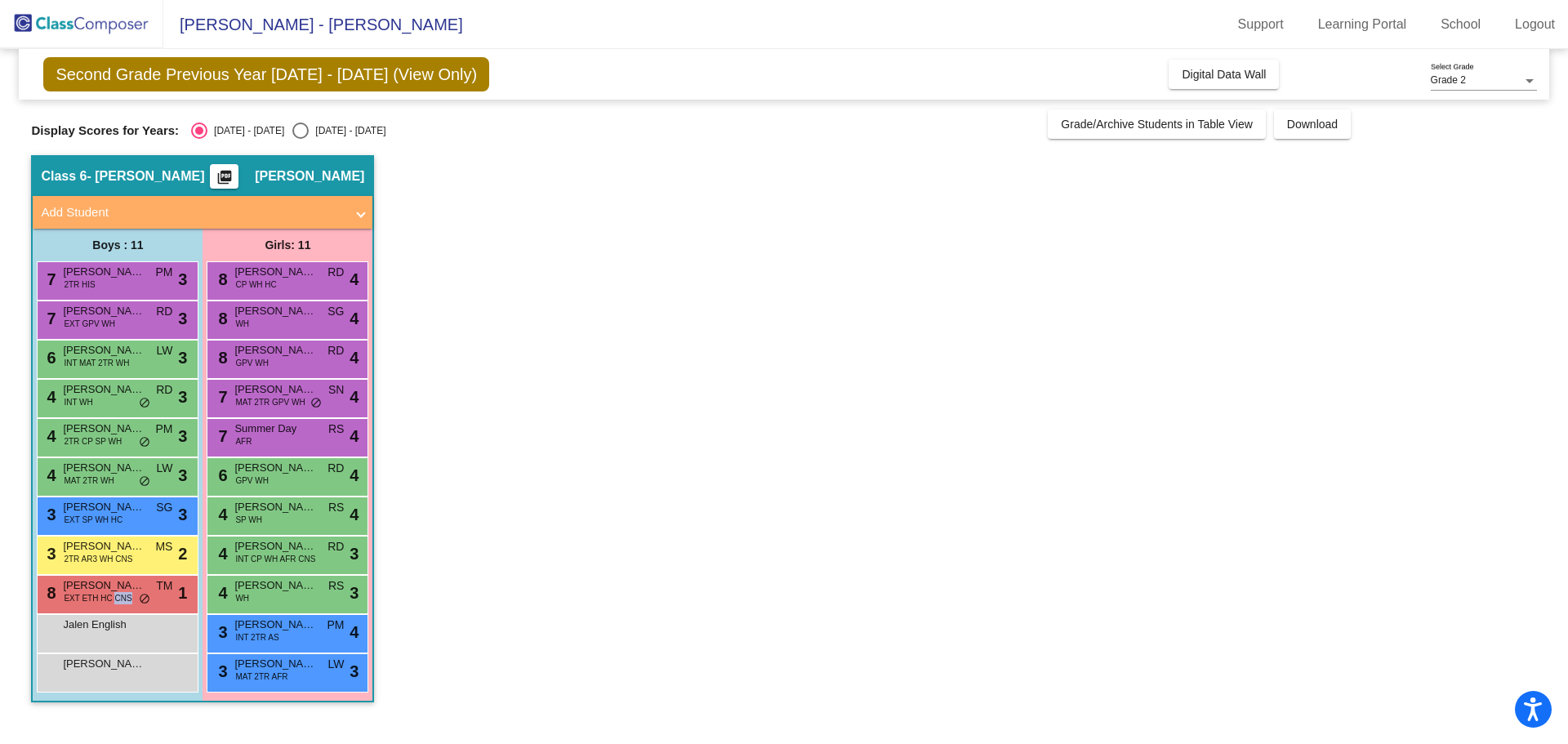
click at [134, 590] on span "[PERSON_NAME]" at bounding box center [104, 585] width 81 height 16
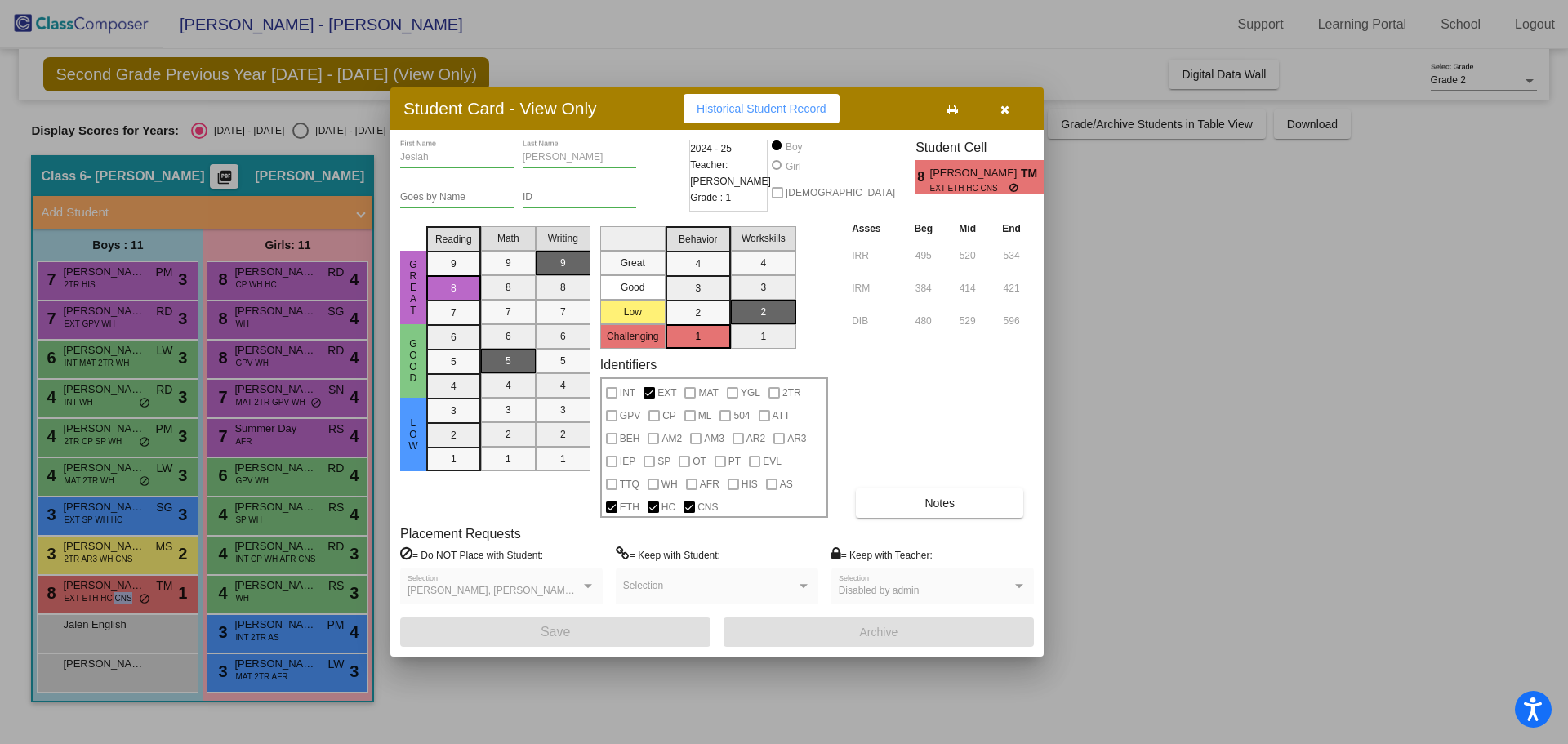
click at [801, 117] on button "Historical Student Record" at bounding box center [762, 109] width 156 height 29
click at [1004, 109] on icon "button" at bounding box center [1005, 109] width 9 height 11
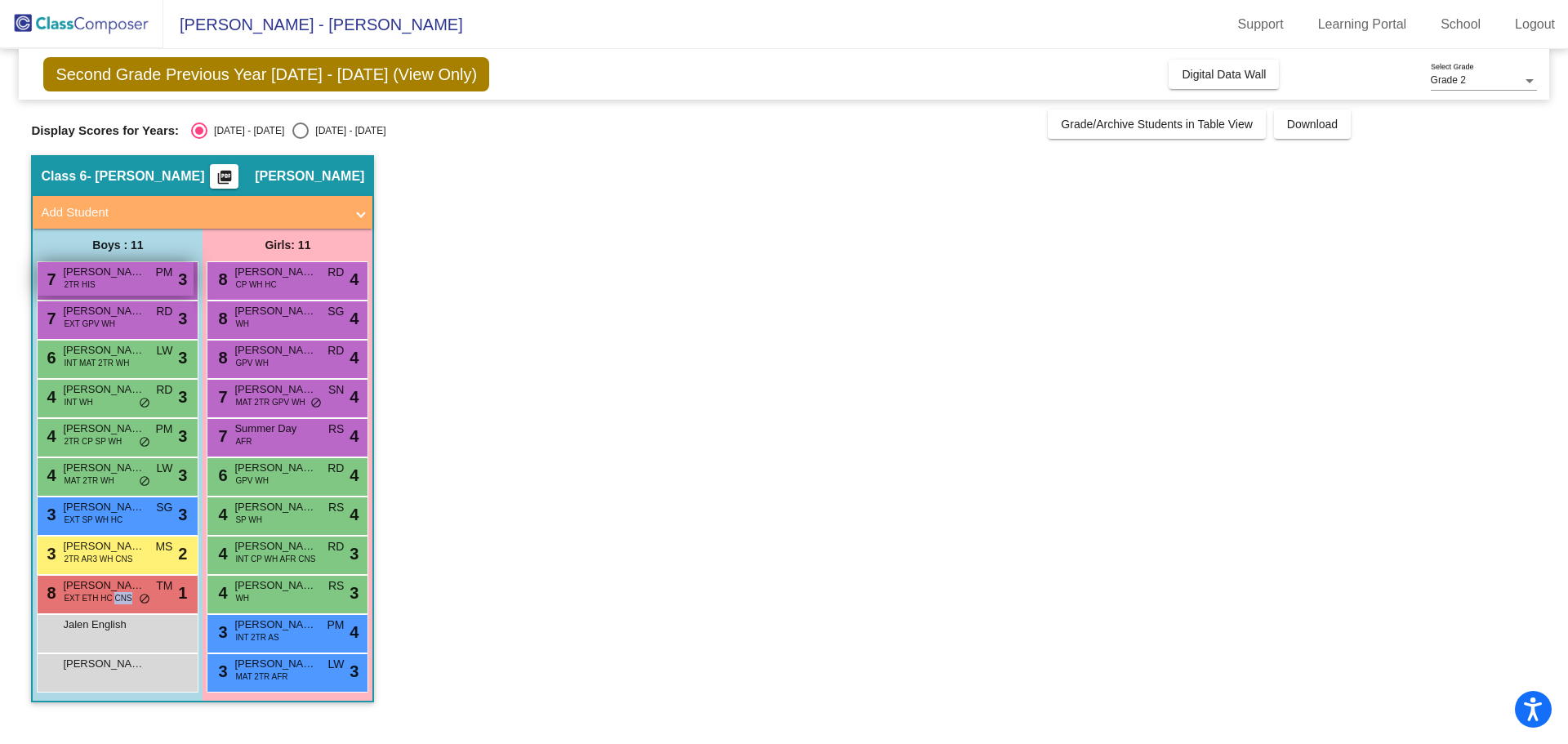
click at [113, 284] on div "7 [PERSON_NAME] 2TR HIS PM lock do_not_disturb_alt 3" at bounding box center [115, 279] width 156 height 34
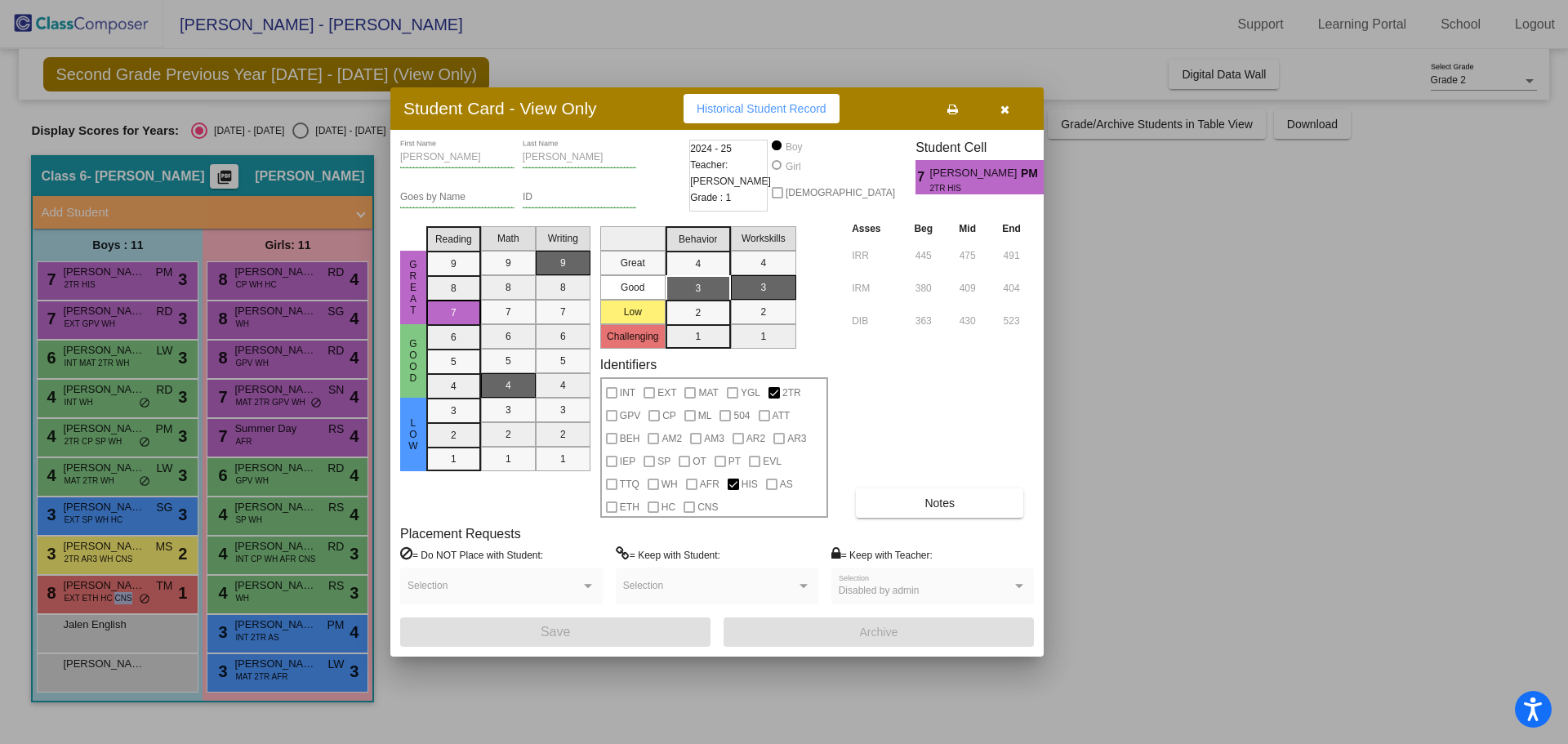
click at [119, 314] on div at bounding box center [784, 372] width 1568 height 744
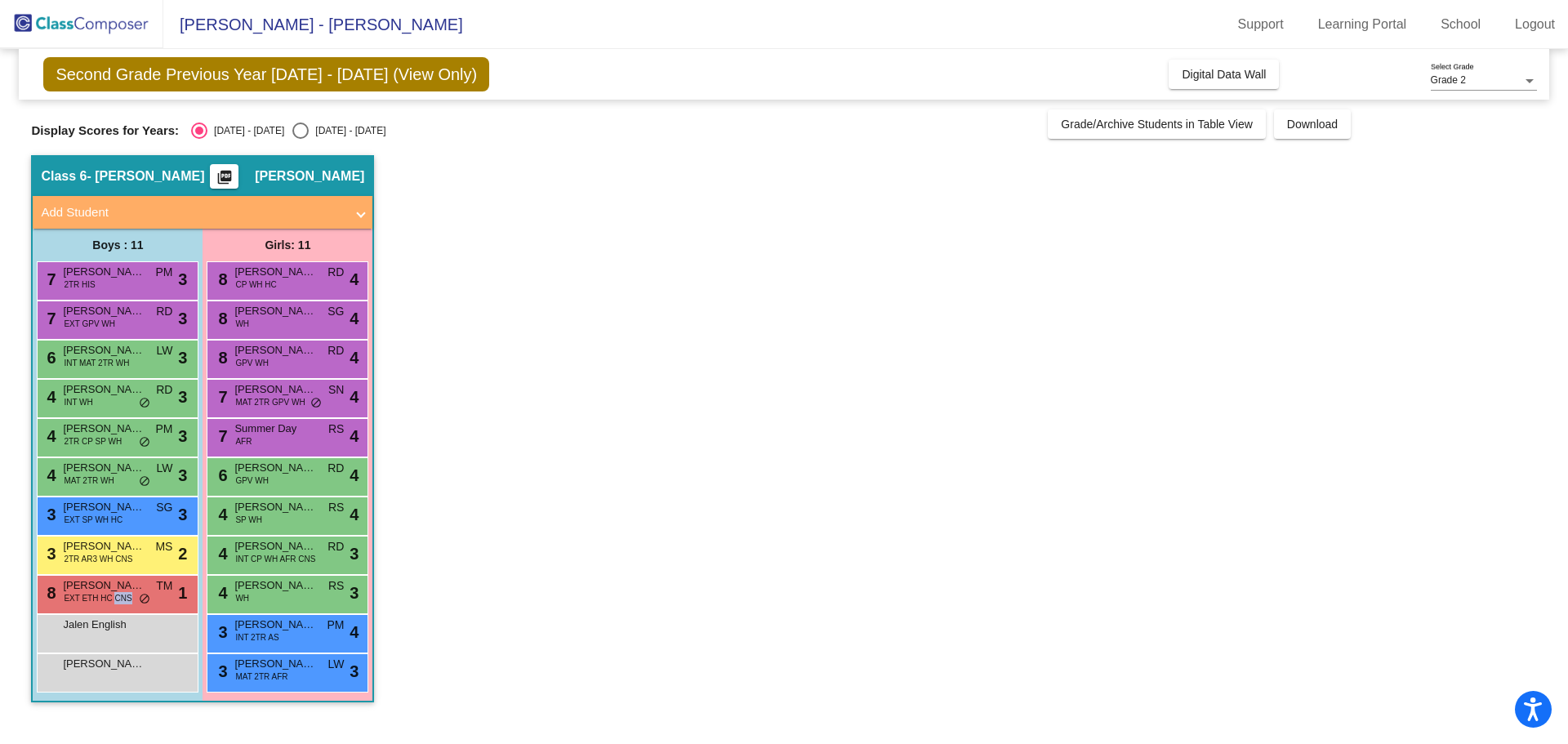
click at [119, 314] on span "[PERSON_NAME]" at bounding box center [104, 311] width 81 height 16
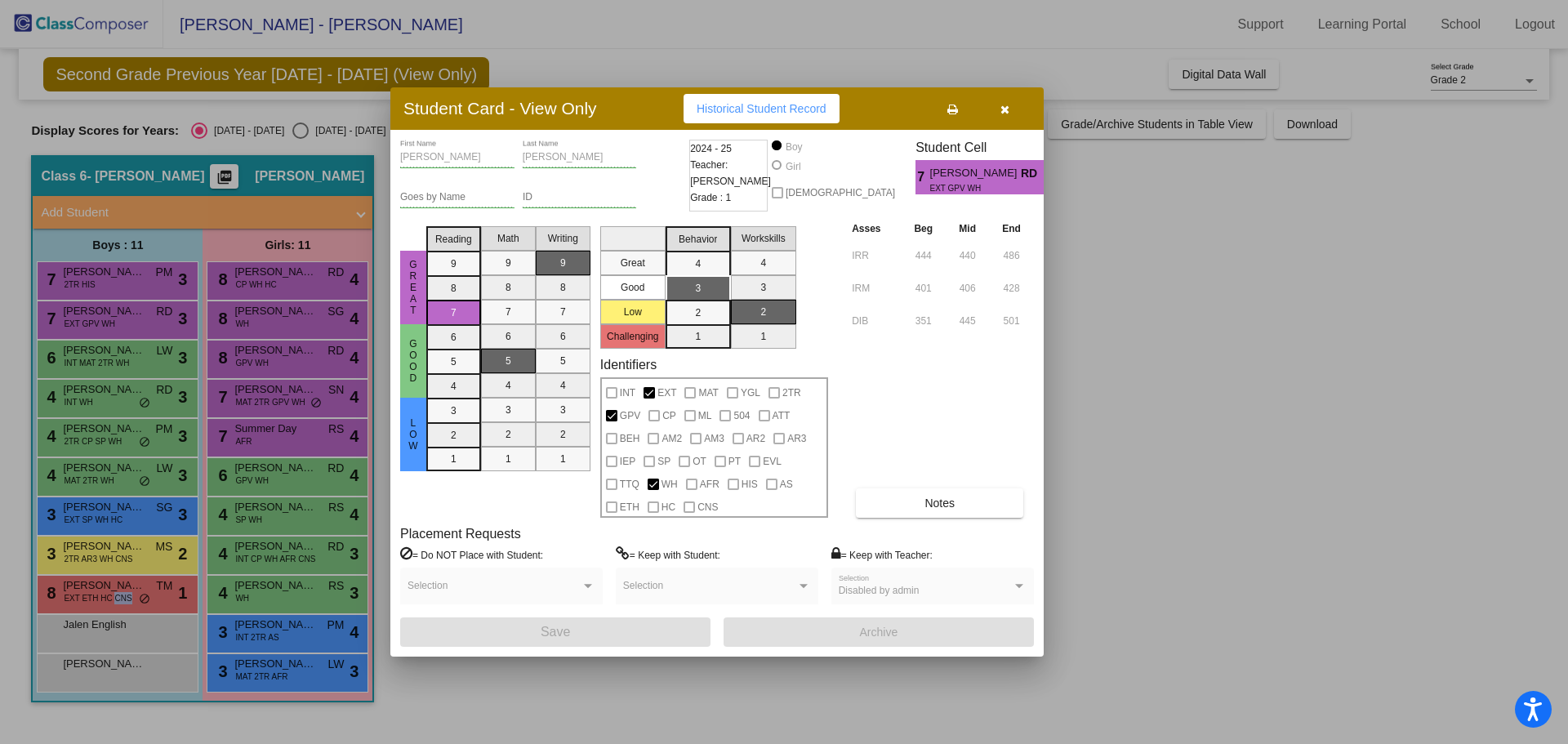
click at [137, 362] on div at bounding box center [784, 372] width 1568 height 744
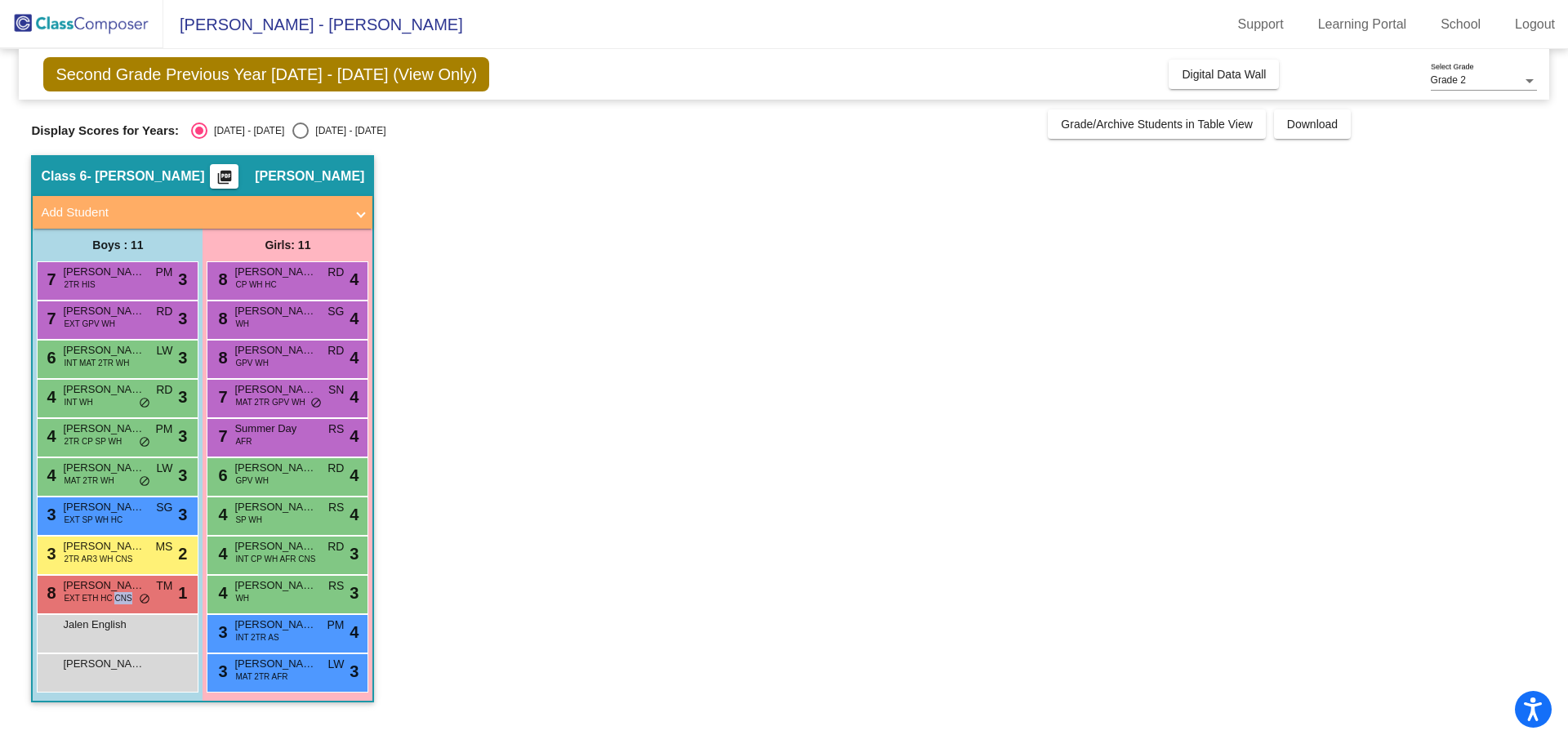
click at [137, 362] on div "6 [PERSON_NAME] INT MAT 2TR WH LW lock do_not_disturb_alt 3" at bounding box center [115, 356] width 156 height 34
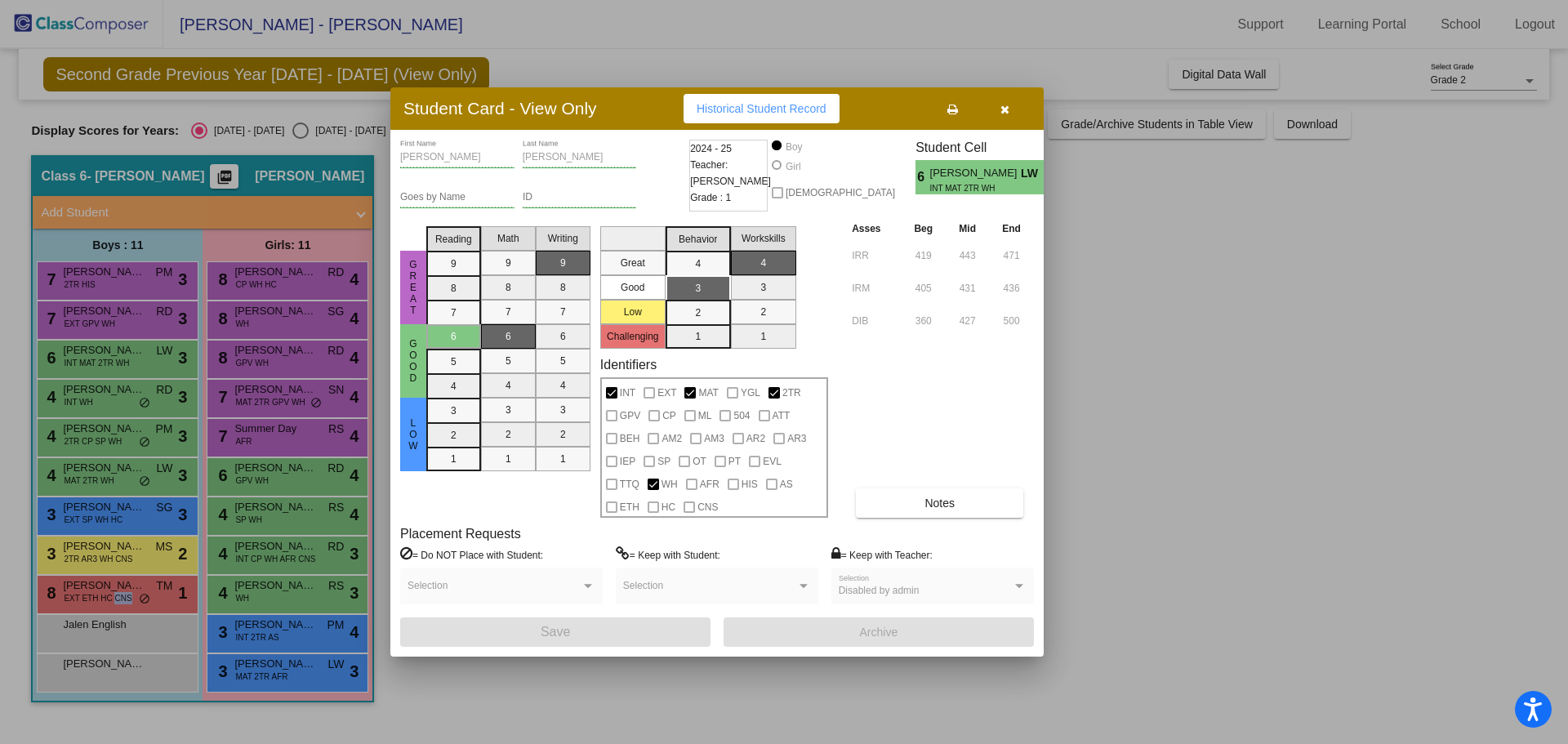
click at [119, 404] on div at bounding box center [784, 372] width 1568 height 744
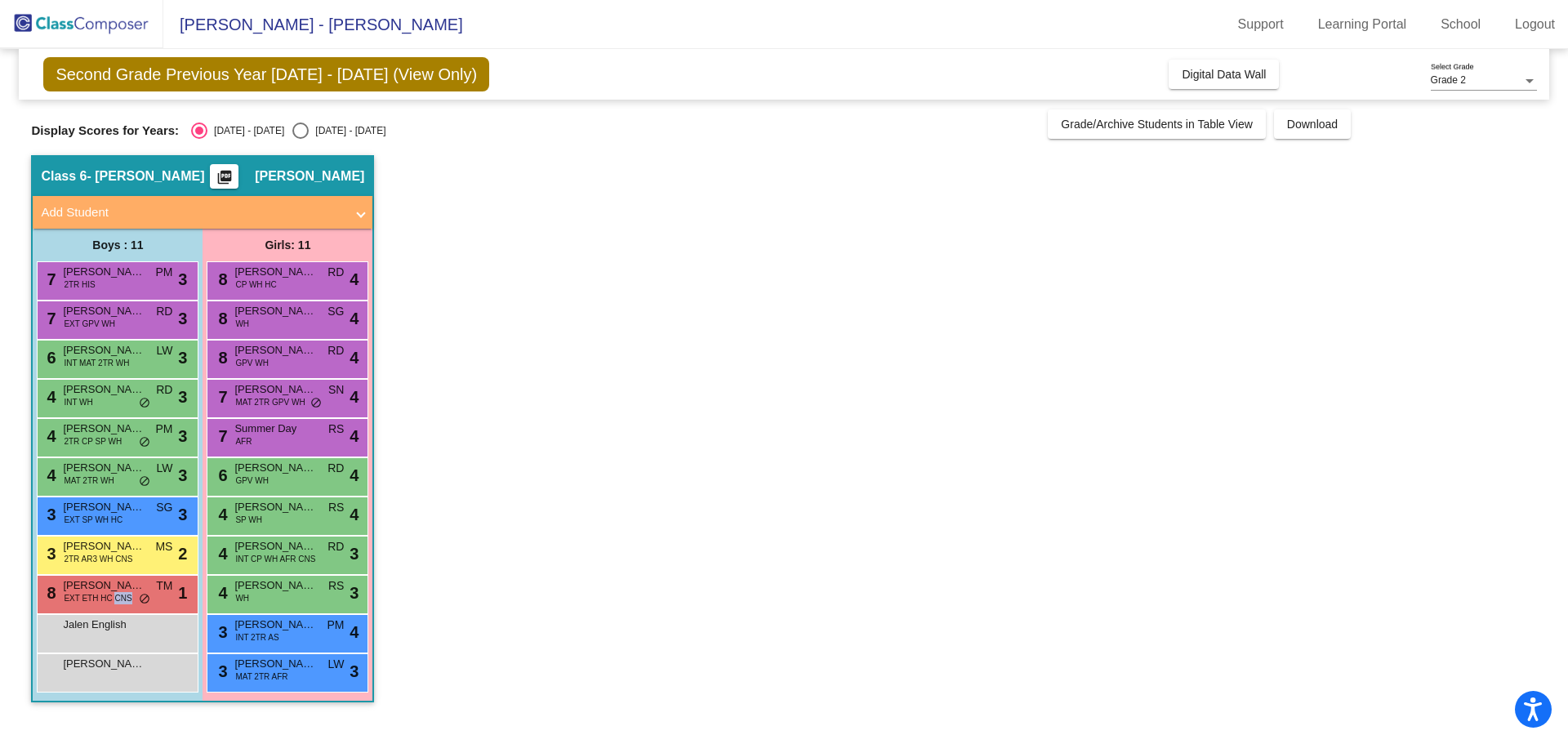
click at [119, 404] on div "4 [PERSON_NAME] INT WH RD lock do_not_disturb_alt 3" at bounding box center [115, 396] width 156 height 34
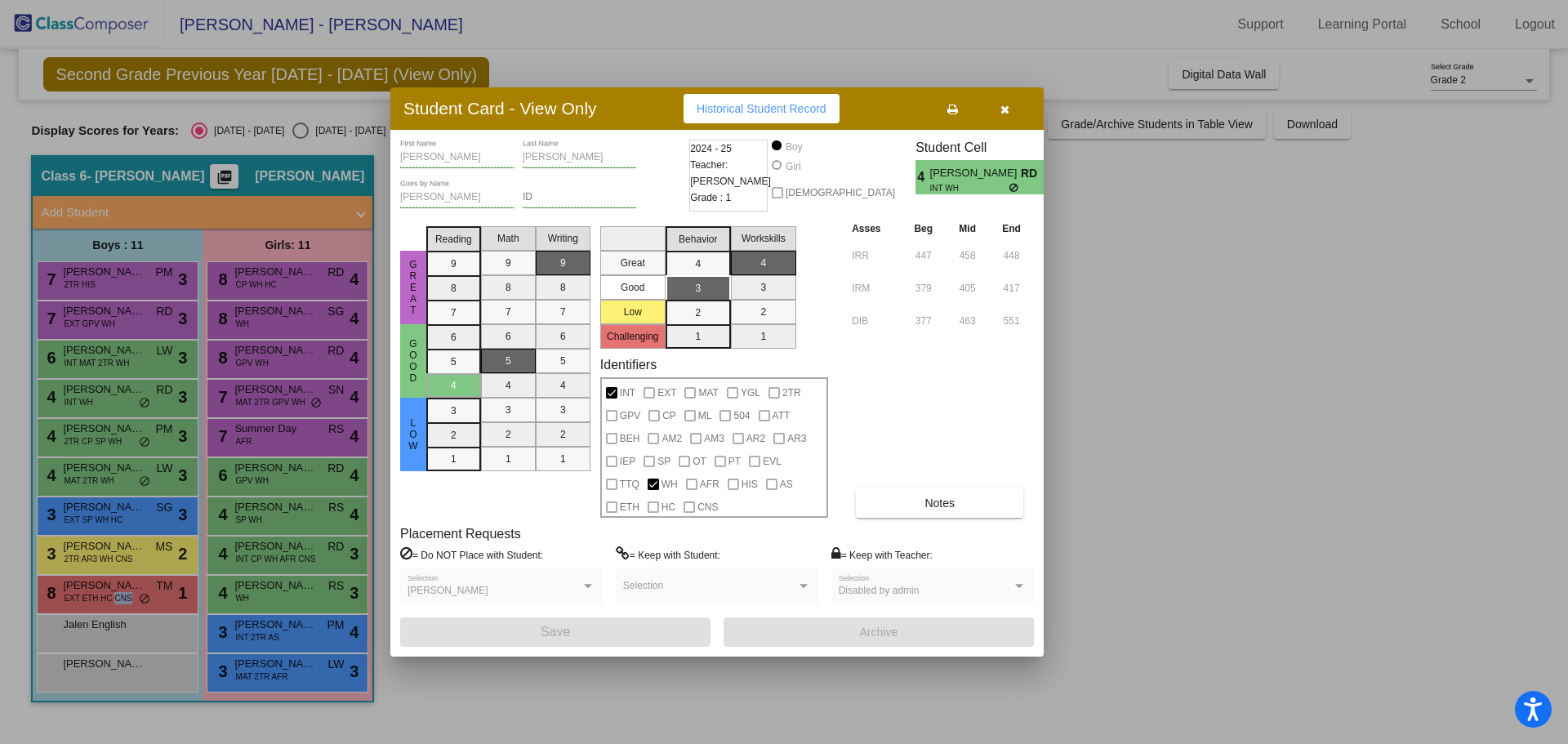
click at [123, 451] on div at bounding box center [784, 372] width 1568 height 744
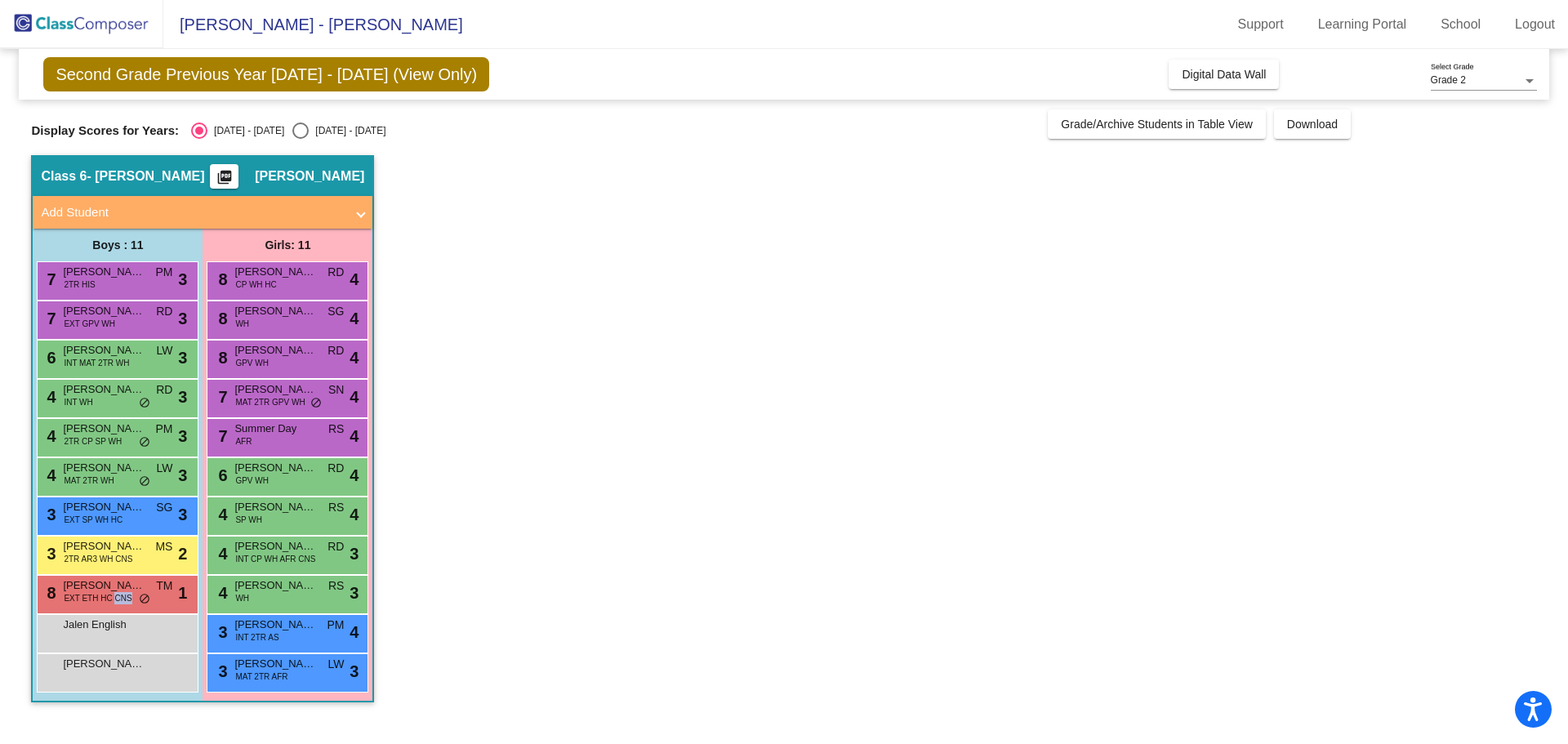
click at [123, 451] on div "4 [PERSON_NAME] 2TR CP SP WH PM lock do_not_disturb_alt 3" at bounding box center [115, 435] width 156 height 34
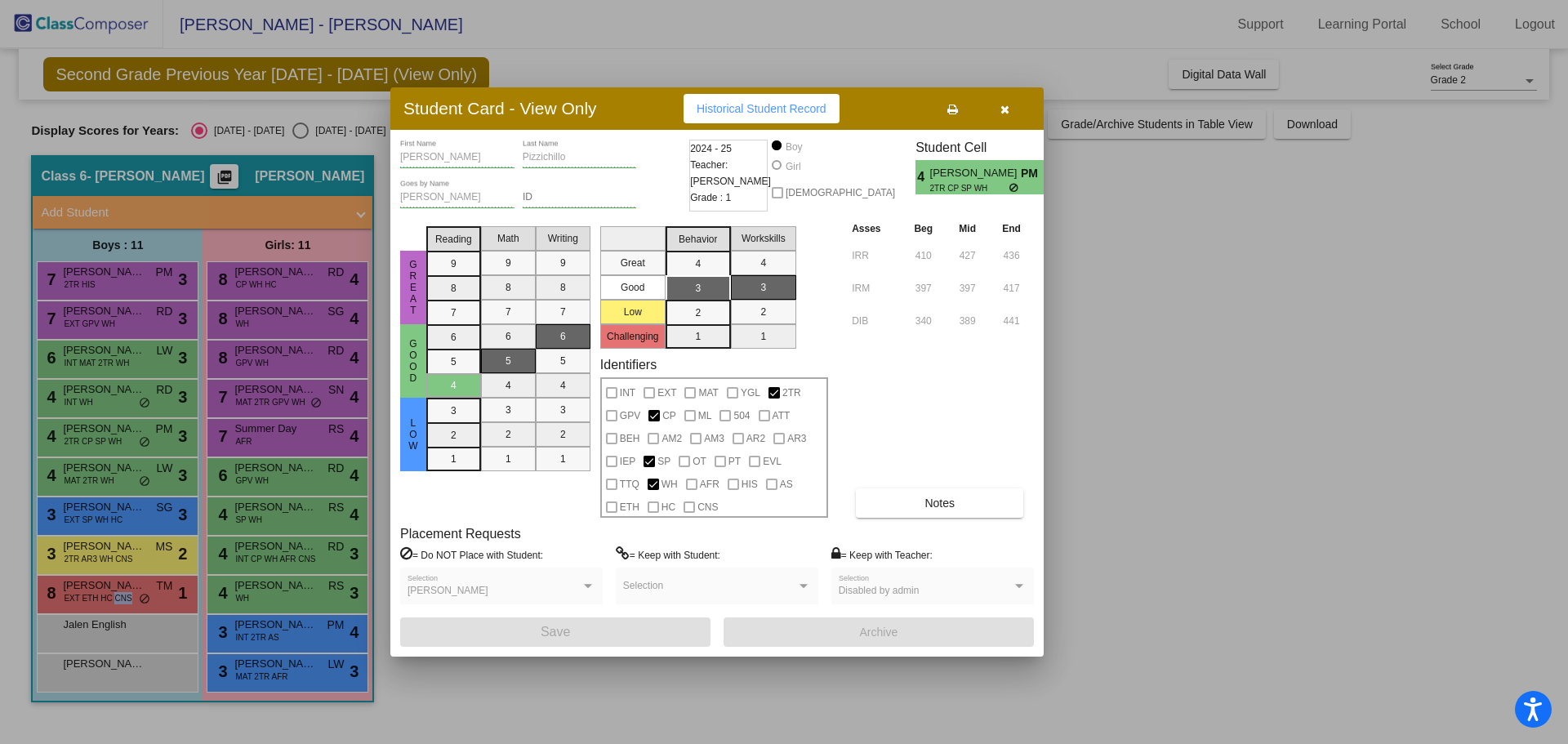
click at [119, 472] on div at bounding box center [784, 372] width 1568 height 744
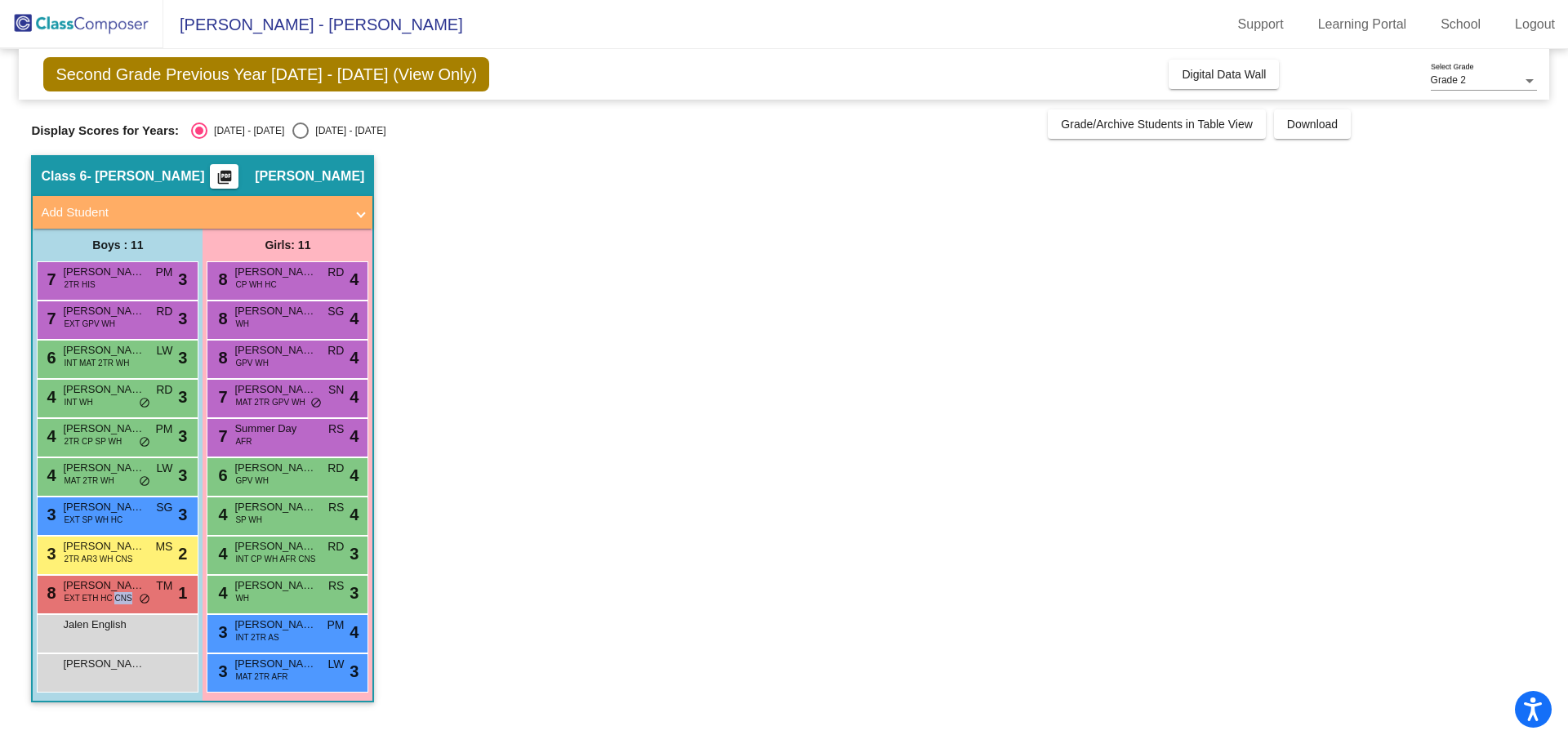
click at [119, 472] on span "[PERSON_NAME]" at bounding box center [104, 467] width 81 height 16
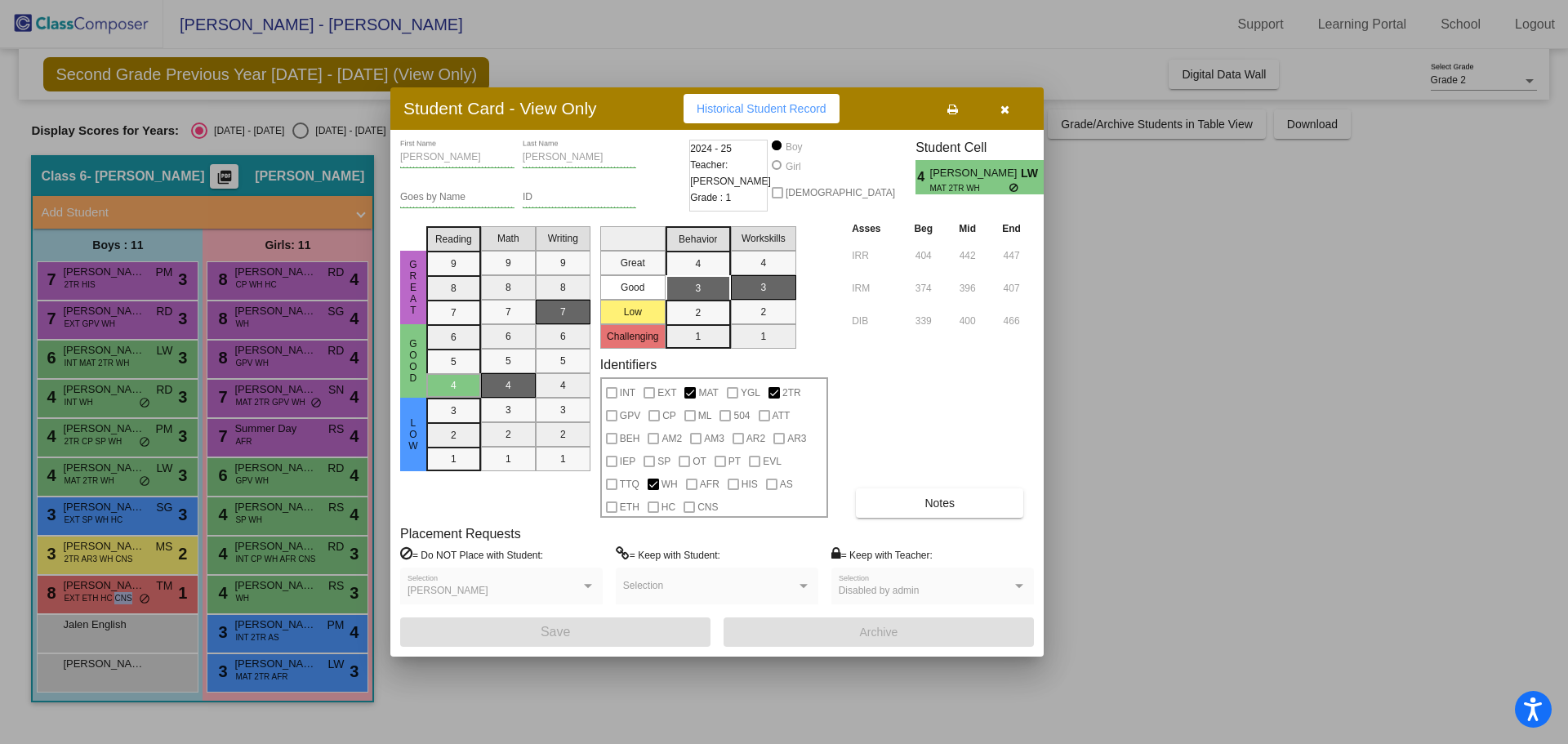
click at [119, 514] on div at bounding box center [784, 372] width 1568 height 744
click at [119, 514] on span "EXT SP WH HC" at bounding box center [93, 520] width 59 height 12
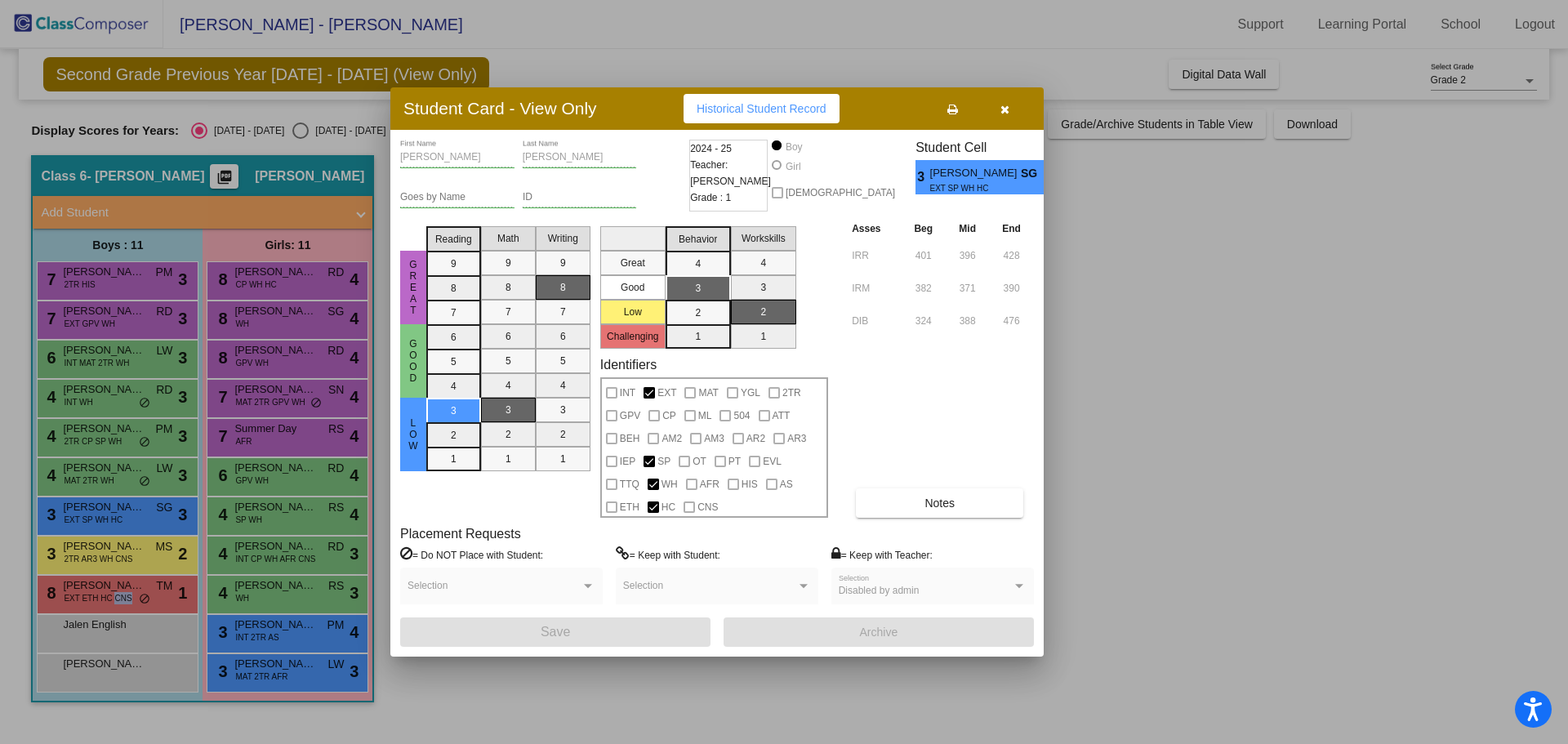
click at [125, 559] on div at bounding box center [784, 372] width 1568 height 744
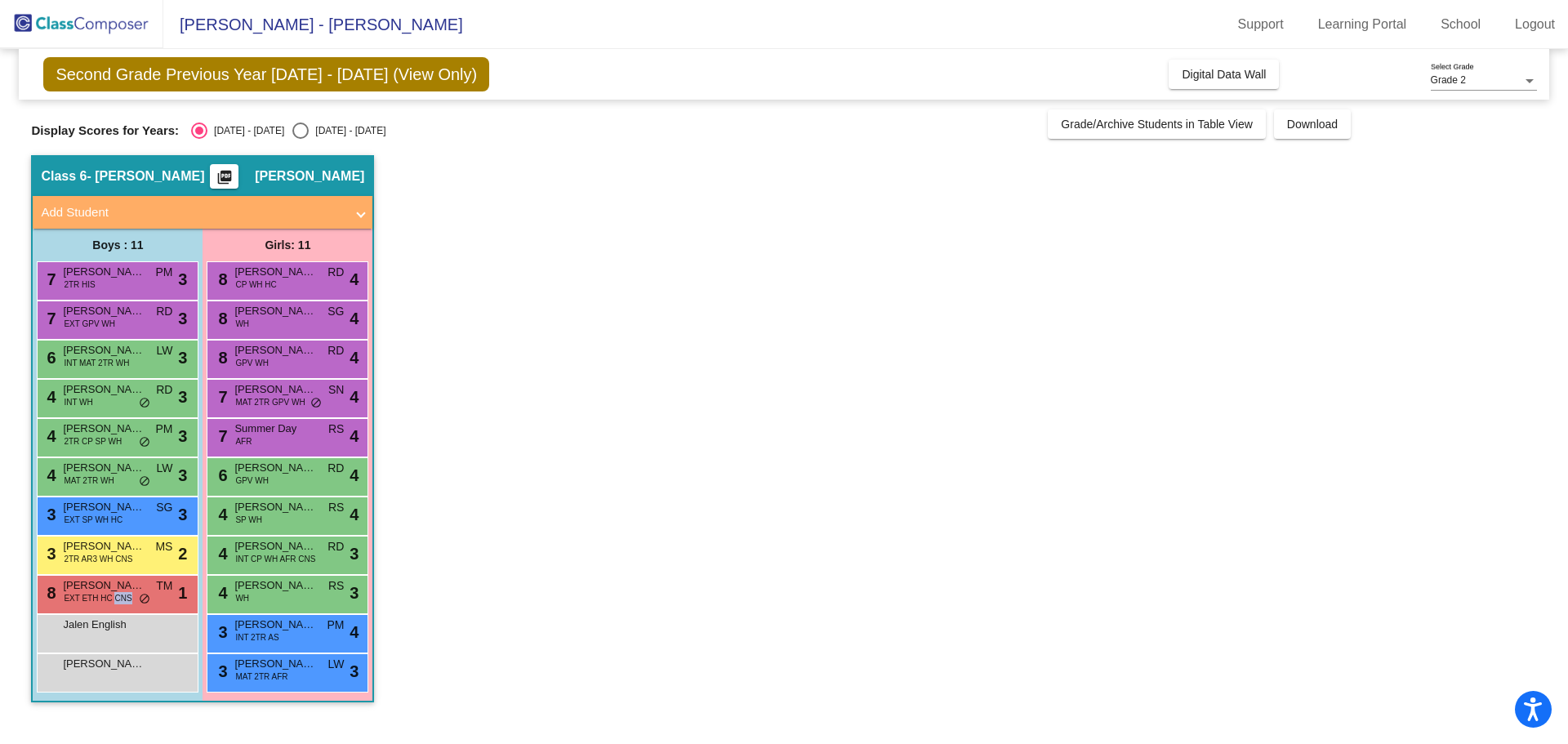
click at [125, 559] on span "2TR AR3 WH CNS" at bounding box center [98, 559] width 68 height 12
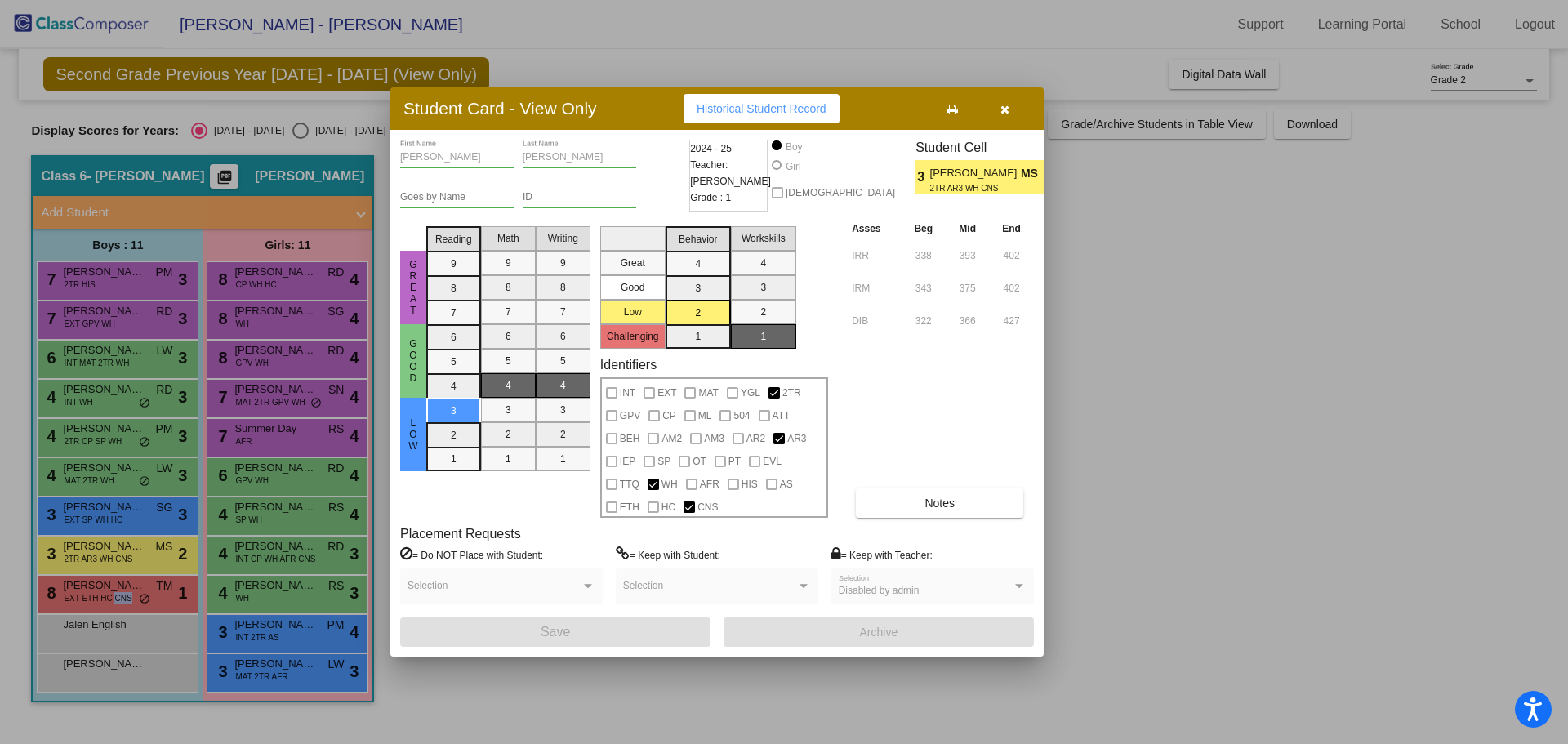
click at [126, 583] on div at bounding box center [784, 372] width 1568 height 744
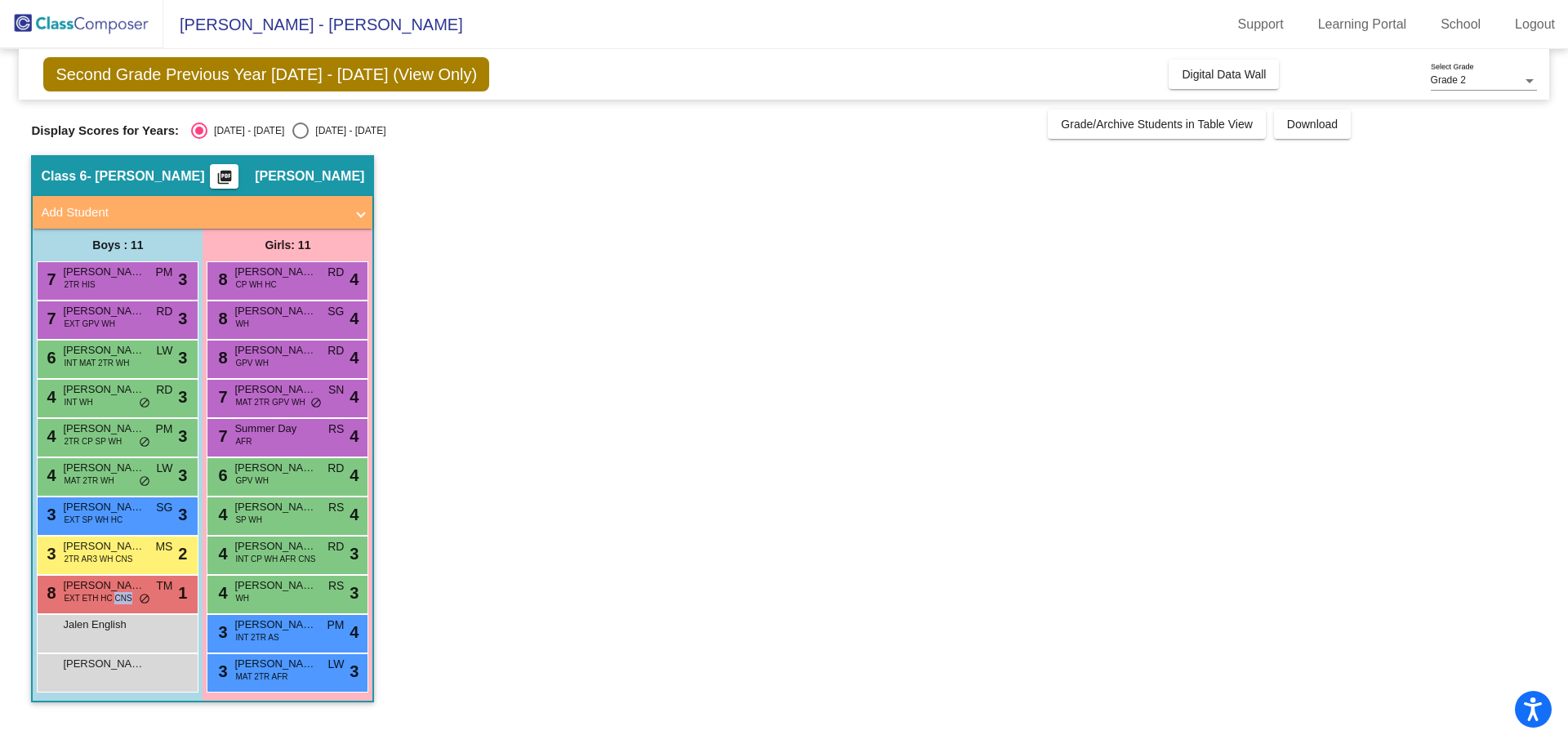
click at [126, 583] on span "[PERSON_NAME]" at bounding box center [104, 585] width 81 height 16
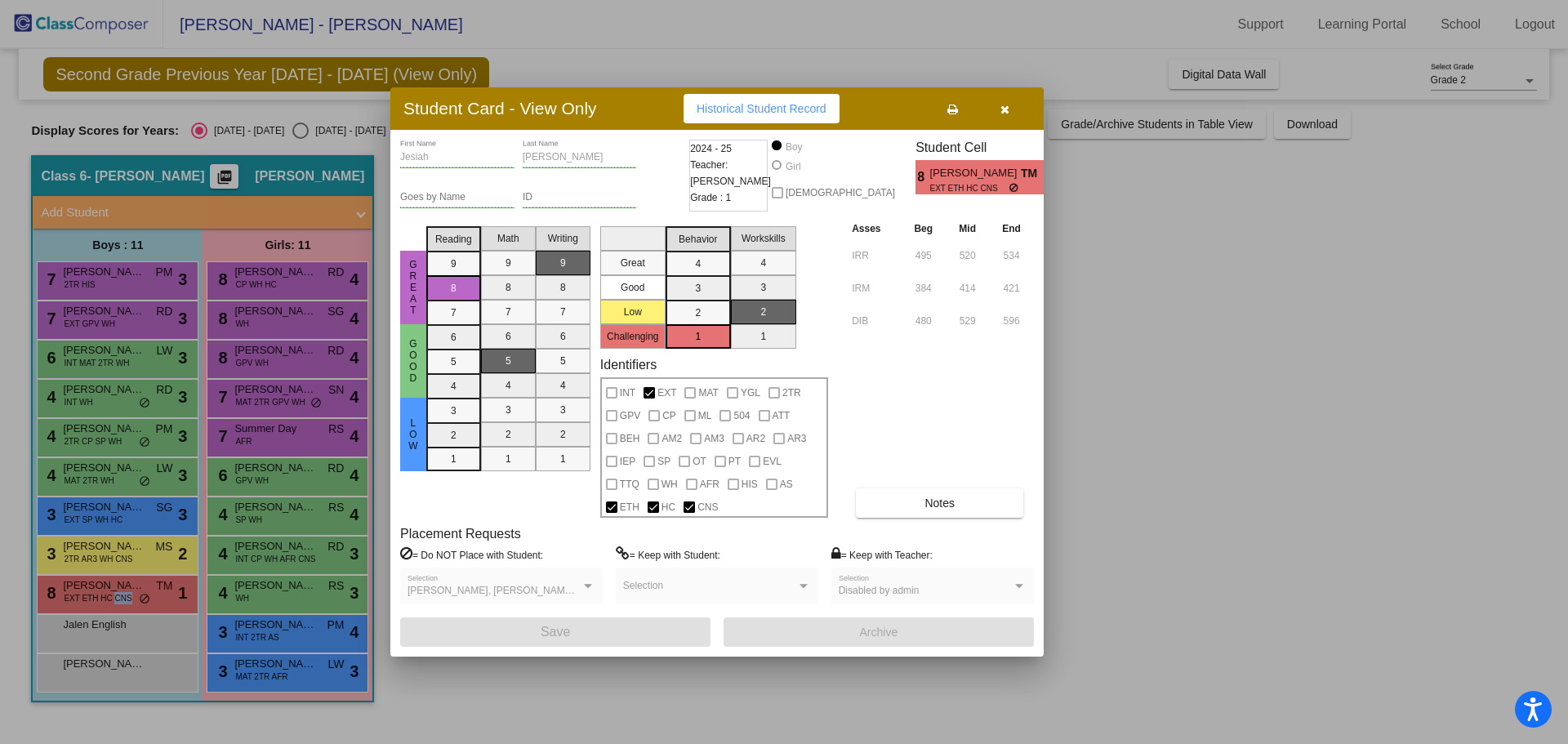
click at [277, 272] on div at bounding box center [784, 372] width 1568 height 744
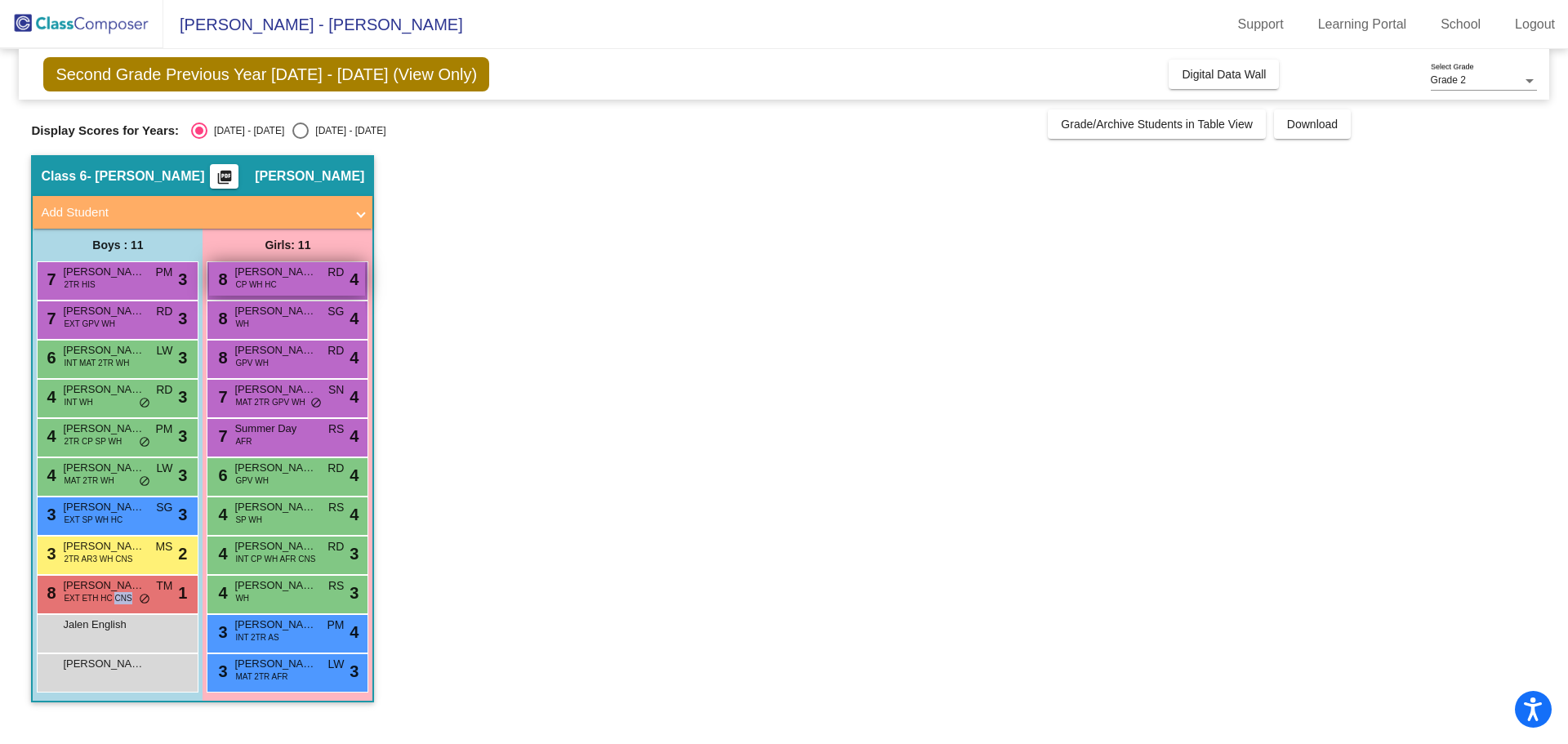
click at [285, 288] on div "8 [PERSON_NAME] CP WH HC RD lock do_not_disturb_alt 4" at bounding box center [287, 279] width 156 height 34
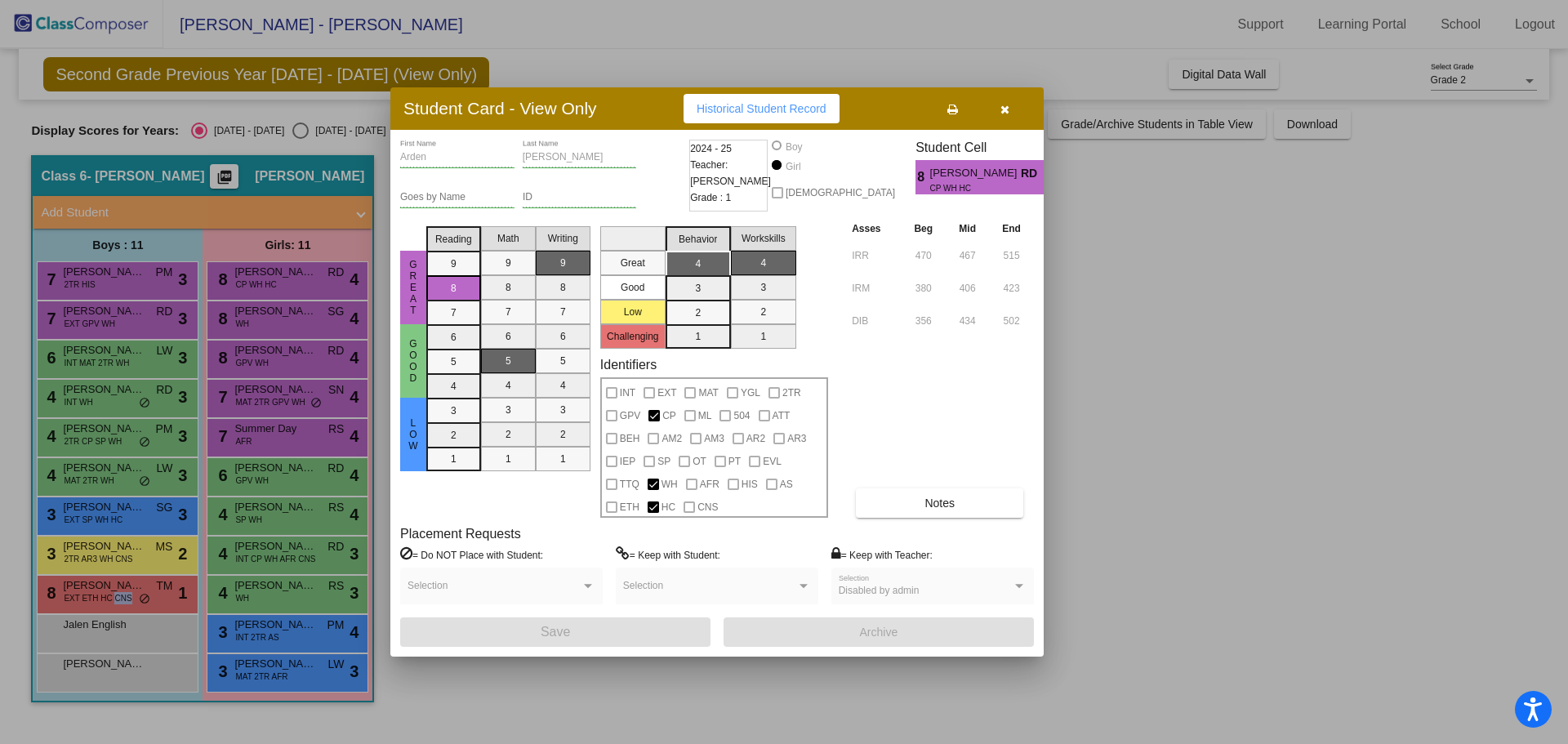
click at [280, 314] on div at bounding box center [784, 372] width 1568 height 744
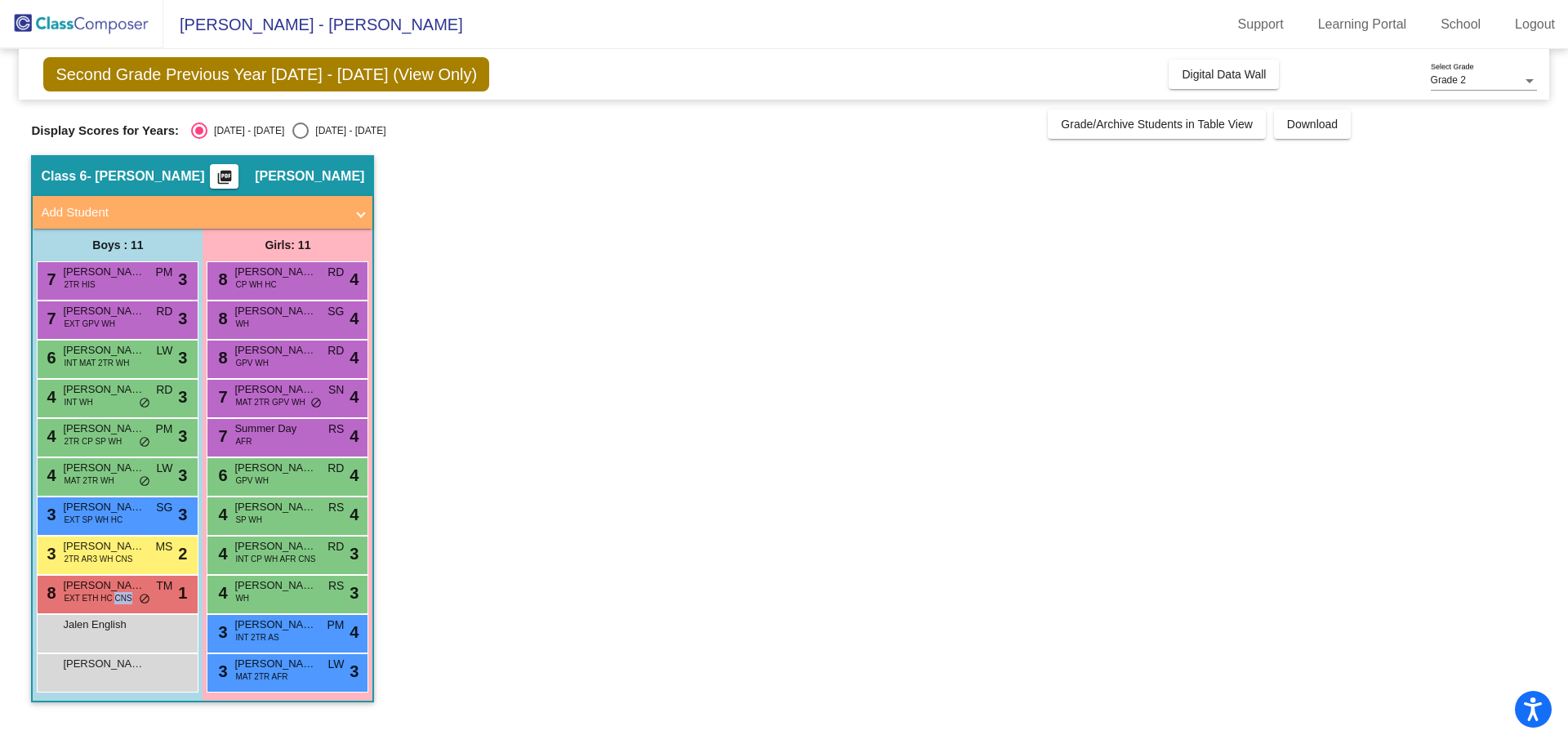
click at [280, 314] on span "[PERSON_NAME]" at bounding box center [275, 311] width 81 height 16
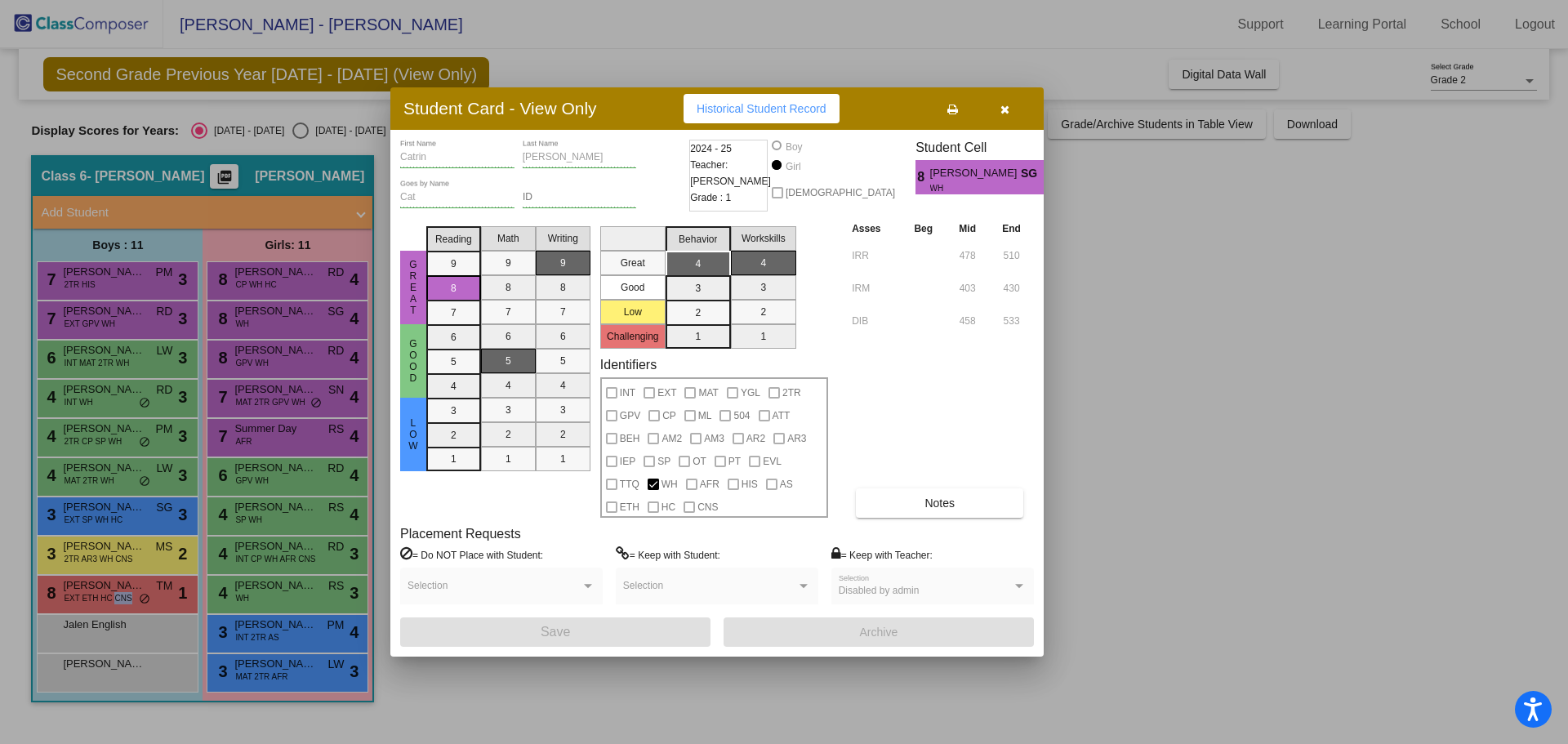
click at [316, 368] on div at bounding box center [784, 372] width 1568 height 744
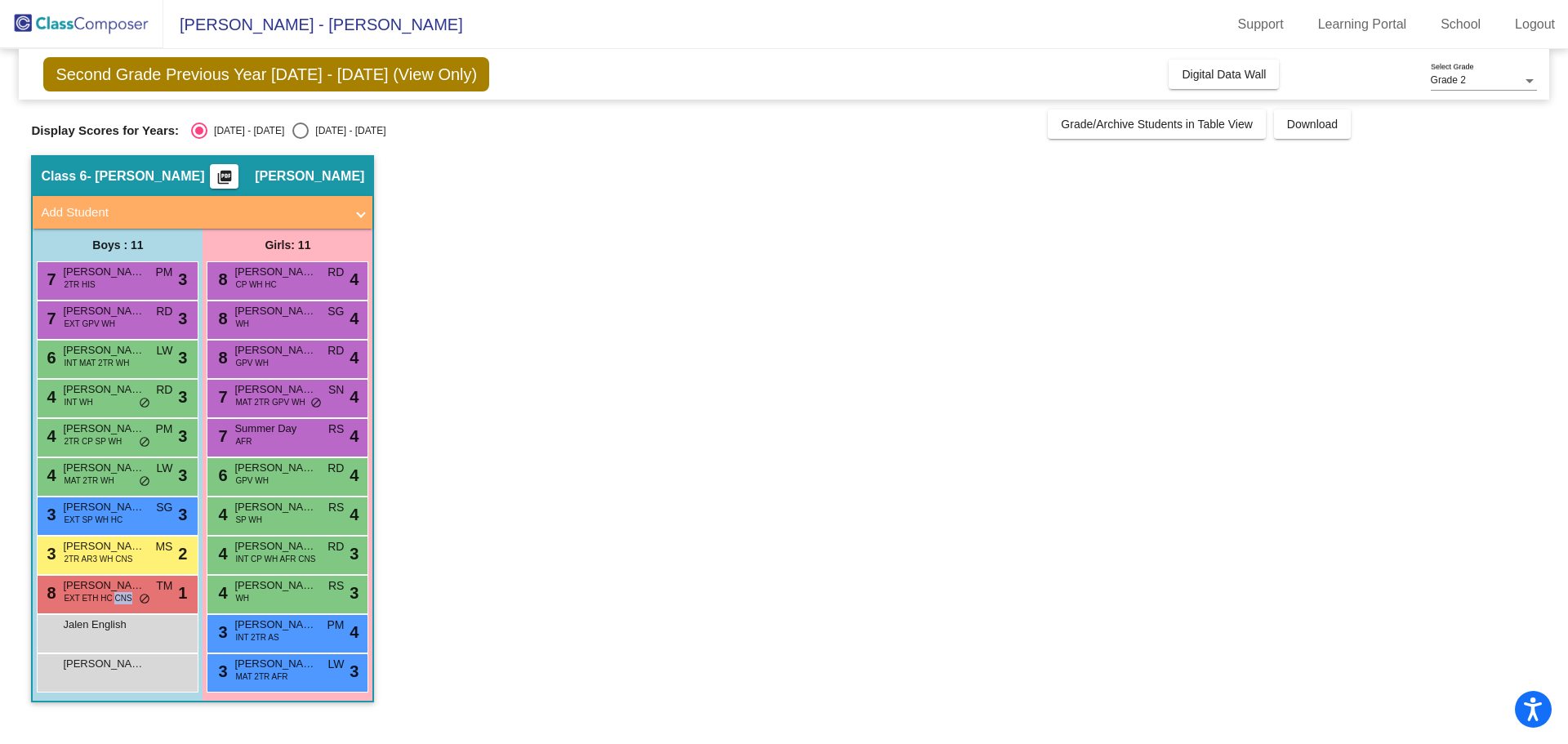
click at [316, 368] on div "8 [PERSON_NAME] GPV WH RD lock do_not_disturb_alt 4" at bounding box center [287, 356] width 156 height 34
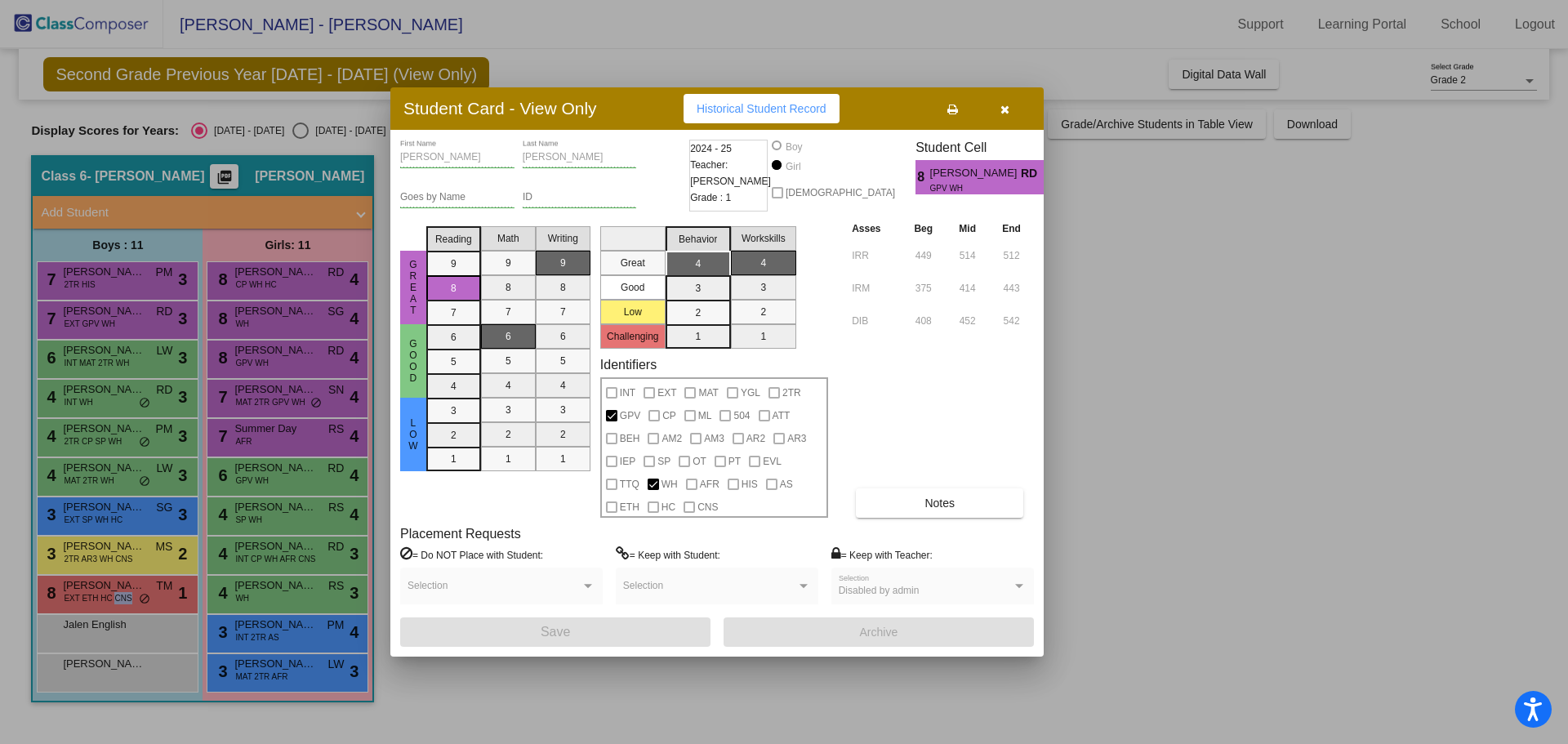
click at [305, 394] on div at bounding box center [784, 372] width 1568 height 744
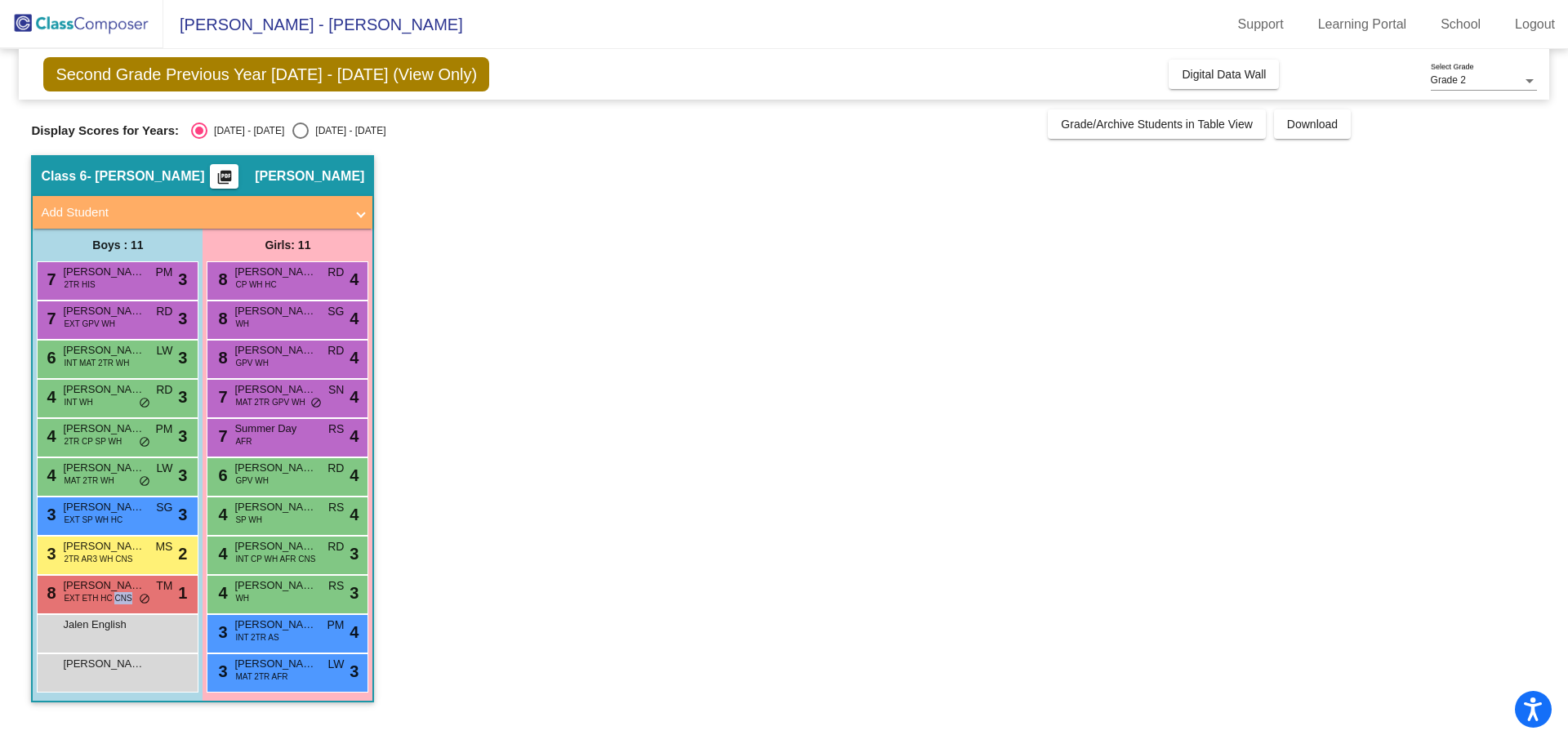
click at [305, 394] on span "[PERSON_NAME]" at bounding box center [275, 389] width 81 height 16
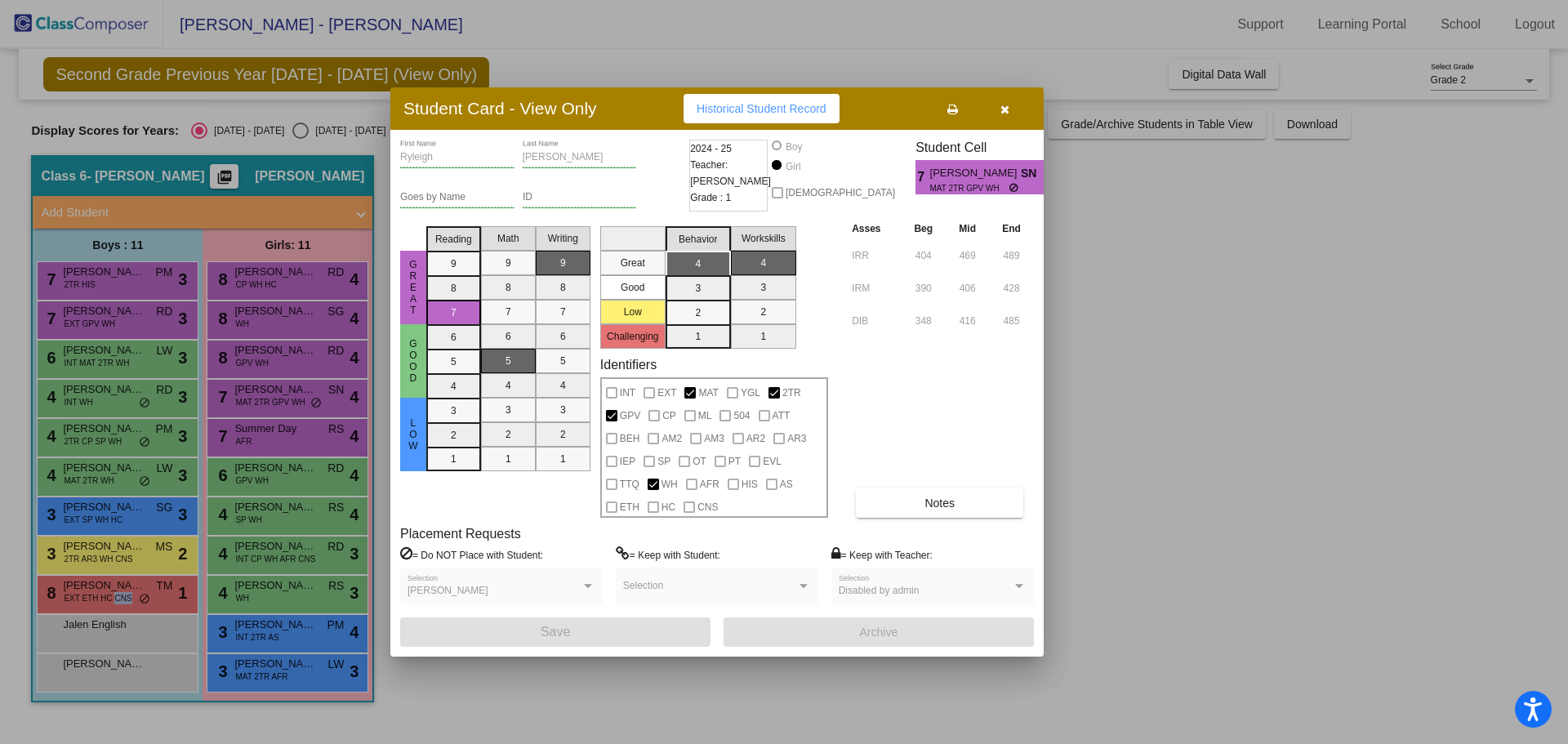
click at [302, 430] on div at bounding box center [784, 372] width 1568 height 744
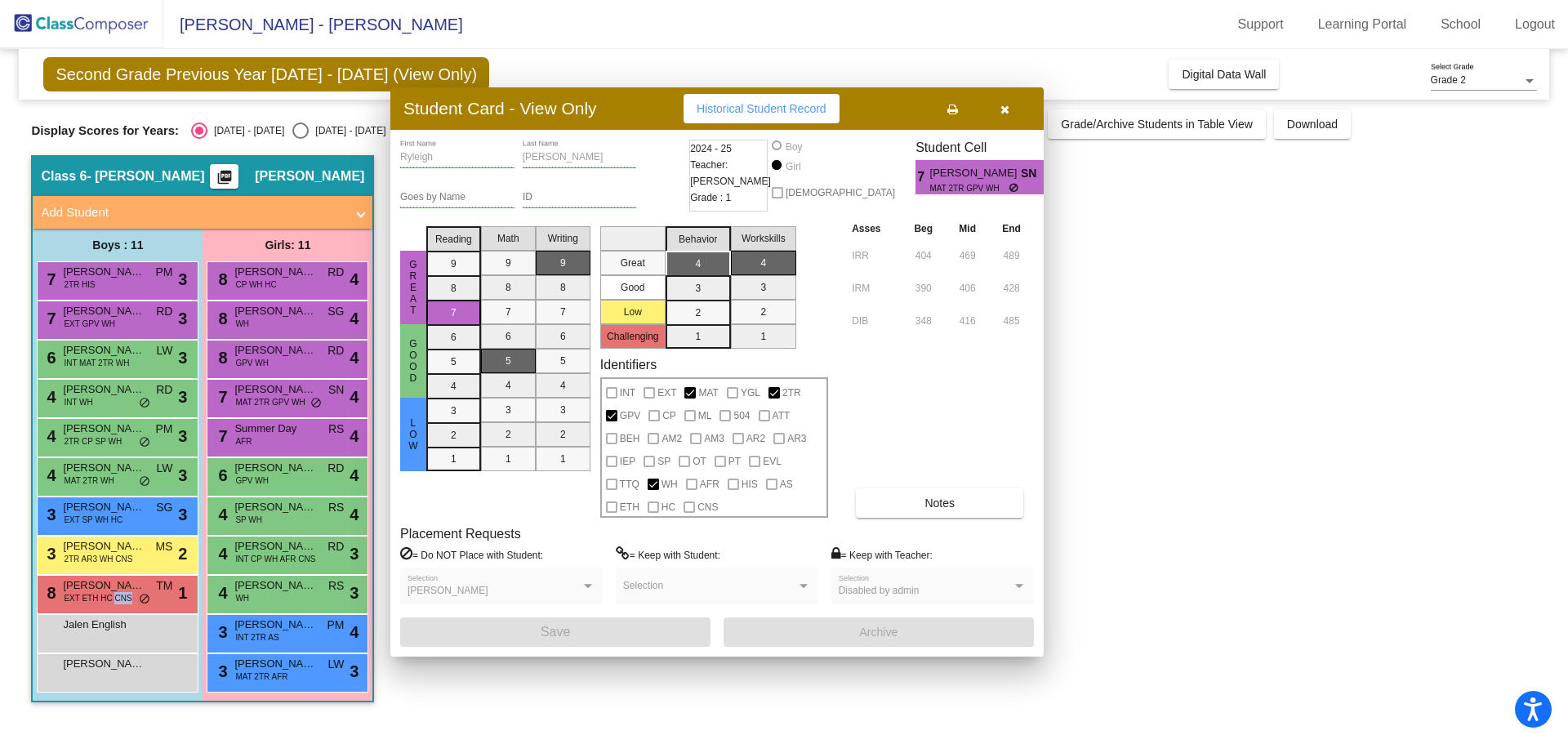
click at [302, 430] on span "Summer Day" at bounding box center [275, 428] width 81 height 16
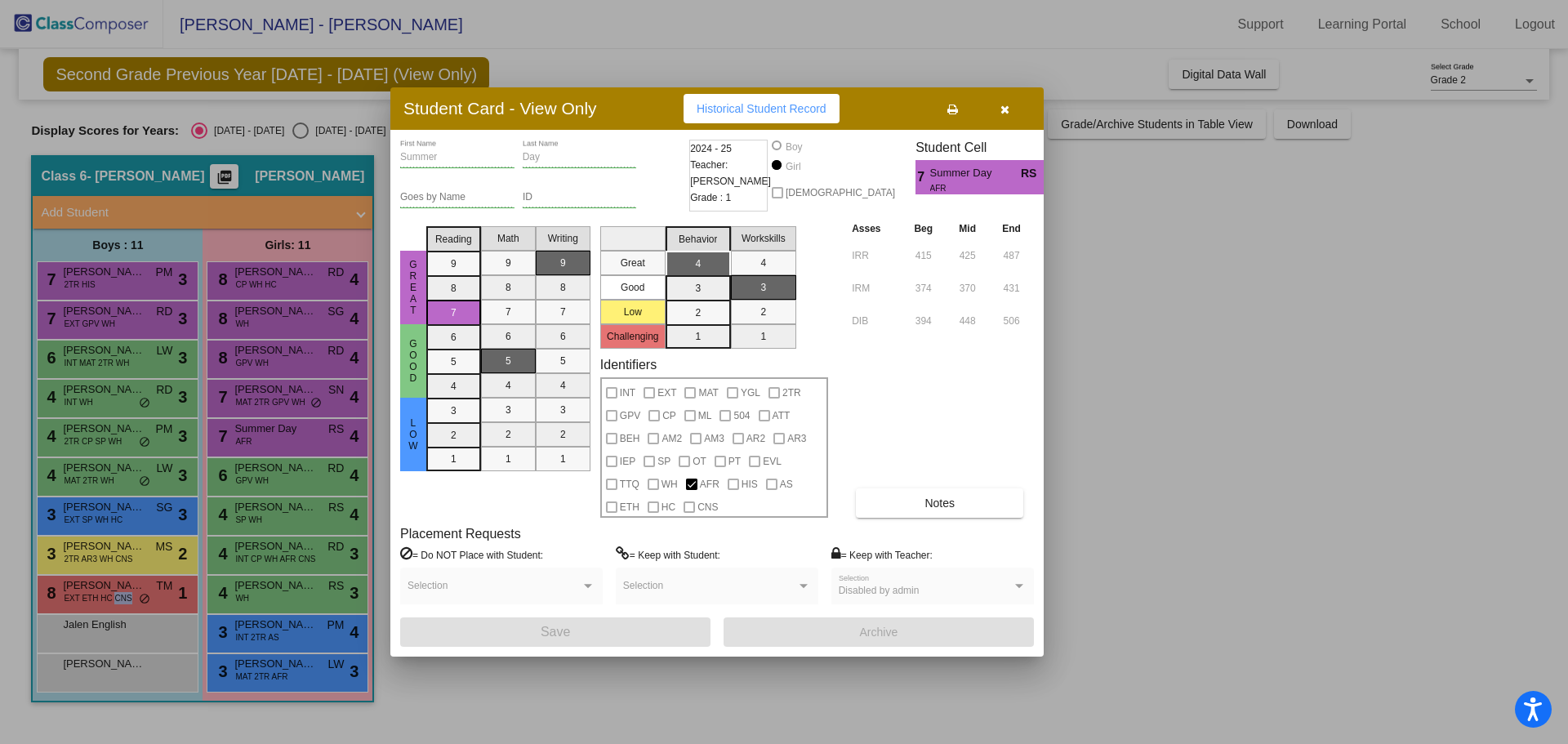
click at [279, 473] on div at bounding box center [784, 372] width 1568 height 744
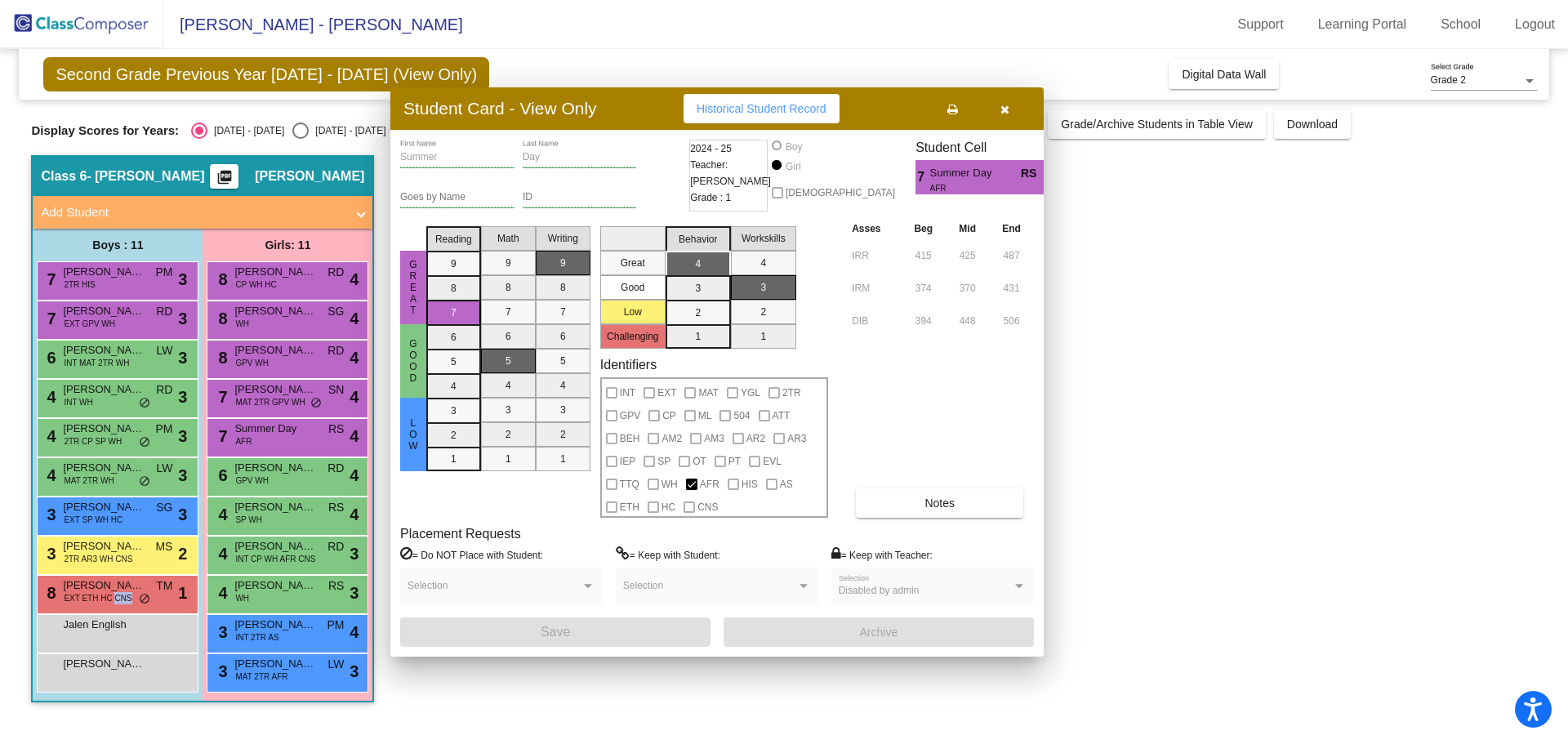
click at [279, 473] on span "[PERSON_NAME]" at bounding box center [275, 467] width 81 height 16
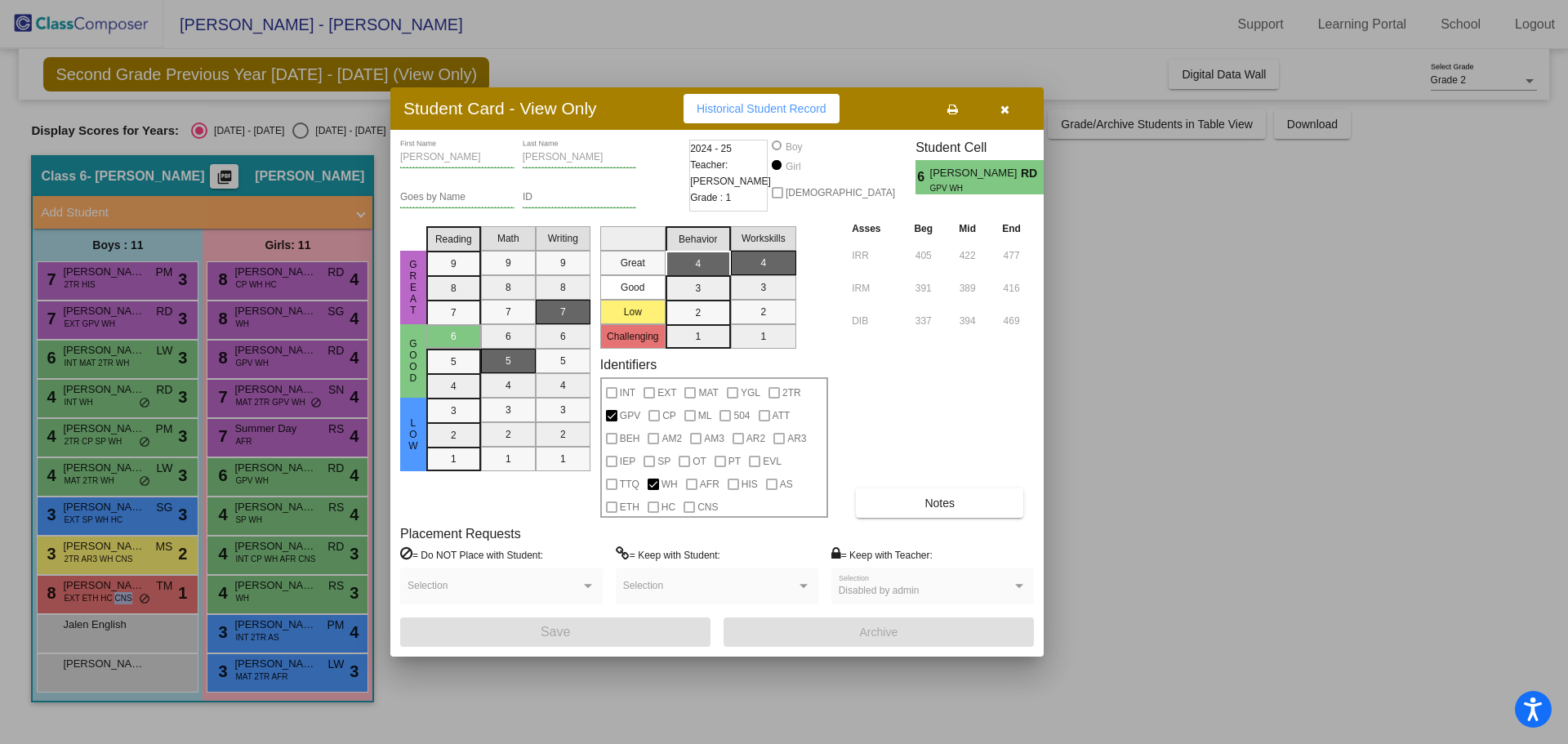
click at [269, 511] on div at bounding box center [784, 372] width 1568 height 744
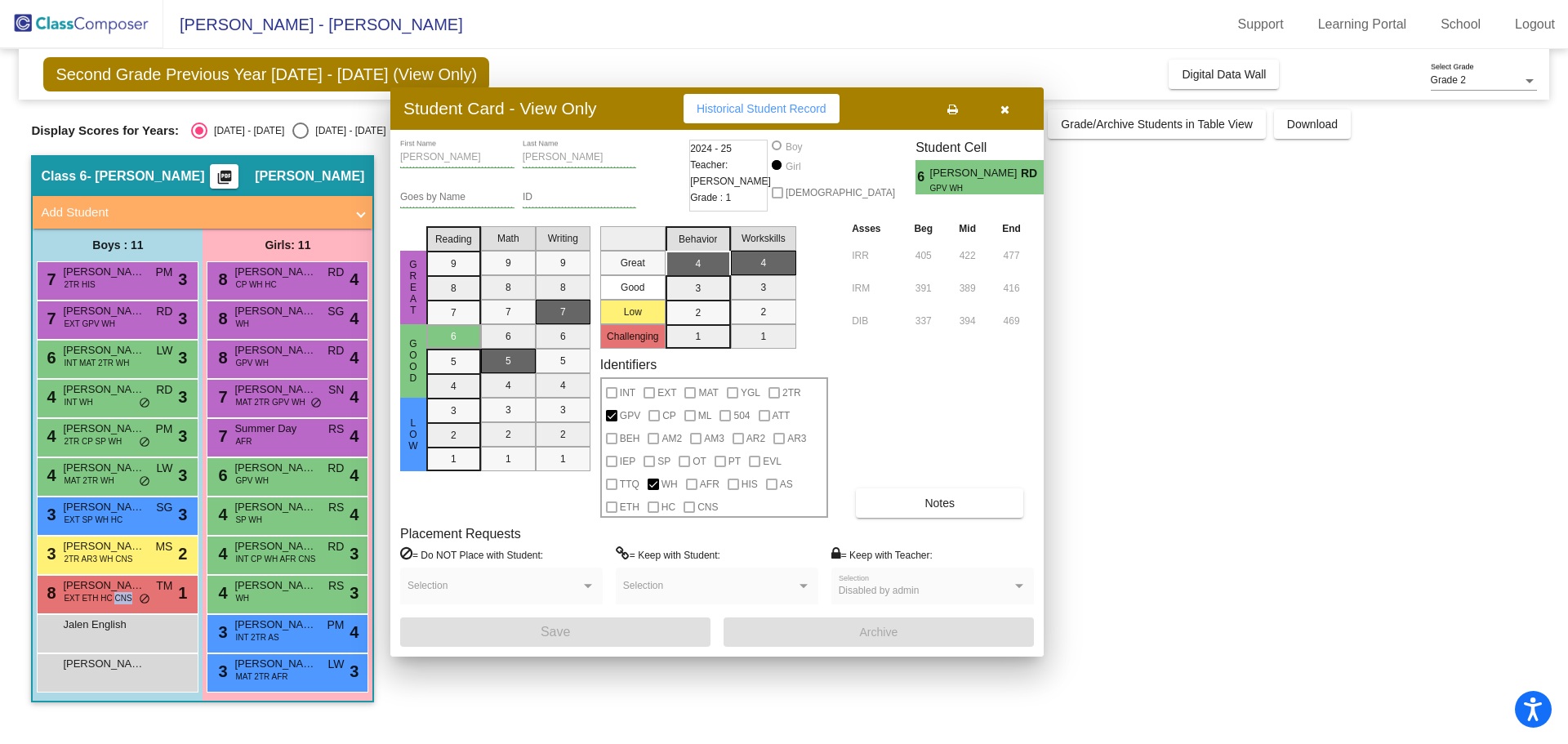
click at [269, 511] on span "[PERSON_NAME]" at bounding box center [275, 507] width 81 height 16
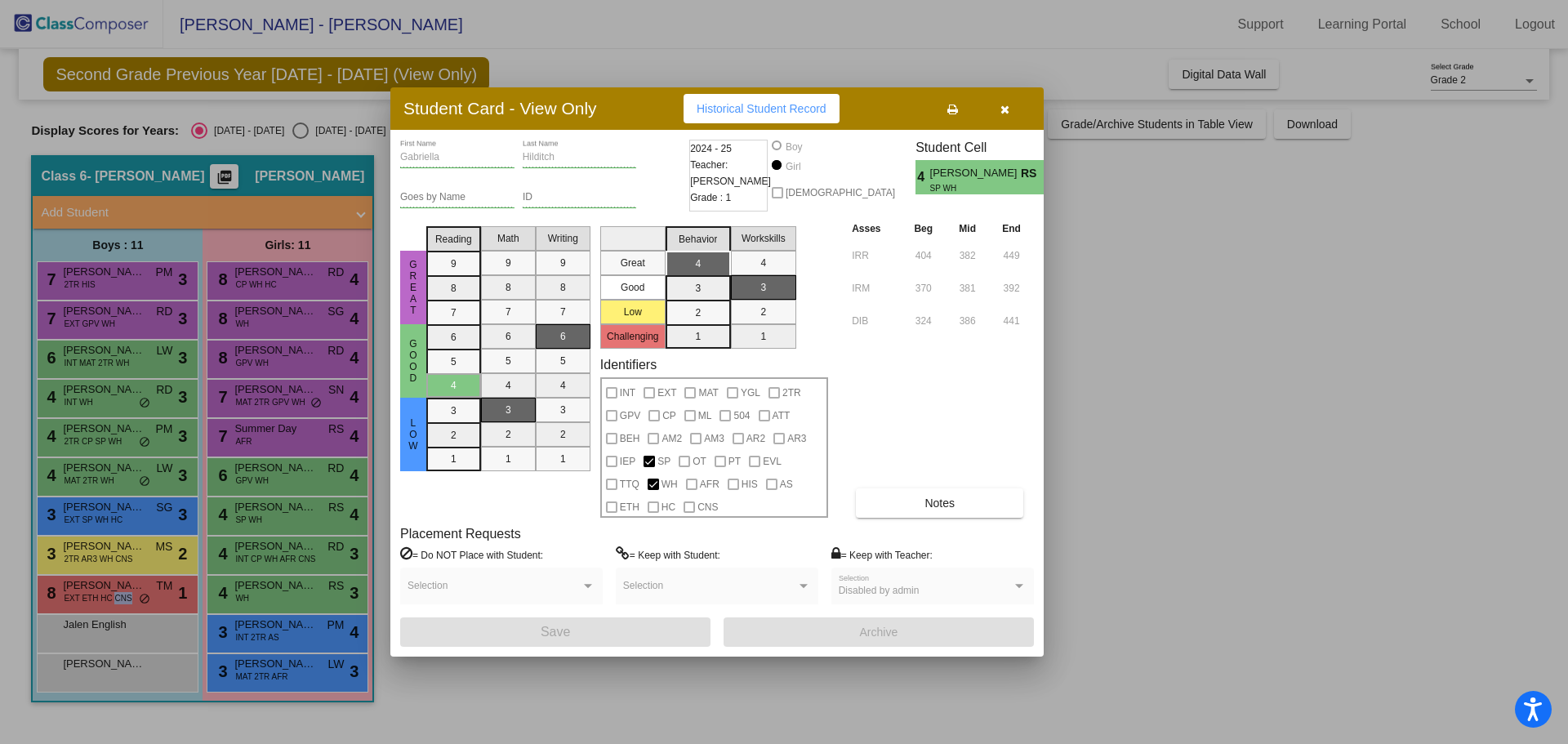
click at [272, 551] on div at bounding box center [784, 372] width 1568 height 744
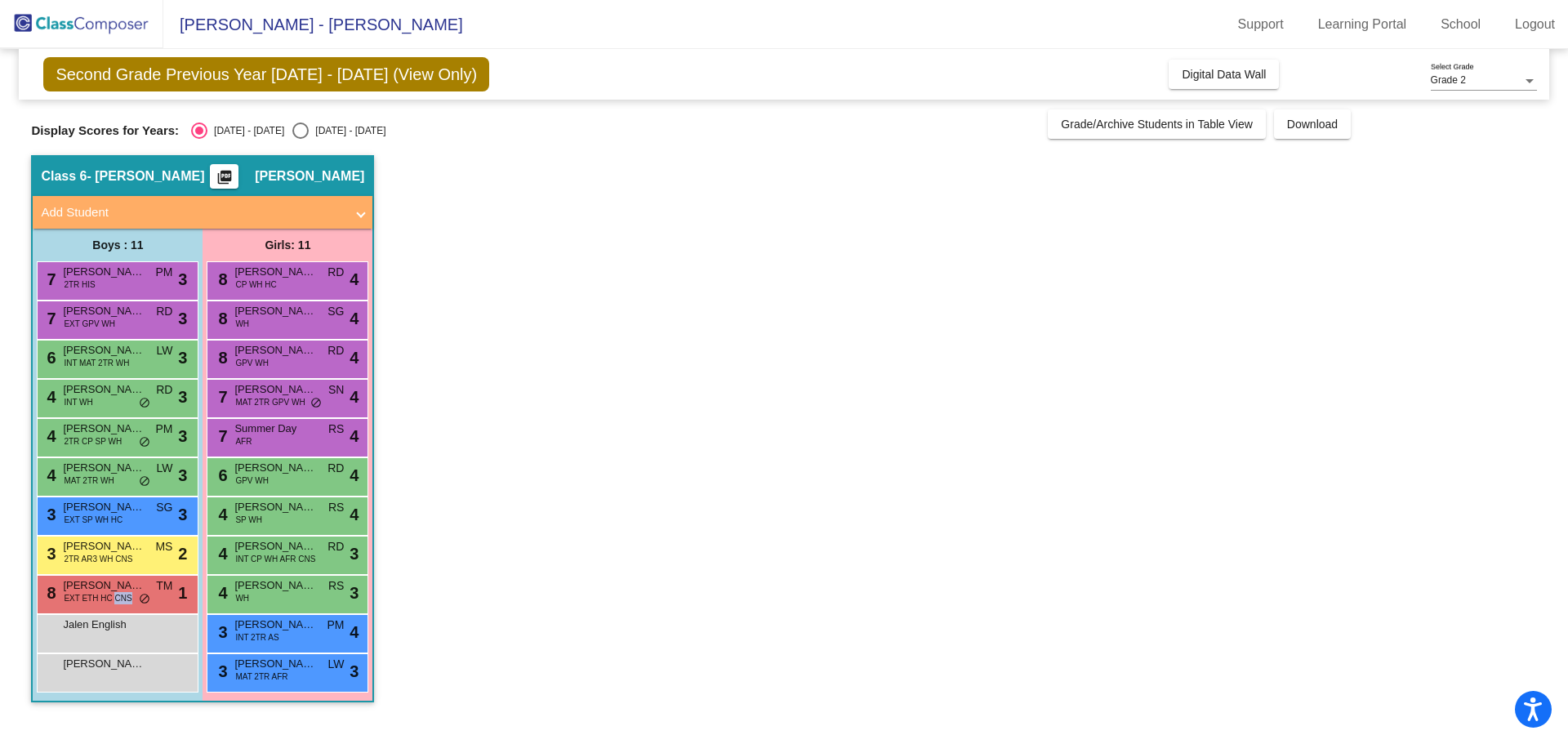
click at [272, 551] on span "[PERSON_NAME]" at bounding box center [275, 546] width 81 height 16
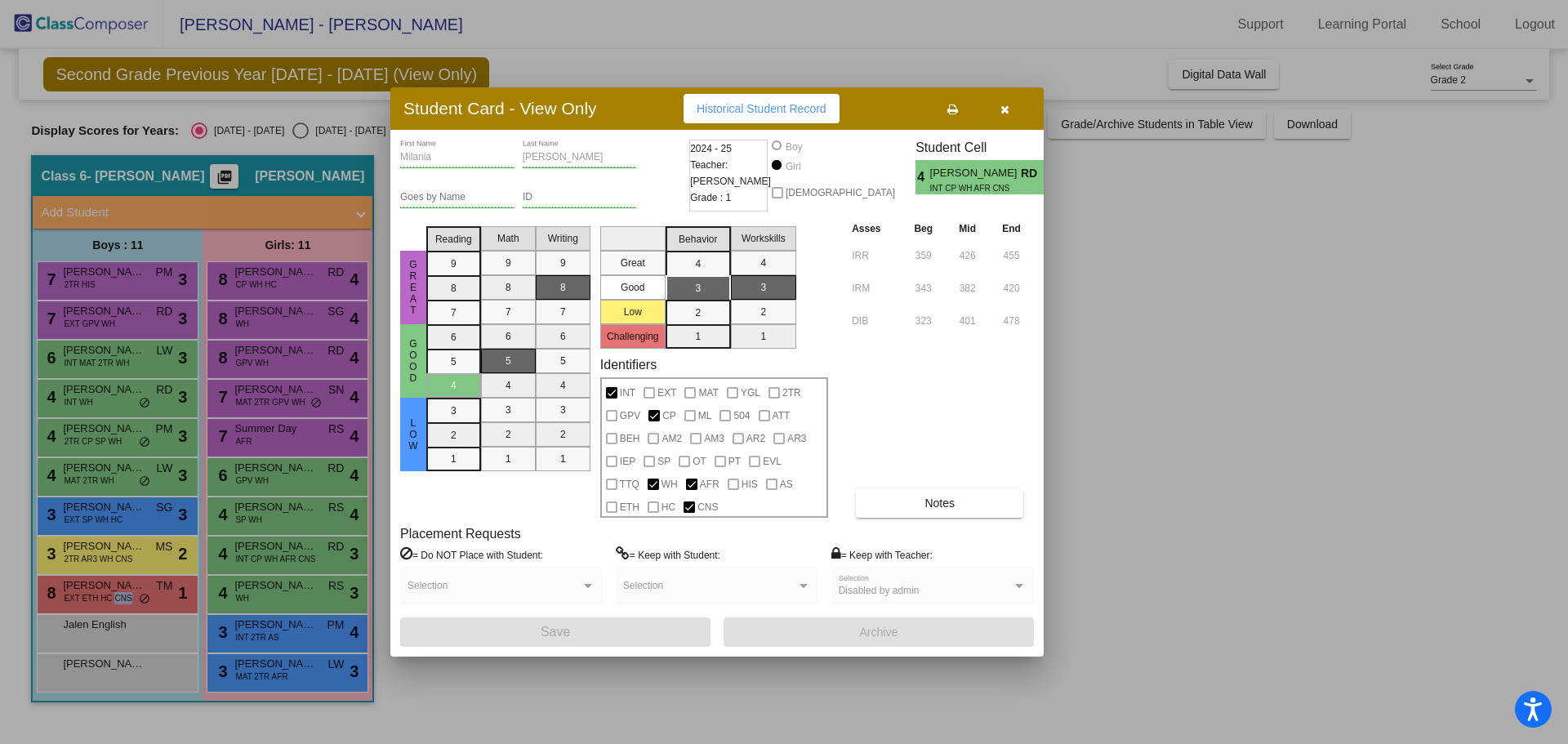
click at [282, 594] on div at bounding box center [784, 372] width 1568 height 744
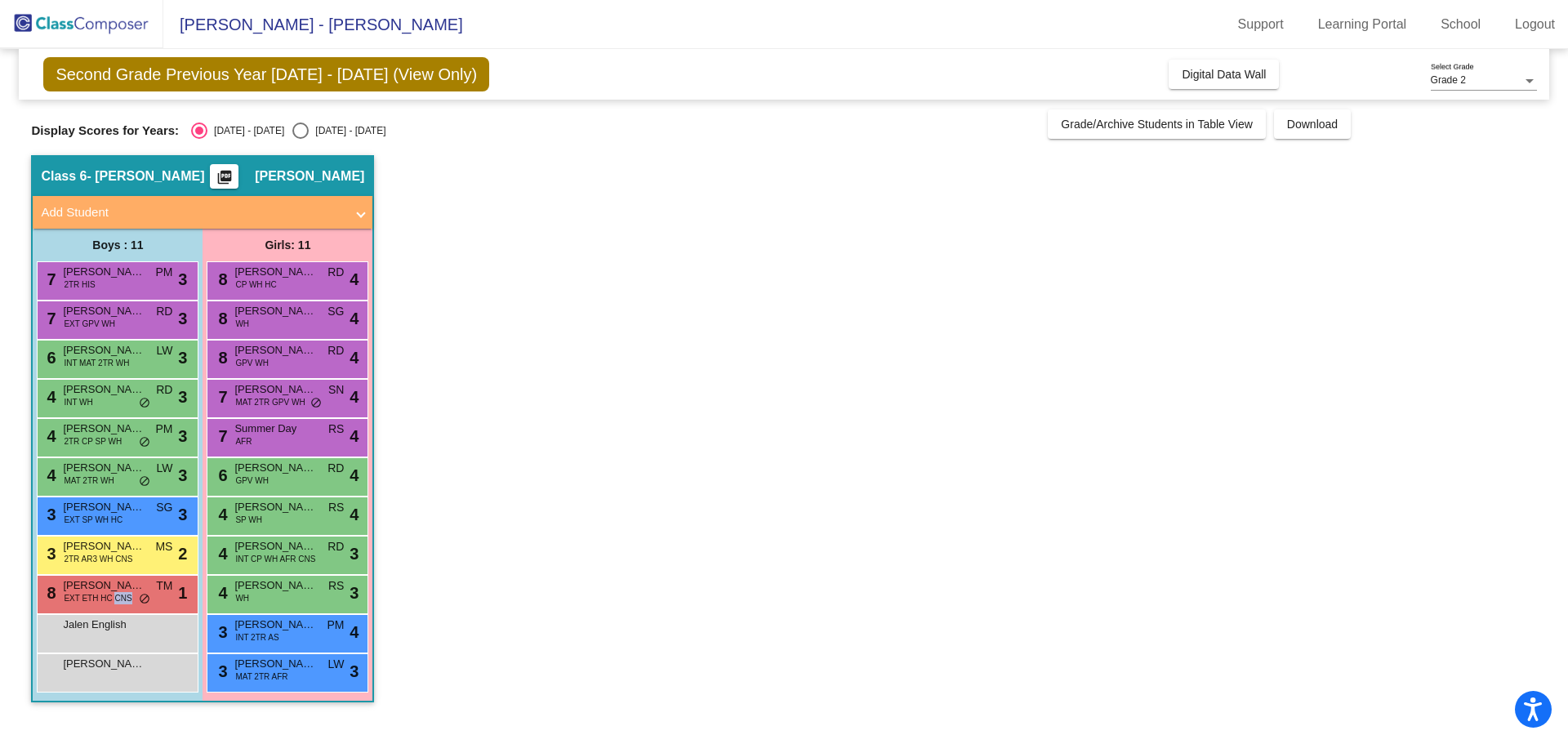
click at [282, 594] on div "4 [PERSON_NAME] RS lock do_not_disturb_alt 3" at bounding box center [287, 592] width 156 height 34
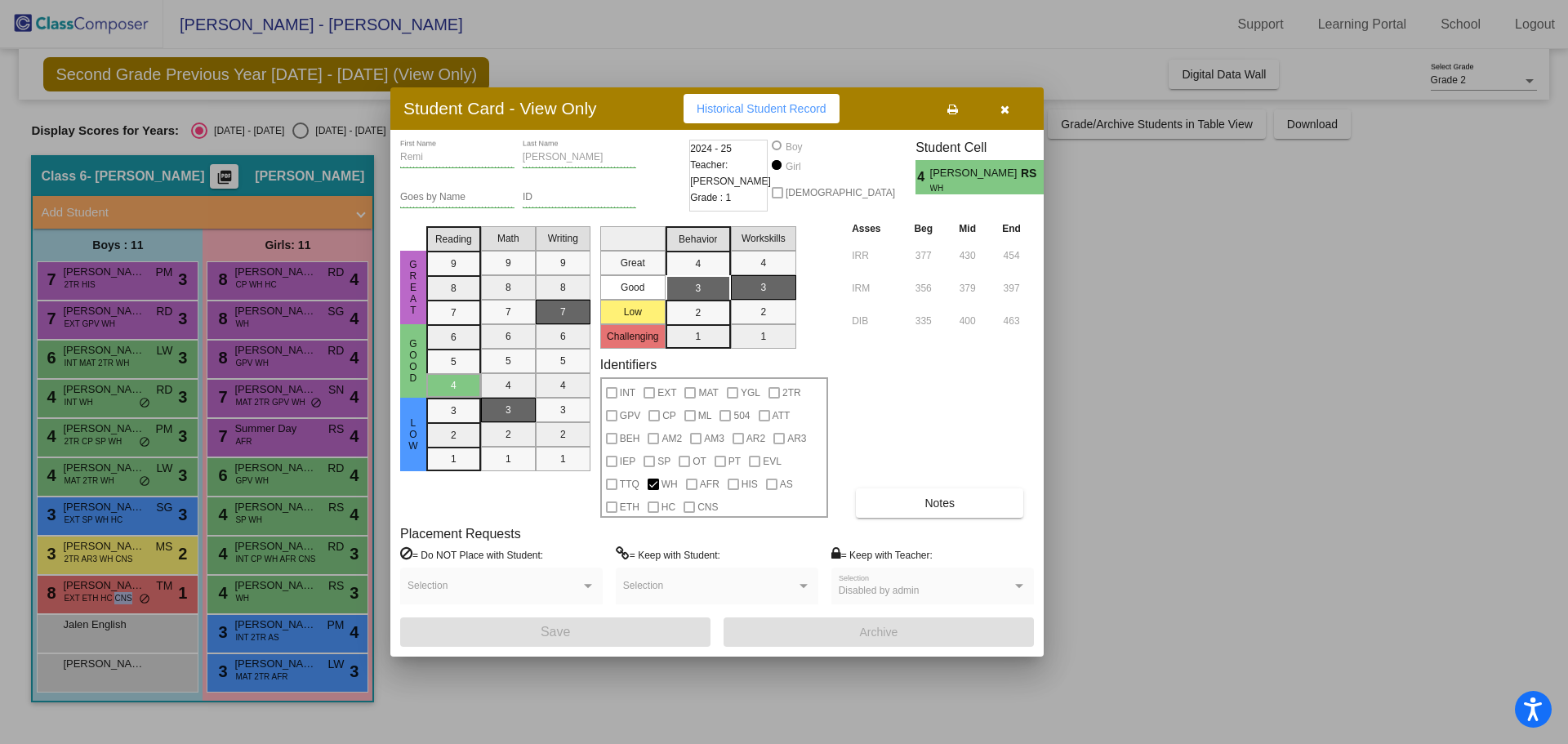
click at [288, 631] on div at bounding box center [784, 372] width 1568 height 744
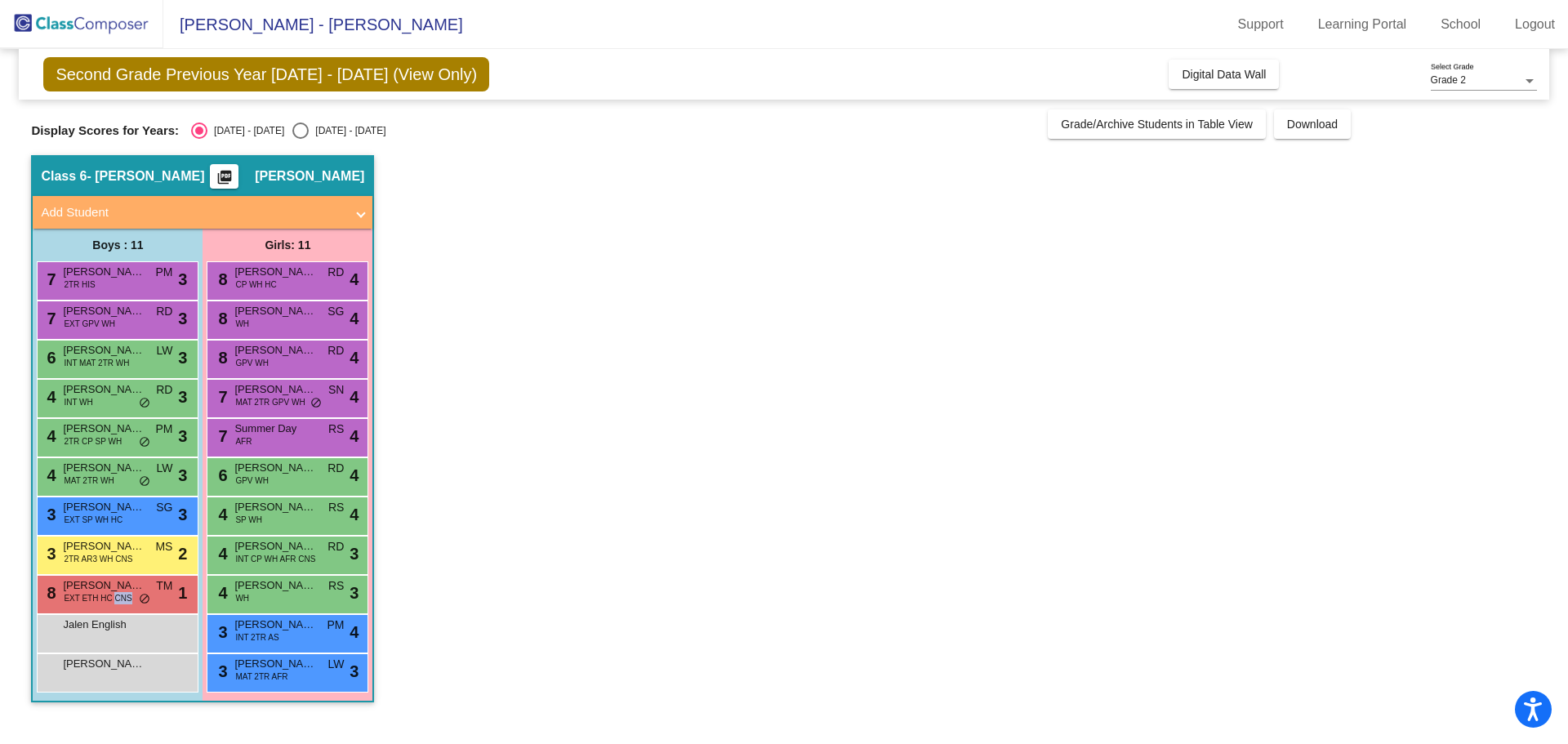
click at [288, 631] on span "[PERSON_NAME]" at bounding box center [275, 624] width 81 height 16
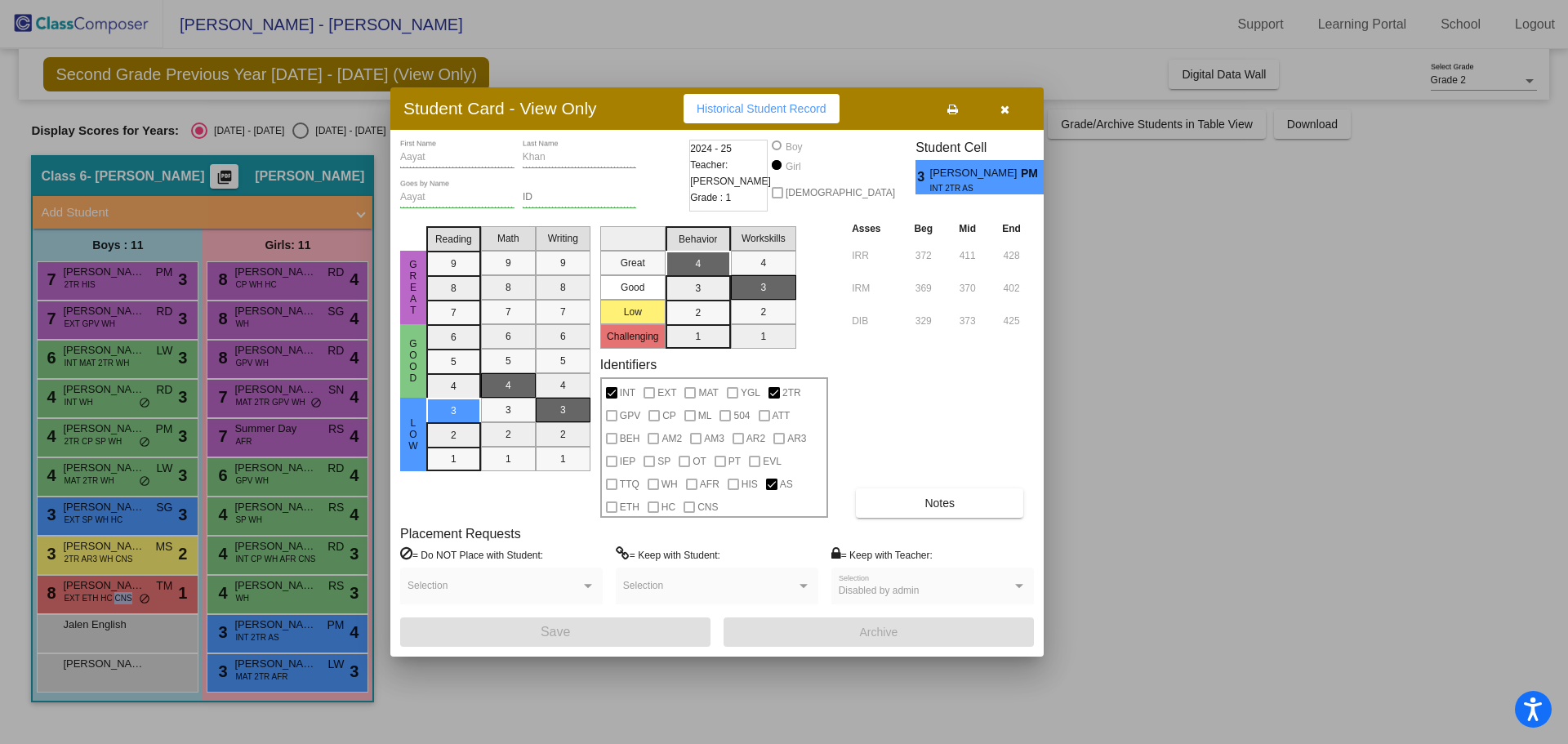
click at [286, 670] on div at bounding box center [784, 372] width 1568 height 744
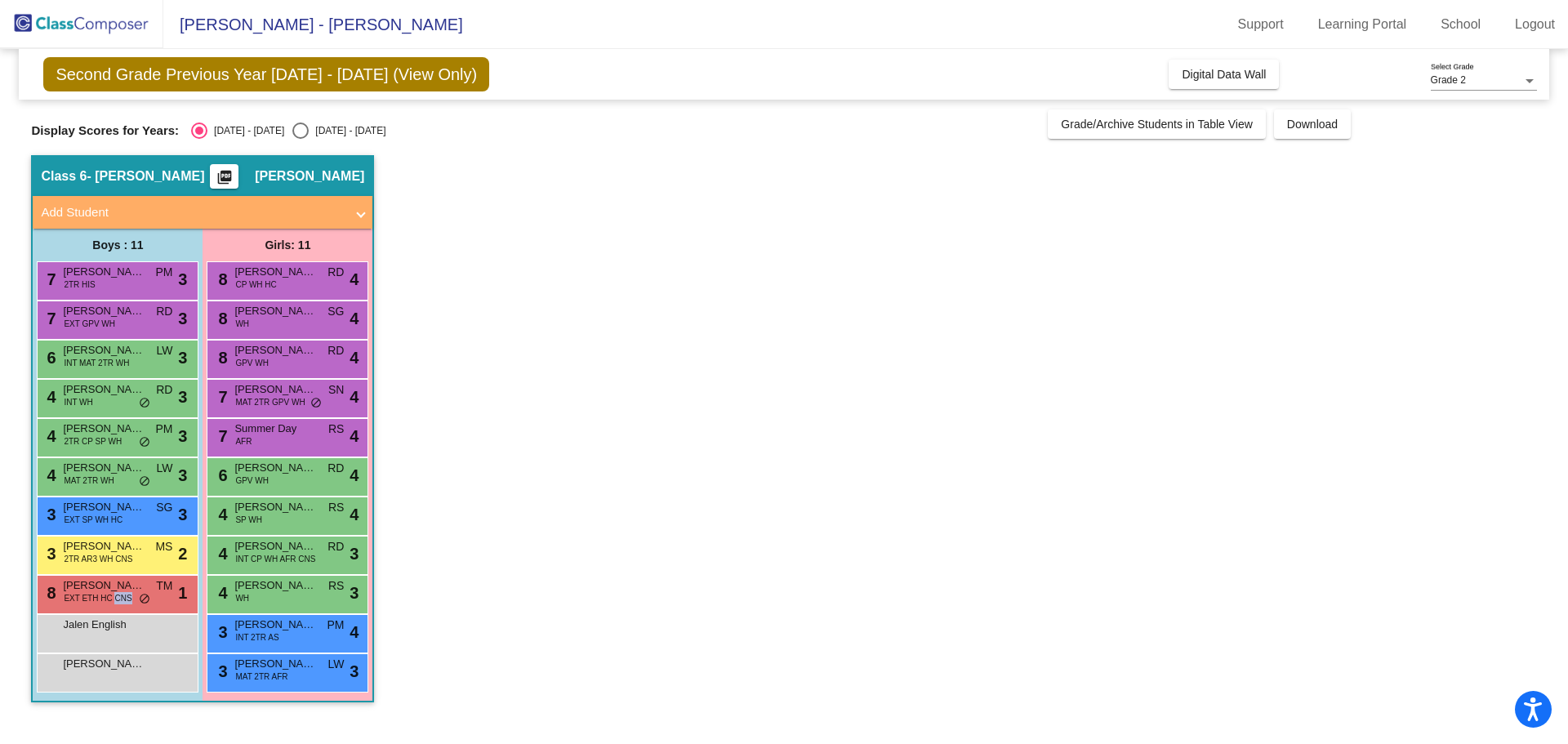
click at [286, 670] on span "[PERSON_NAME]" at bounding box center [275, 664] width 81 height 16
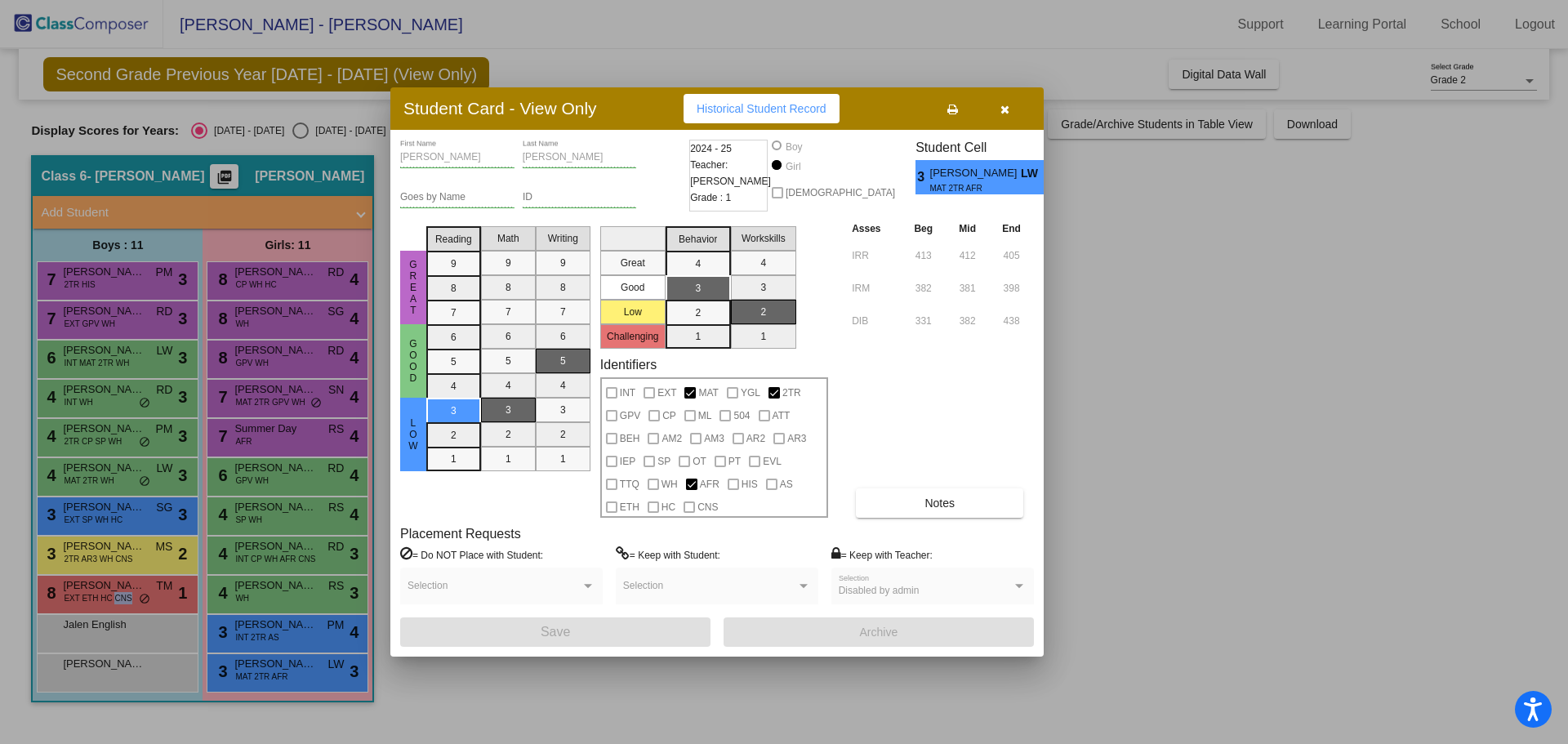
click at [298, 633] on div at bounding box center [784, 372] width 1568 height 744
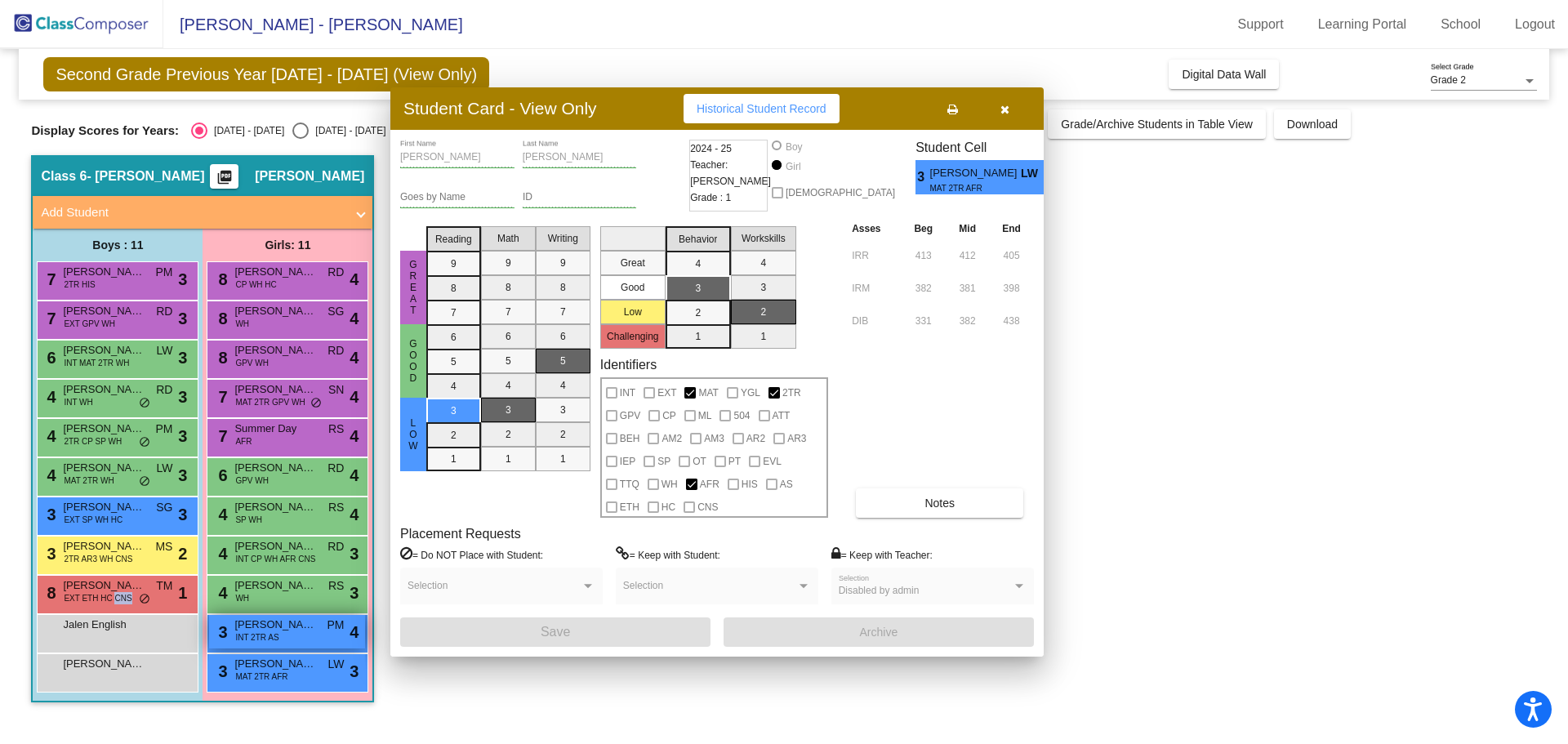
click at [299, 633] on div "3 [PERSON_NAME] INT 2TR AS PM lock do_not_disturb_alt 4" at bounding box center [287, 632] width 156 height 34
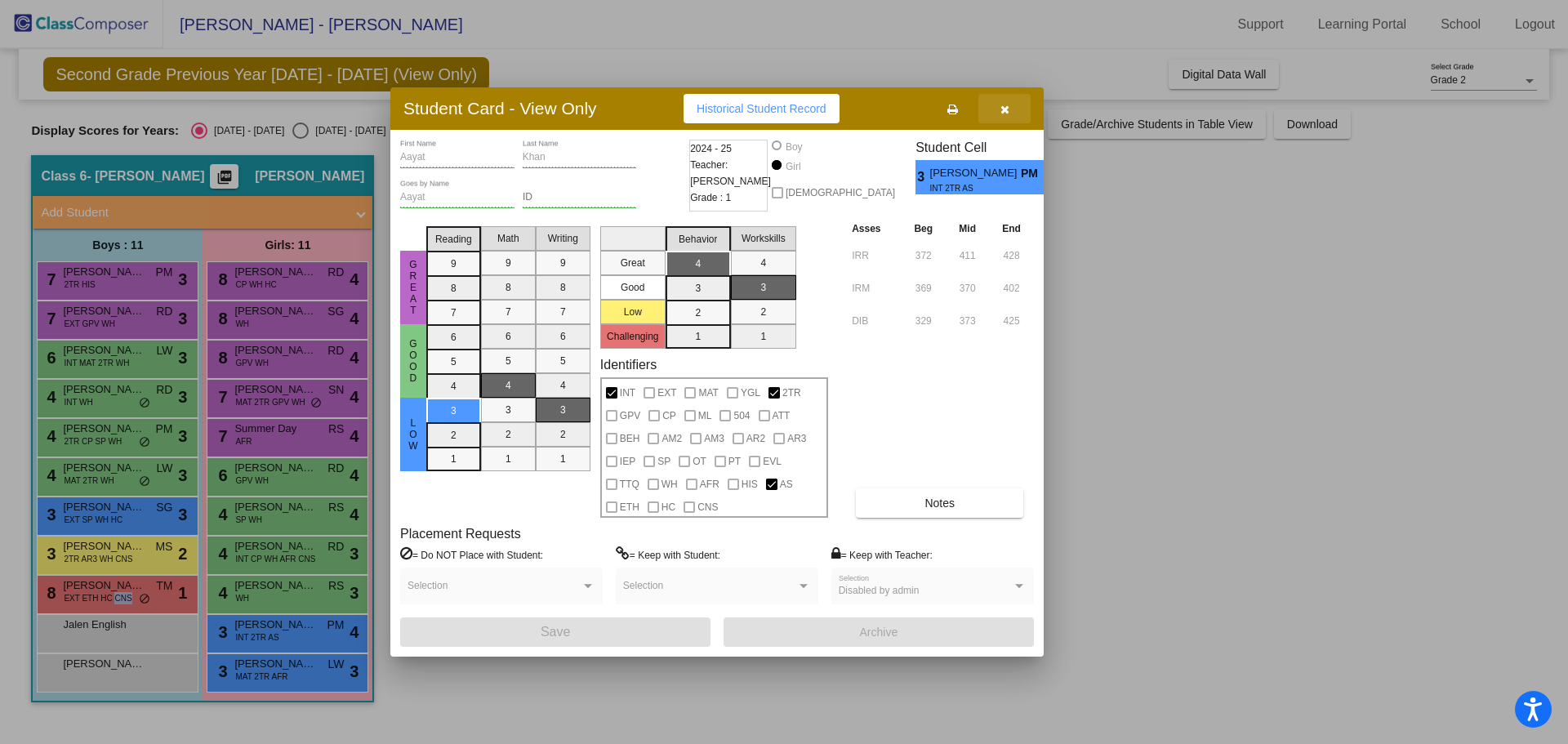
click at [1006, 110] on icon "button" at bounding box center [1005, 109] width 9 height 11
